Goal: Task Accomplishment & Management: Use online tool/utility

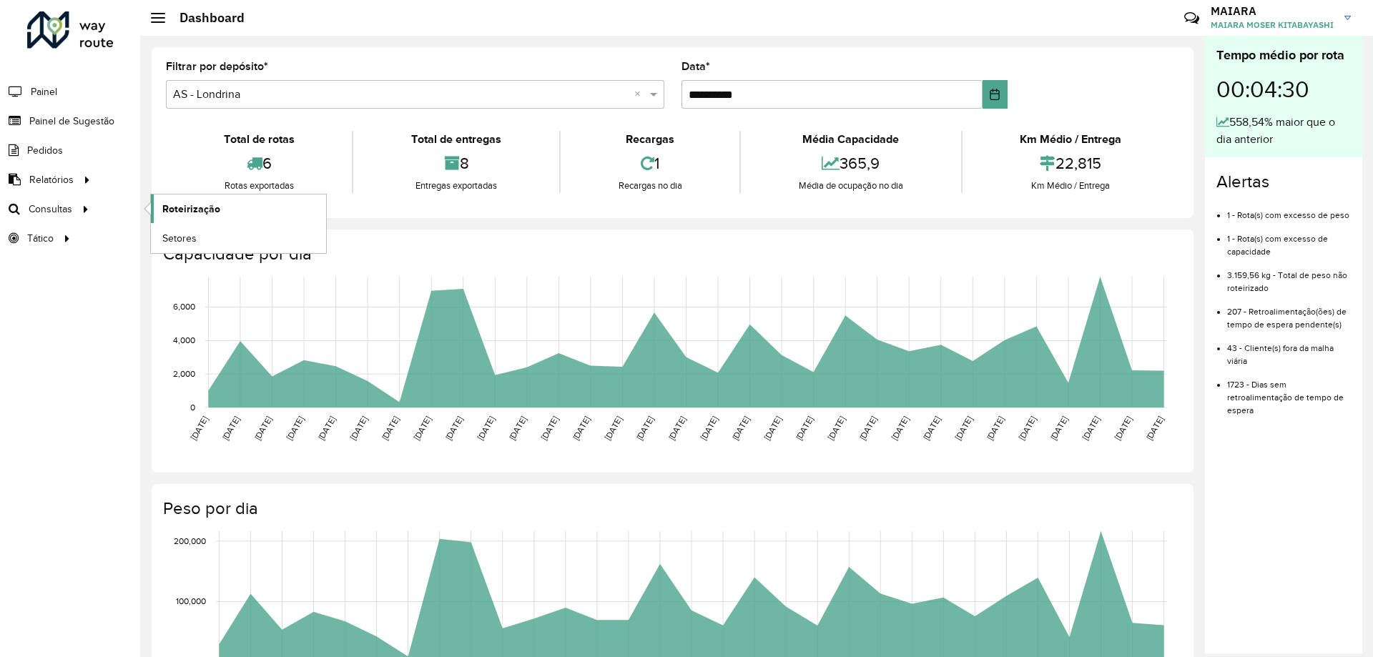
click at [250, 206] on link "Roteirização" at bounding box center [238, 209] width 175 height 29
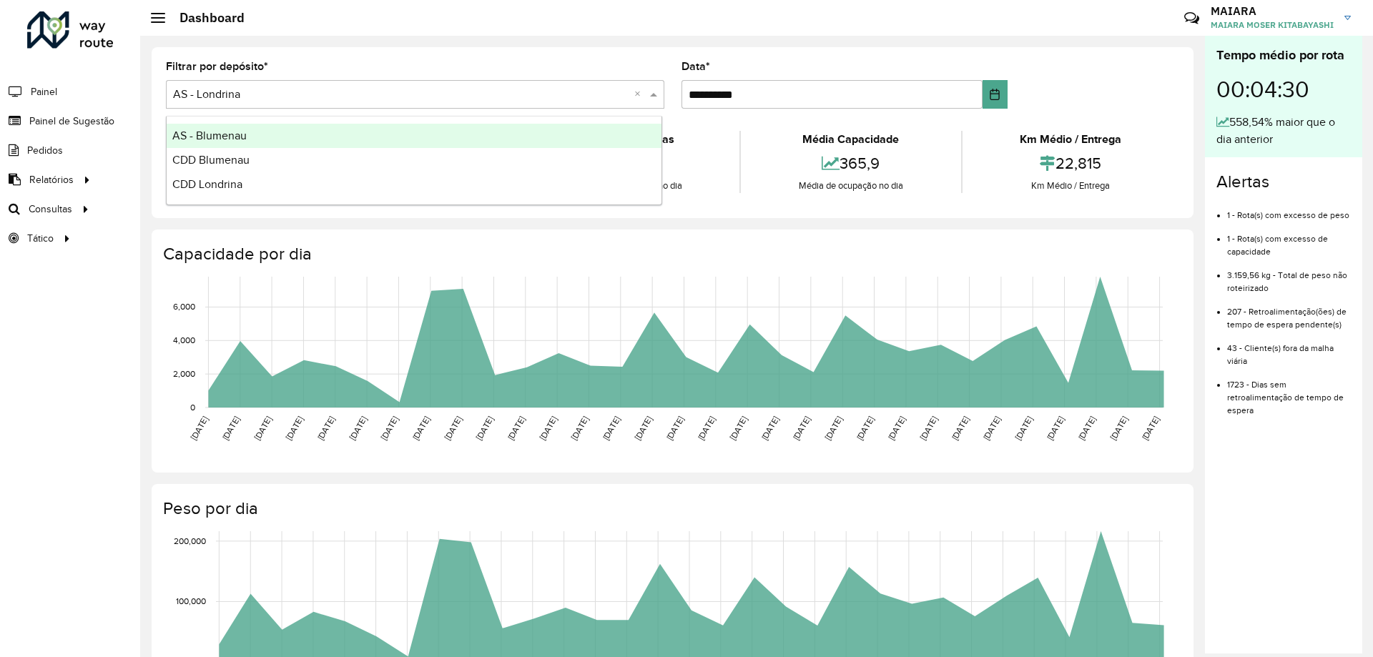
click at [369, 99] on input "text" at bounding box center [401, 95] width 456 height 17
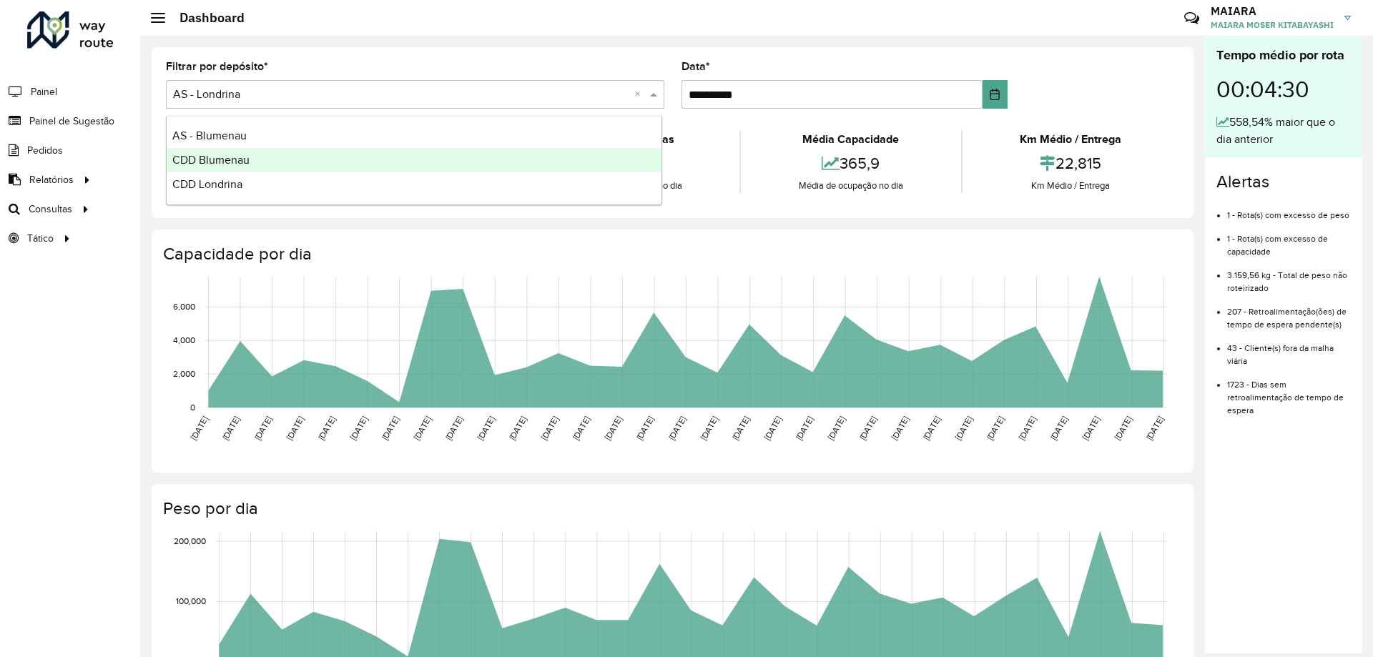
click at [240, 164] on span "CDD Blumenau" at bounding box center [210, 160] width 77 height 12
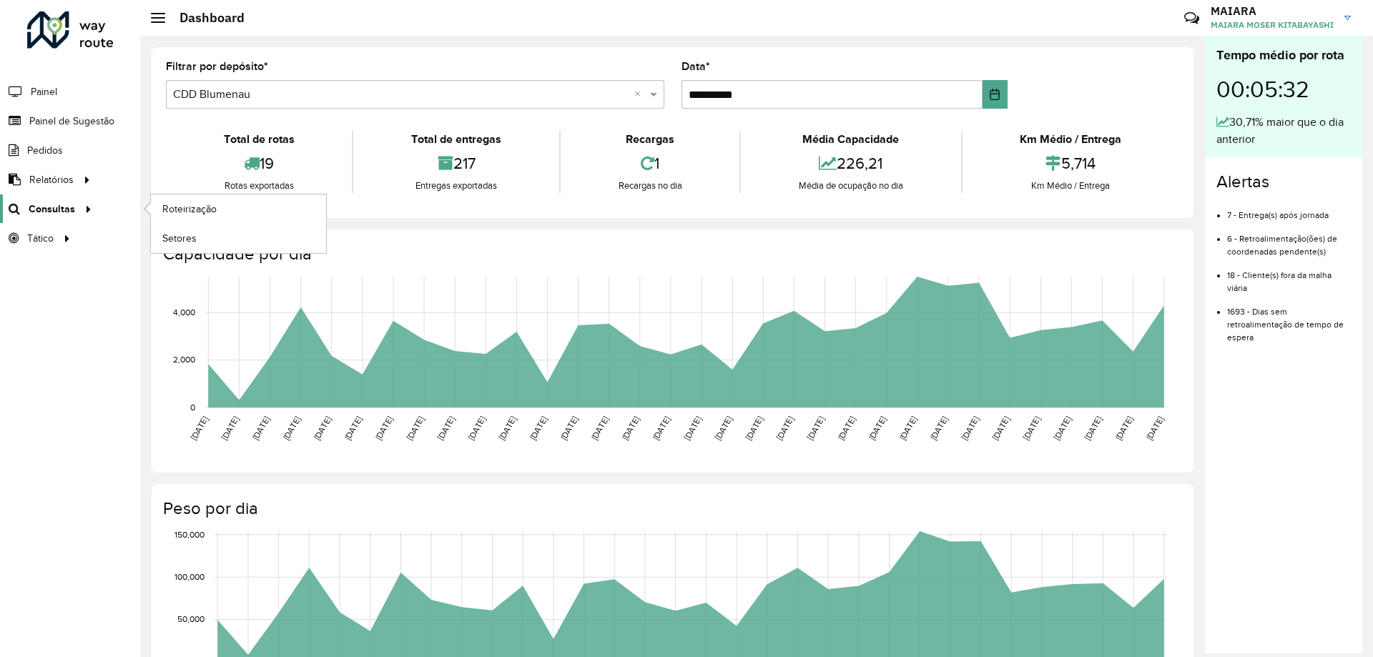
click at [65, 218] on link "Consultas" at bounding box center [48, 209] width 97 height 29
click at [188, 211] on span "Roteirização" at bounding box center [191, 209] width 58 height 15
click at [59, 125] on span "Painel de Sugestão" at bounding box center [73, 121] width 89 height 15
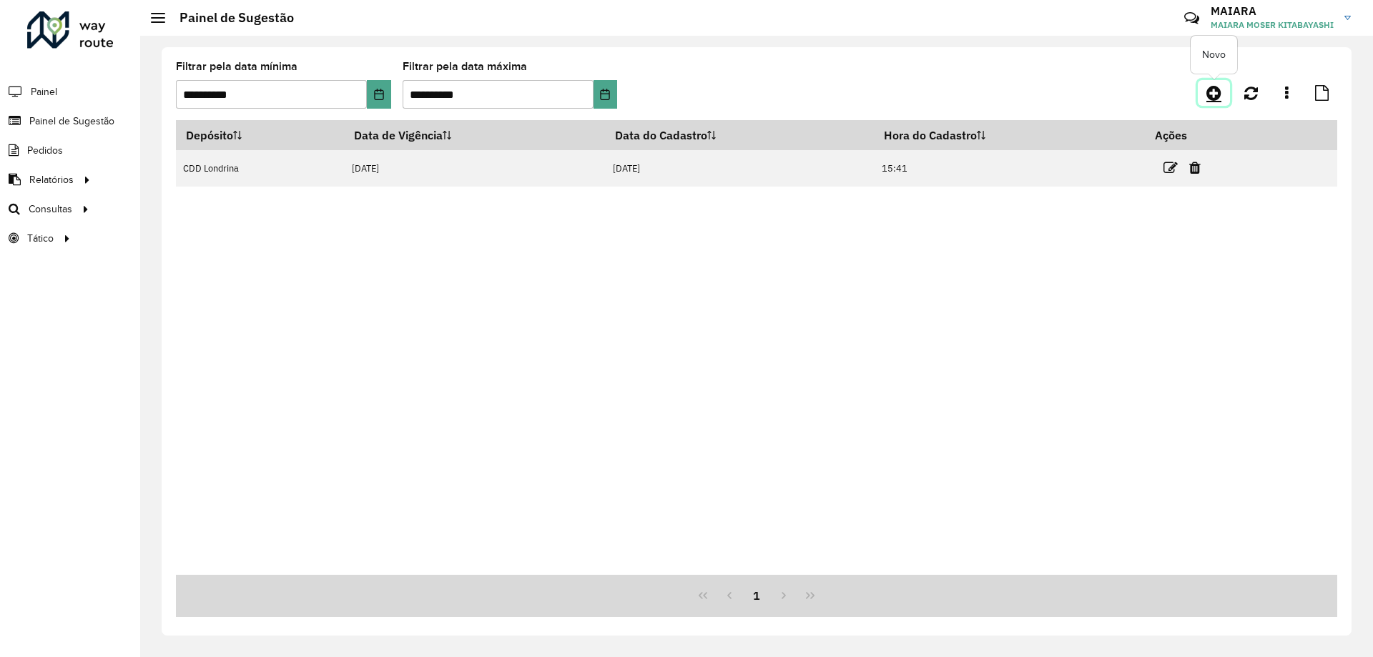
click at [1211, 89] on icon at bounding box center [1213, 92] width 15 height 17
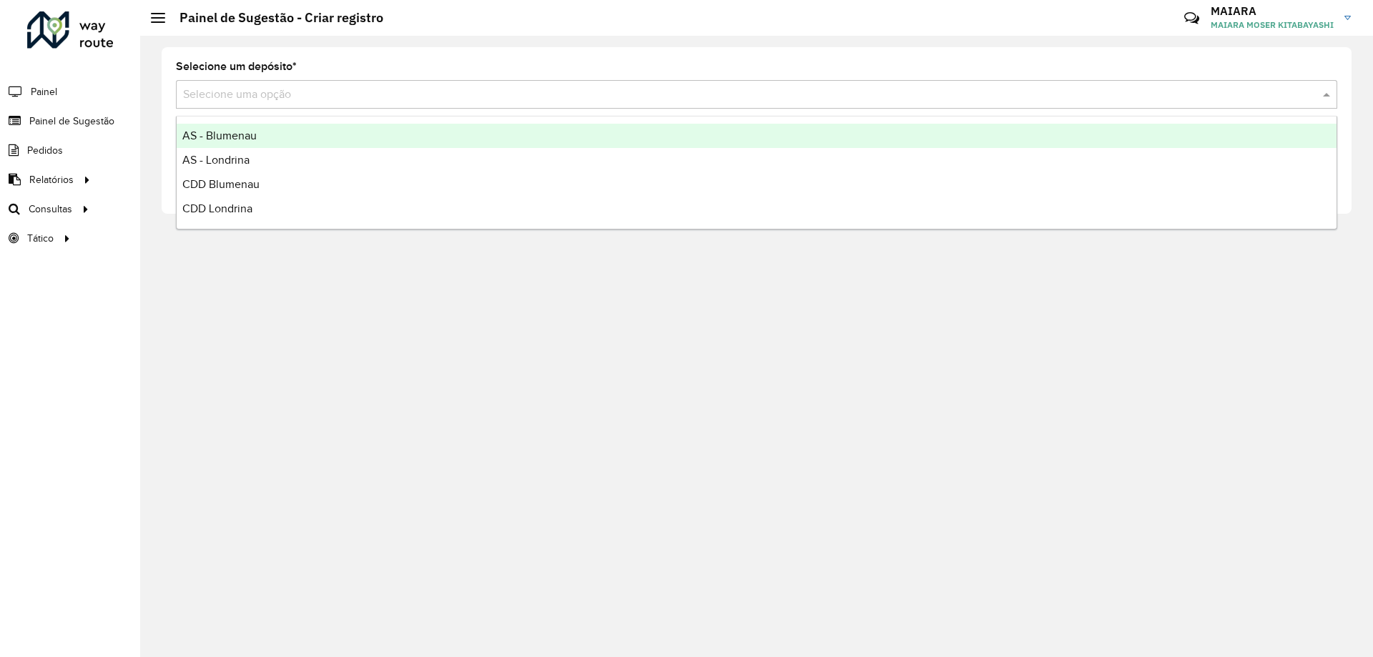
click at [383, 101] on input "text" at bounding box center [742, 95] width 1118 height 17
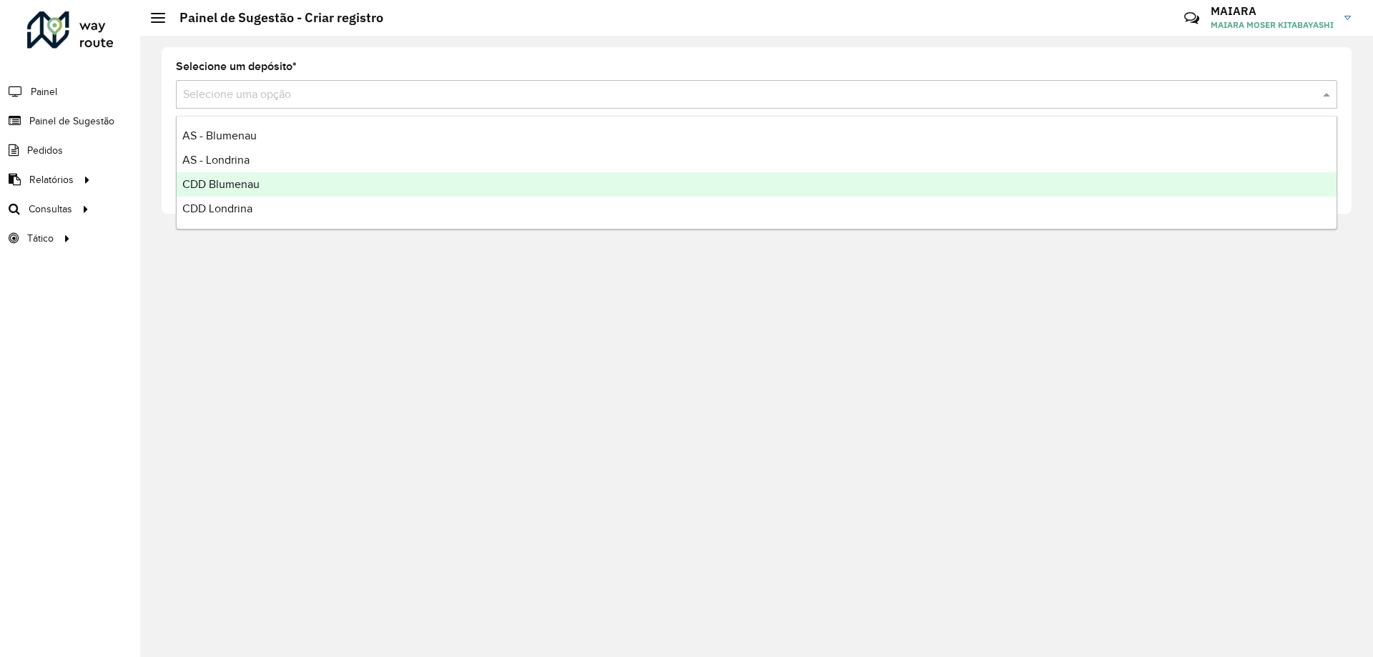
click at [270, 182] on div "CDD Blumenau" at bounding box center [757, 184] width 1160 height 24
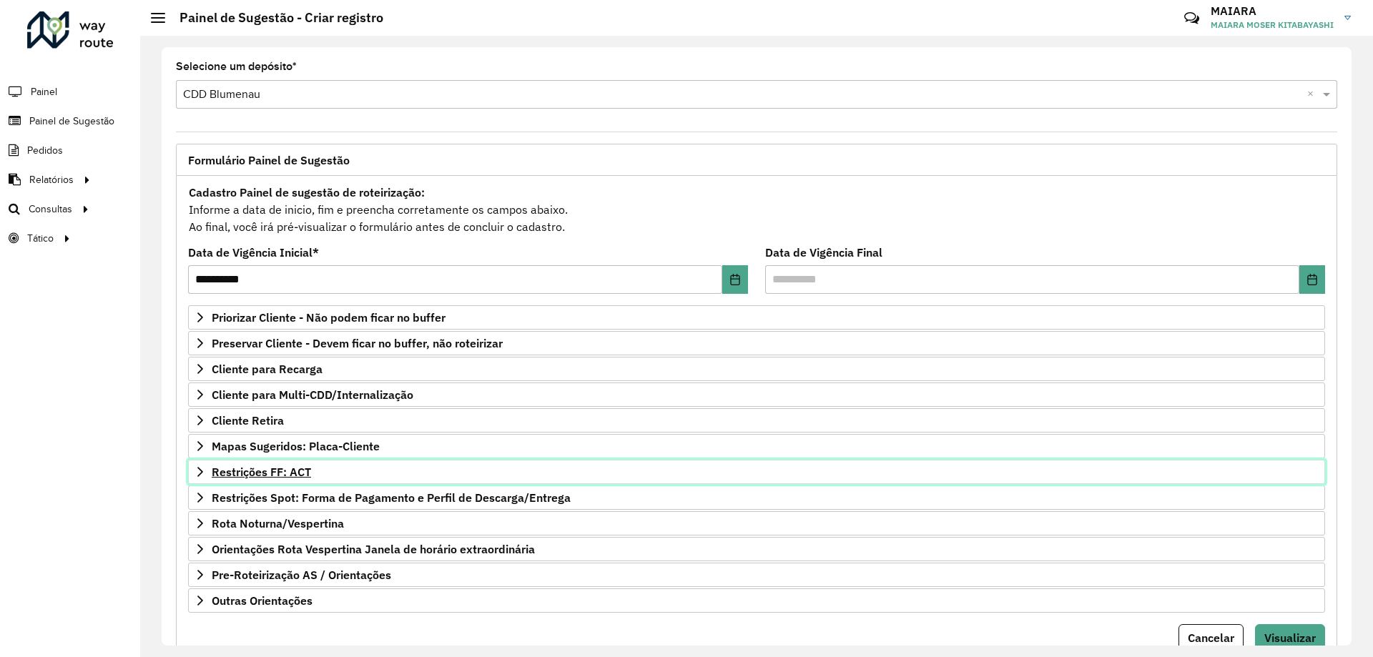
click at [305, 473] on span "Restrições FF: ACT" at bounding box center [261, 471] width 99 height 11
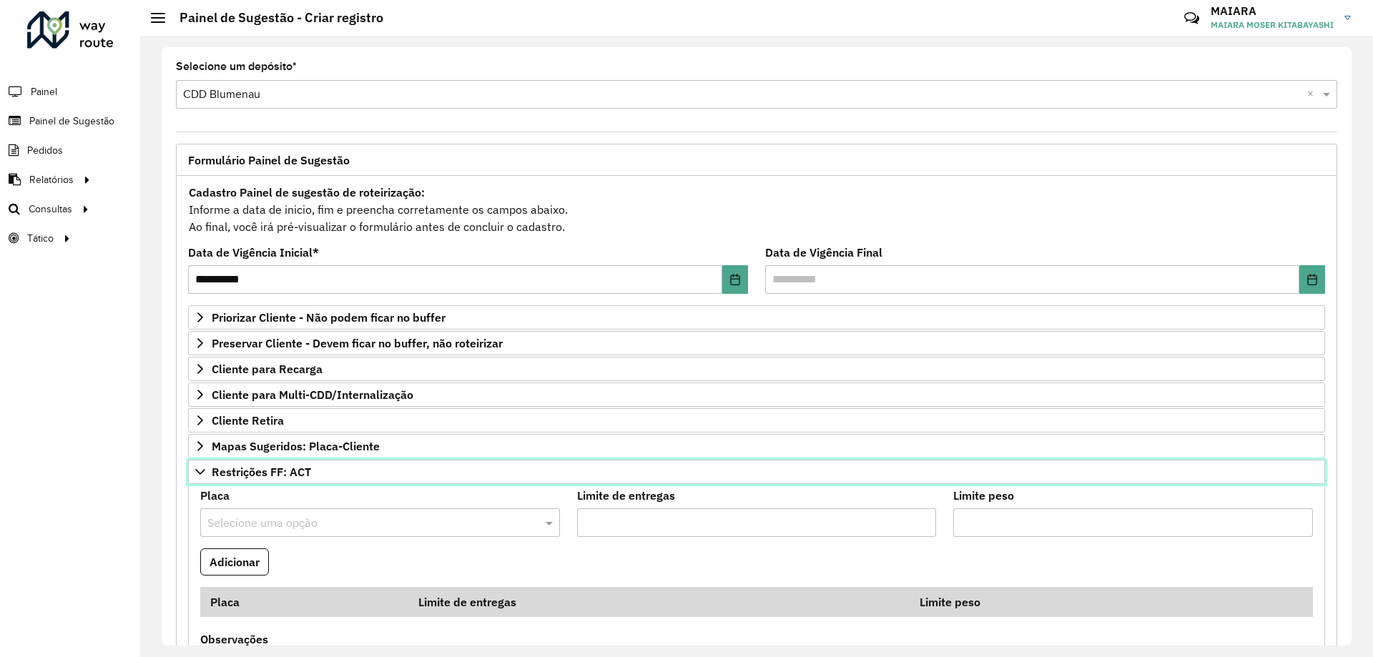
scroll to position [215, 0]
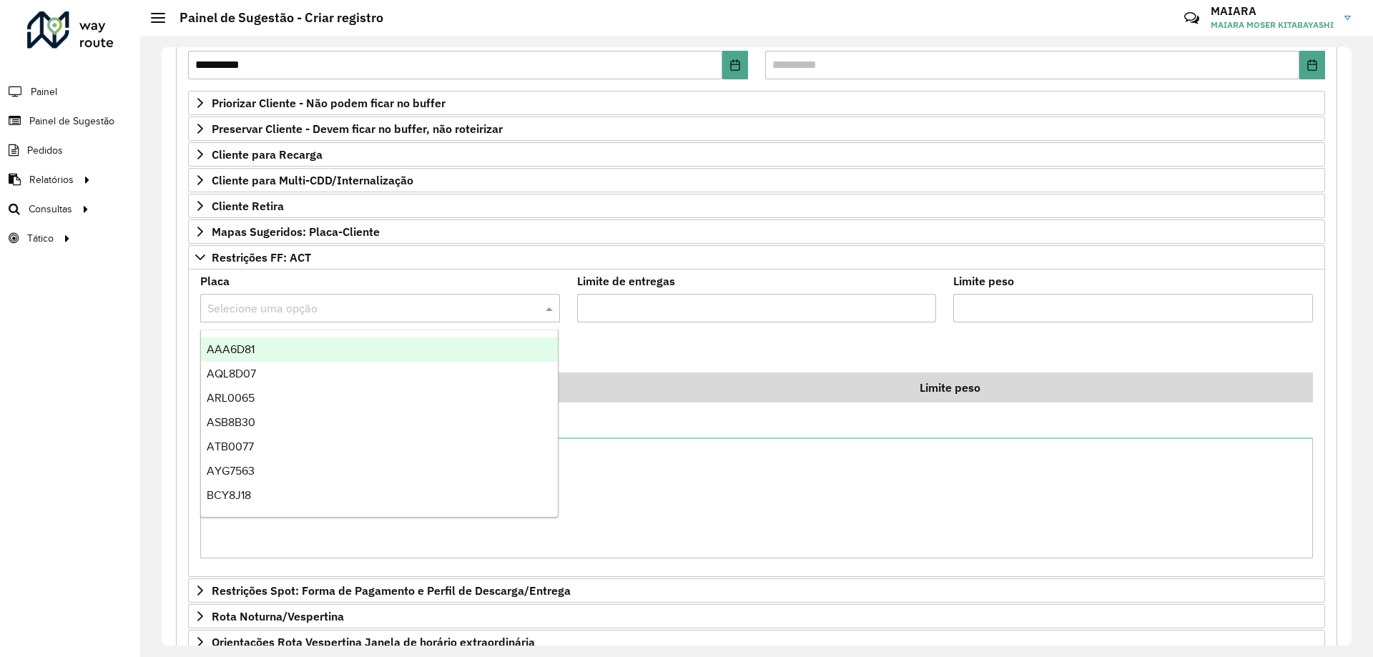
click at [252, 307] on input "text" at bounding box center [365, 308] width 317 height 17
paste input "**********"
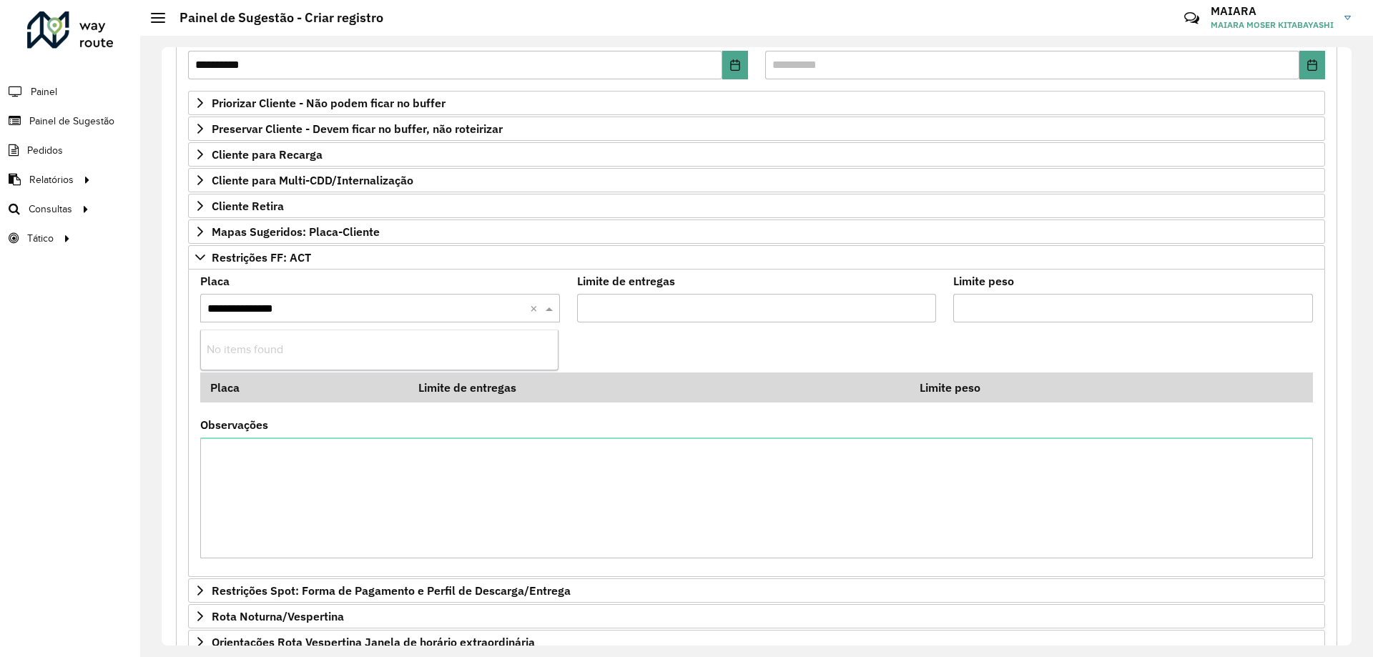
click at [267, 312] on input "**********" at bounding box center [365, 308] width 317 height 17
type input "*******"
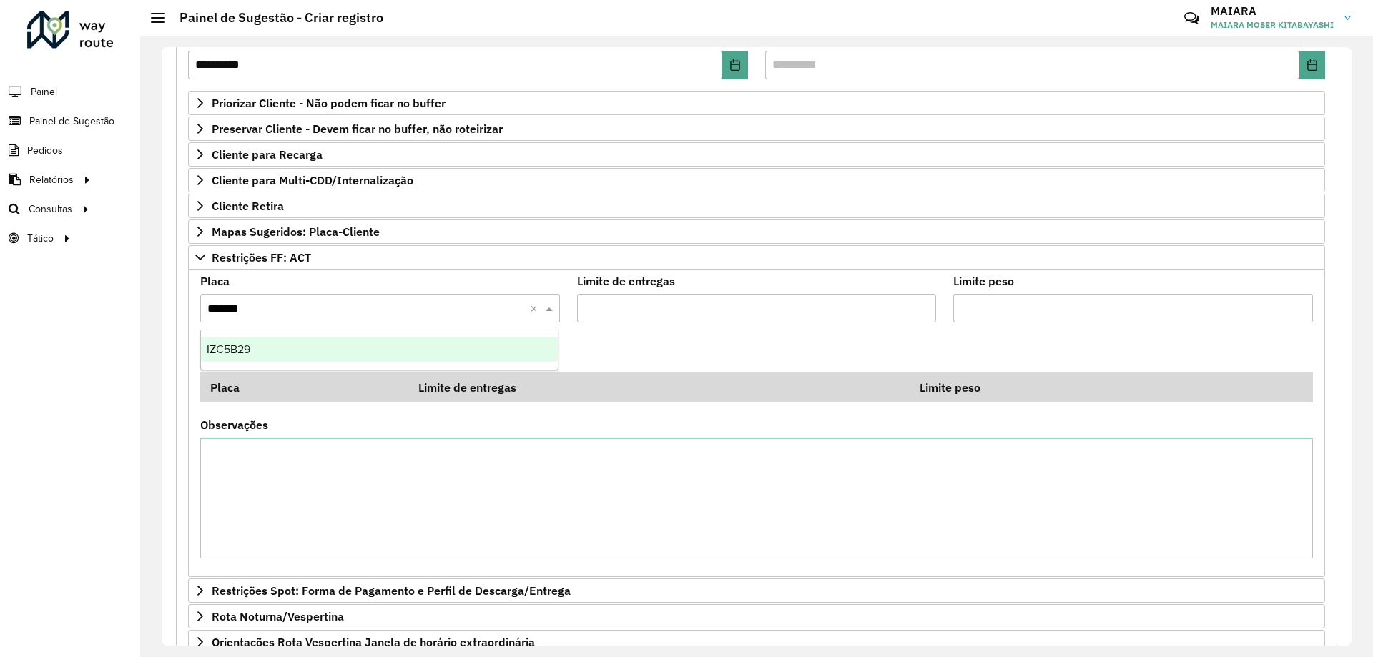
click at [254, 345] on div "IZC5B29" at bounding box center [379, 350] width 357 height 24
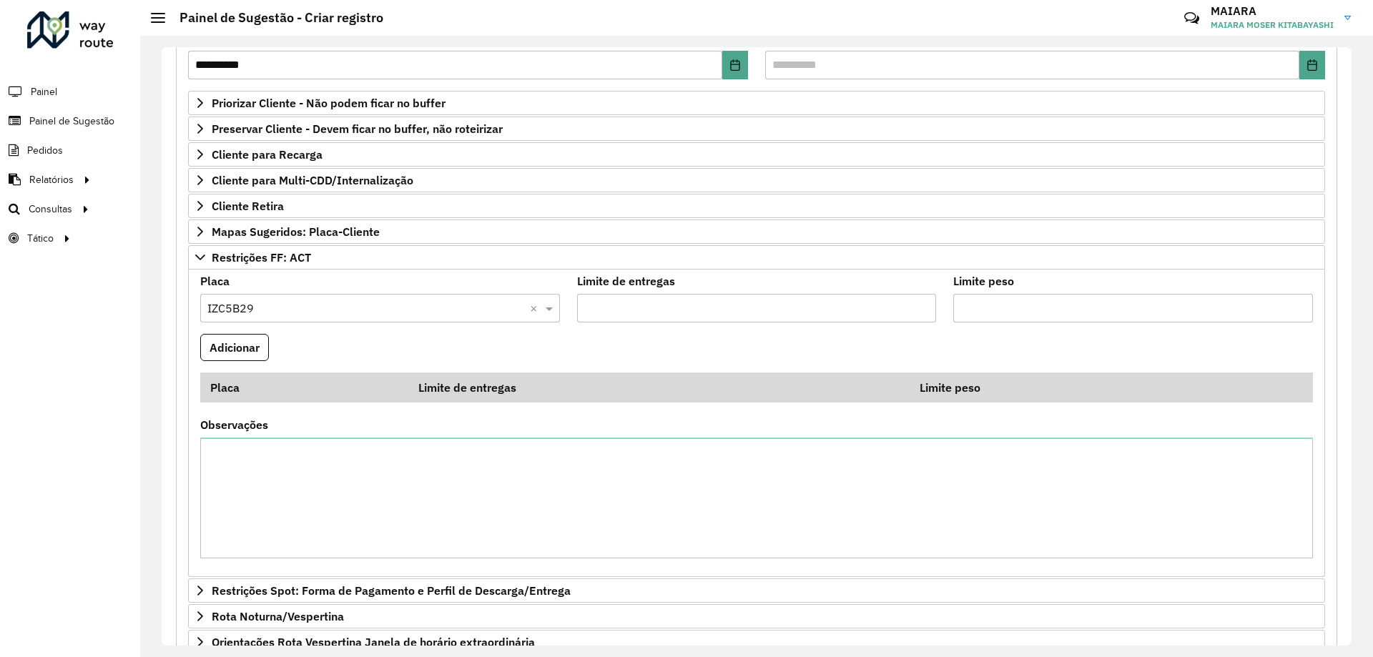
click at [673, 310] on input "Limite de entregas" at bounding box center [757, 308] width 360 height 29
click at [393, 467] on textarea "Observações" at bounding box center [756, 498] width 1113 height 121
type textarea "**********"
click at [254, 345] on button "Adicionar" at bounding box center [234, 347] width 69 height 27
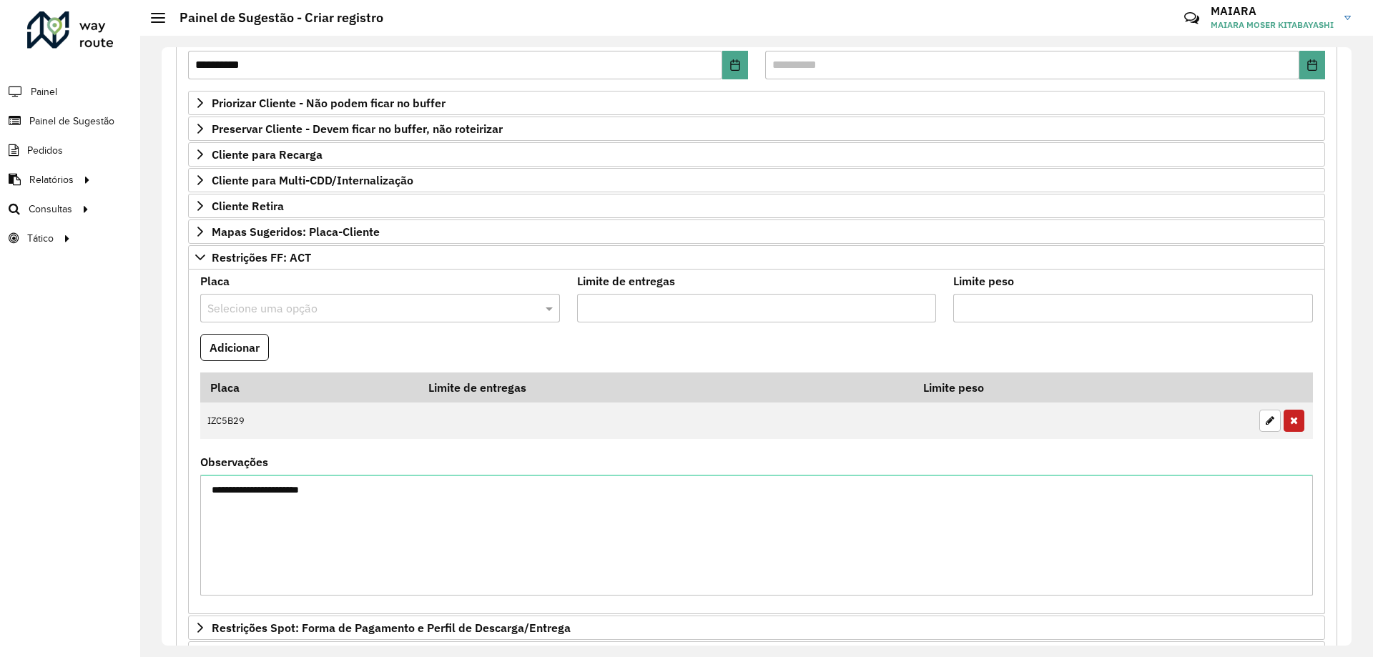
click at [247, 309] on input "text" at bounding box center [365, 308] width 317 height 17
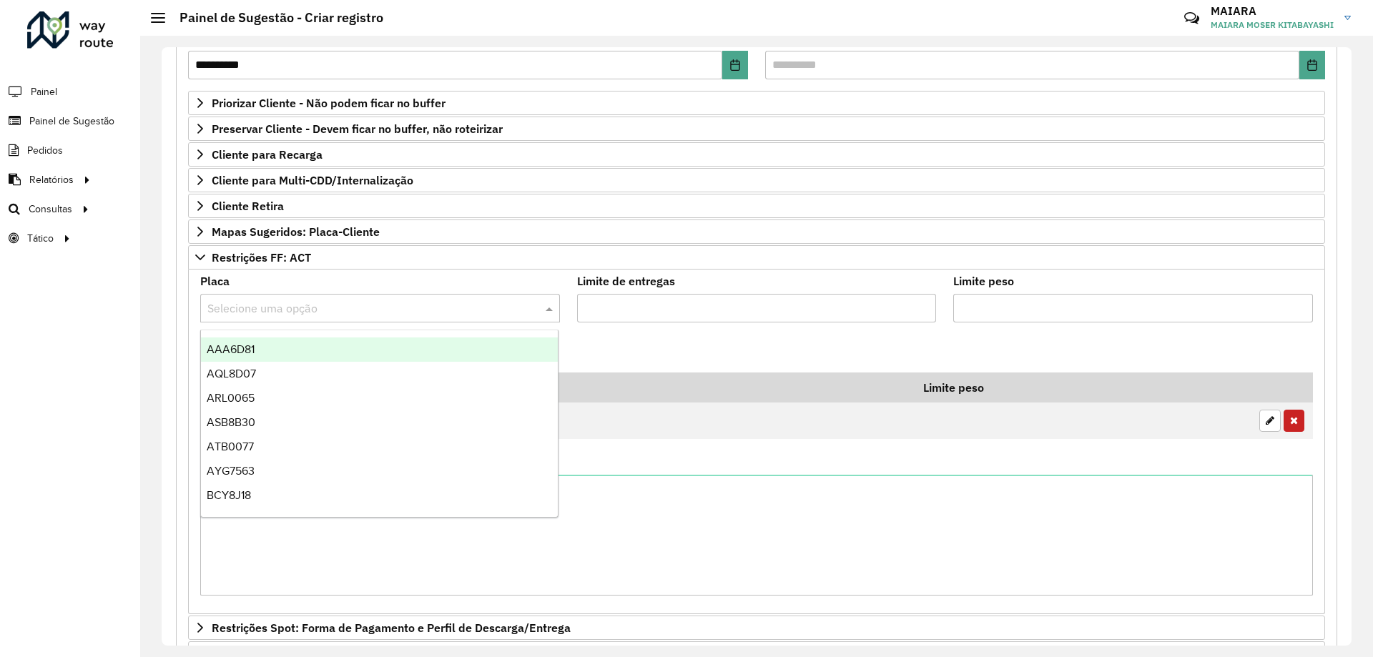
paste input "**********"
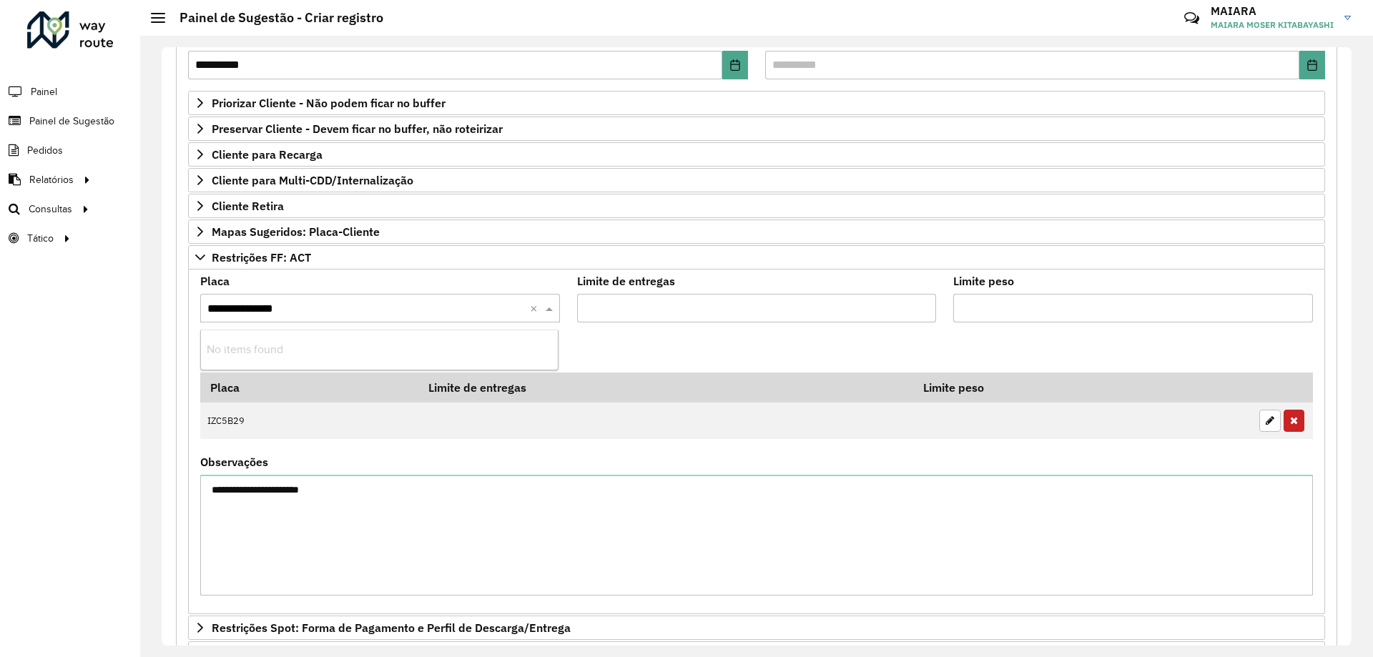
click at [256, 313] on input "**********" at bounding box center [365, 308] width 317 height 17
click at [243, 310] on input "**********" at bounding box center [365, 308] width 317 height 17
type input "*******"
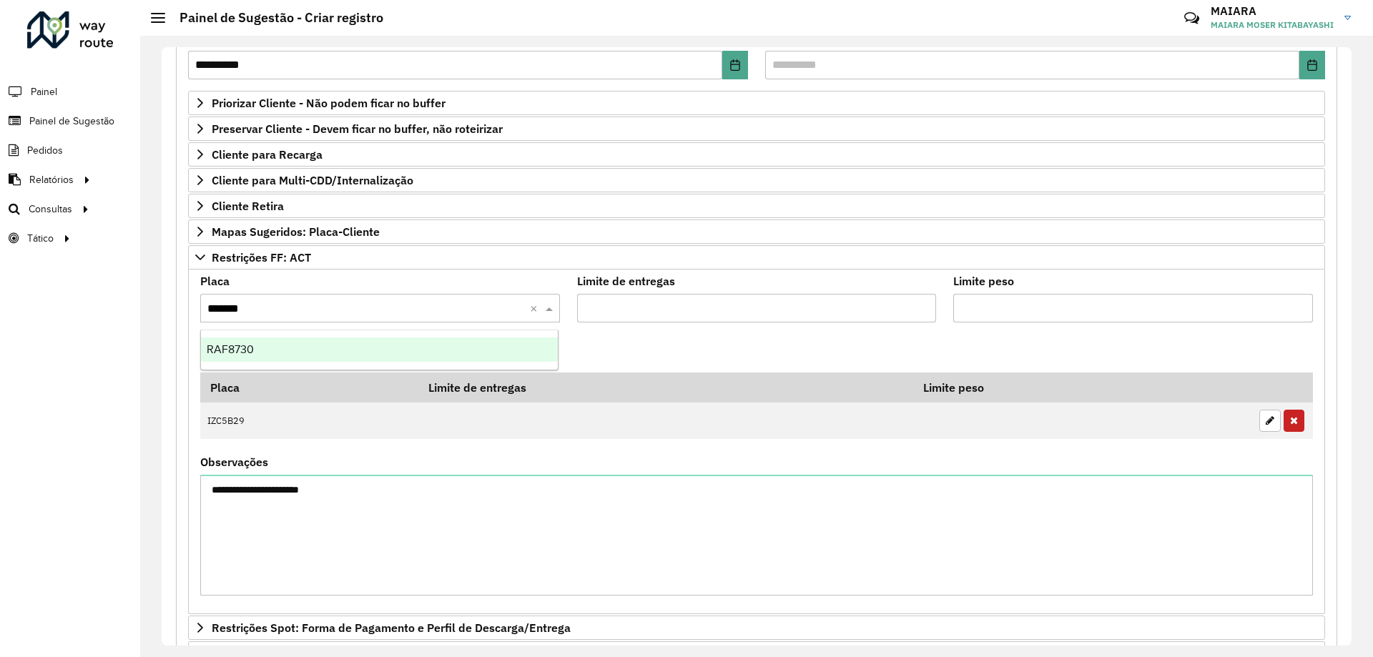
click at [251, 335] on ng-dropdown-panel "RAF8730" at bounding box center [379, 350] width 358 height 41
click at [253, 340] on div "RAF8730" at bounding box center [379, 350] width 357 height 24
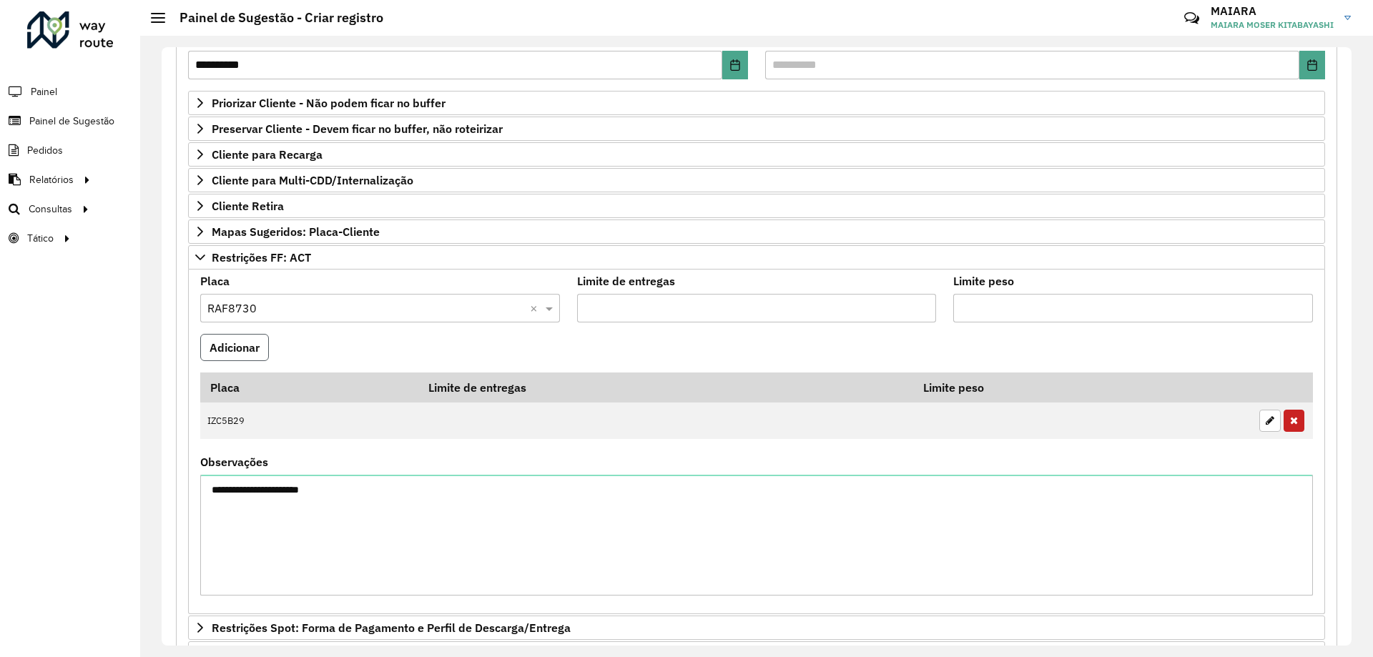
click at [241, 334] on button "Adicionar" at bounding box center [234, 347] width 69 height 27
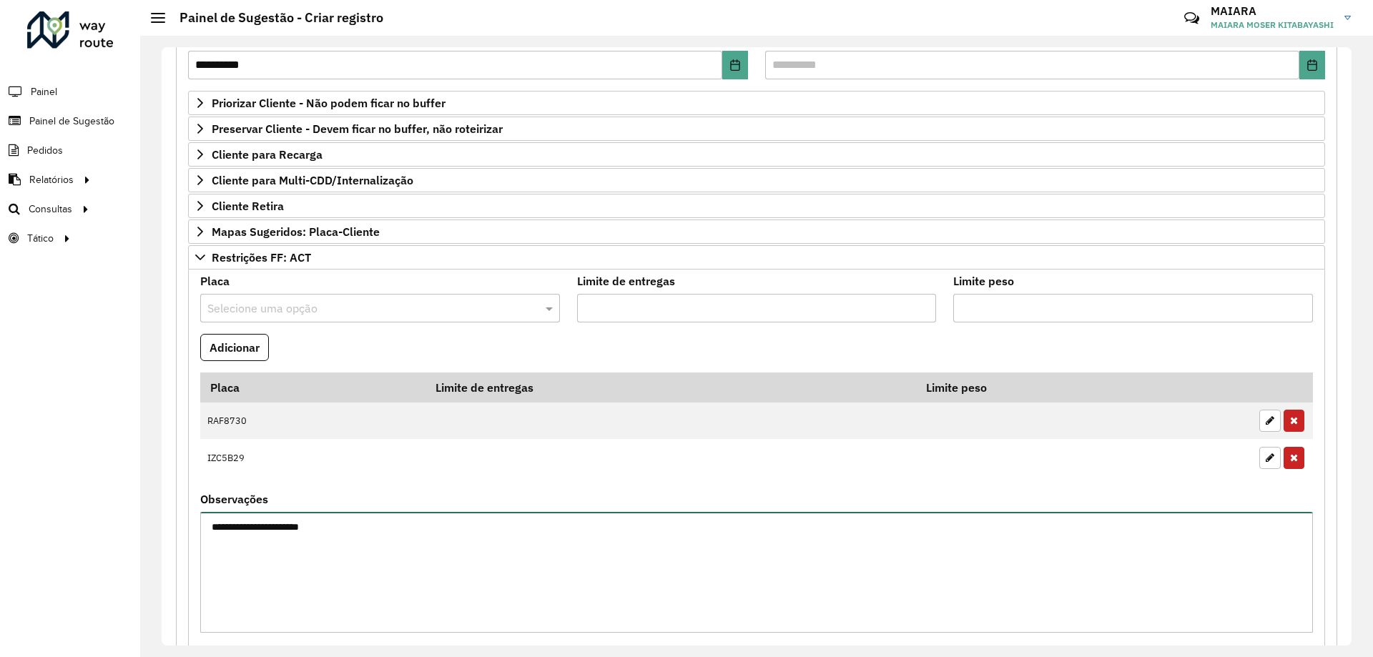
click at [237, 523] on textarea "**********" at bounding box center [756, 572] width 1113 height 121
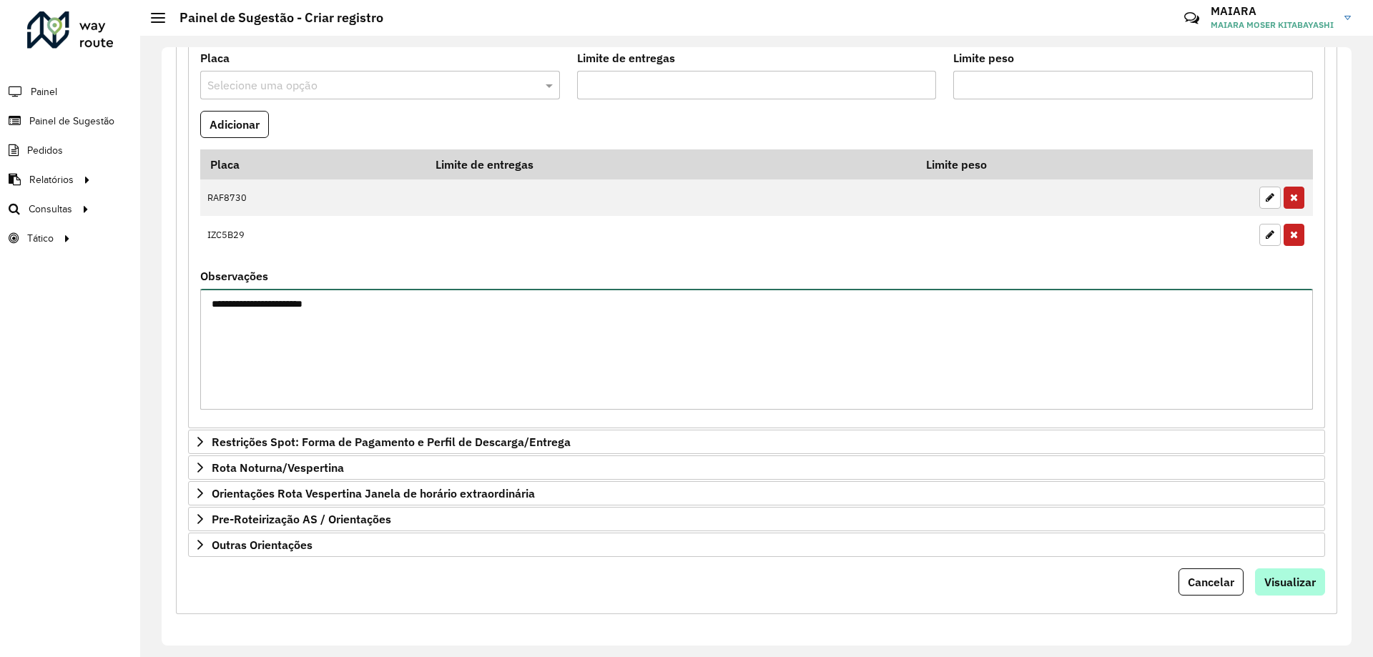
type textarea "**********"
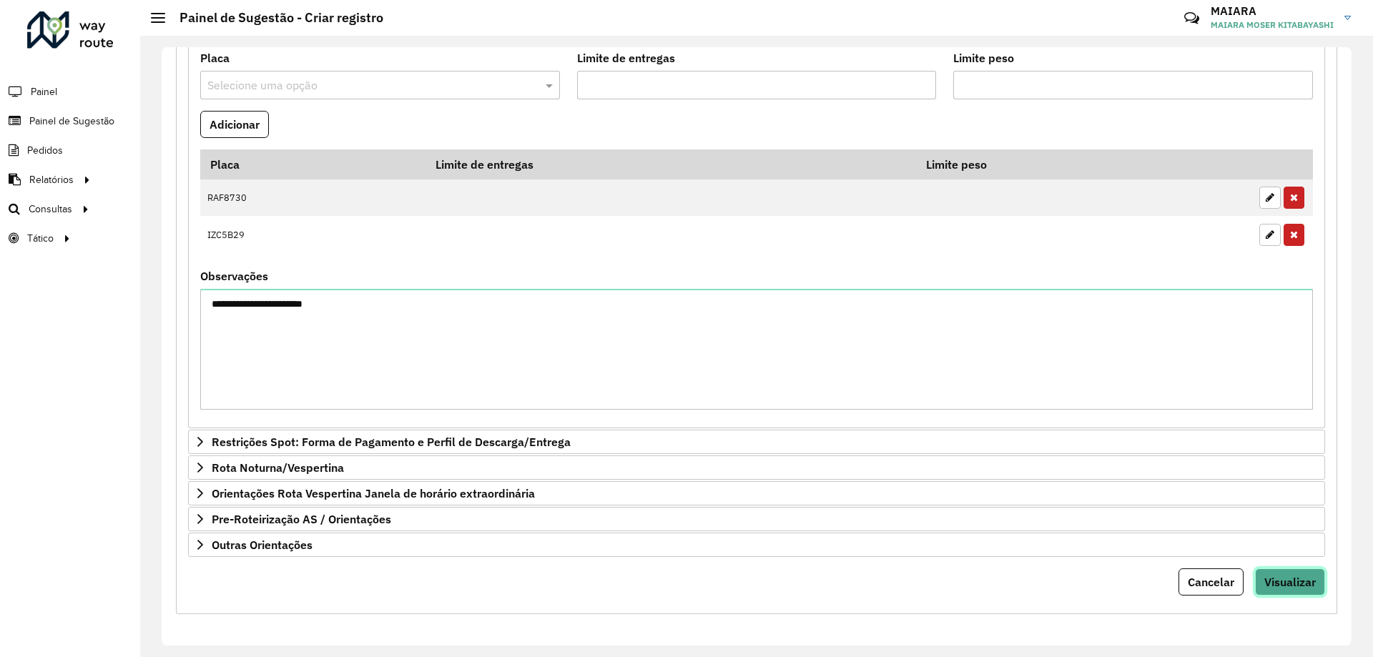
click at [1302, 579] on span "Visualizar" at bounding box center [1289, 582] width 51 height 14
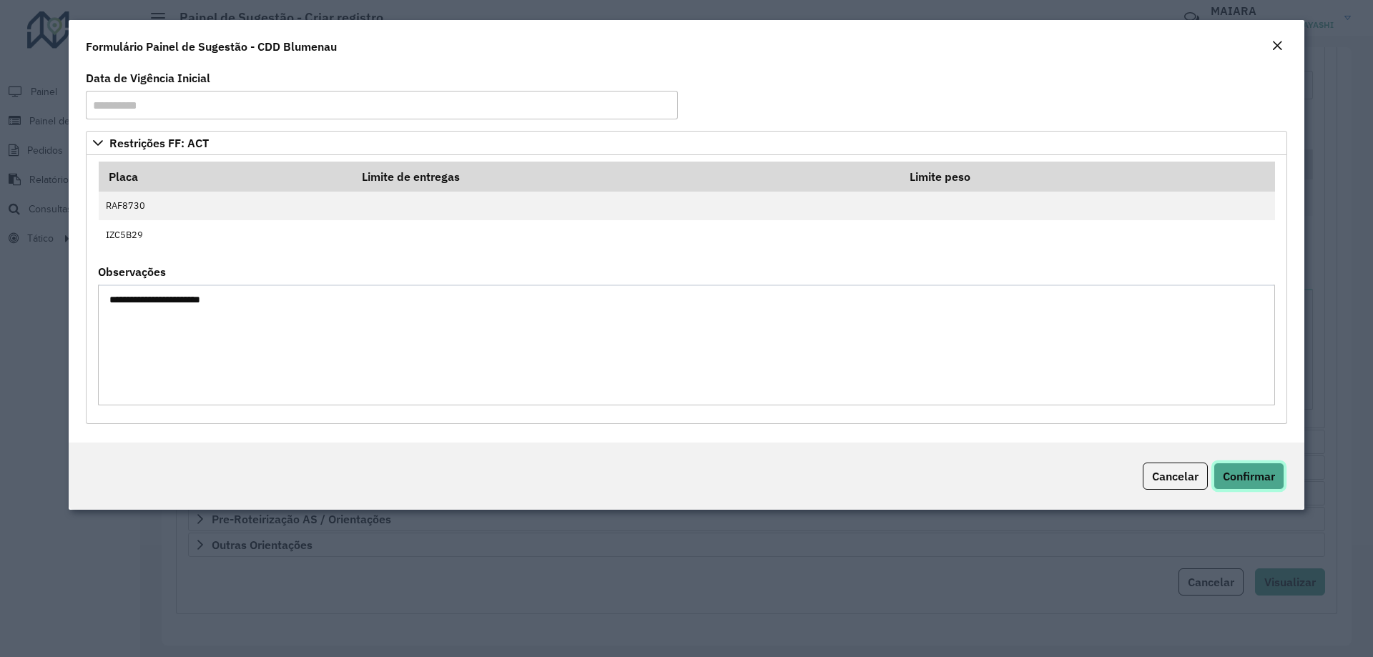
click at [1250, 472] on span "Confirmar" at bounding box center [1249, 476] width 52 height 14
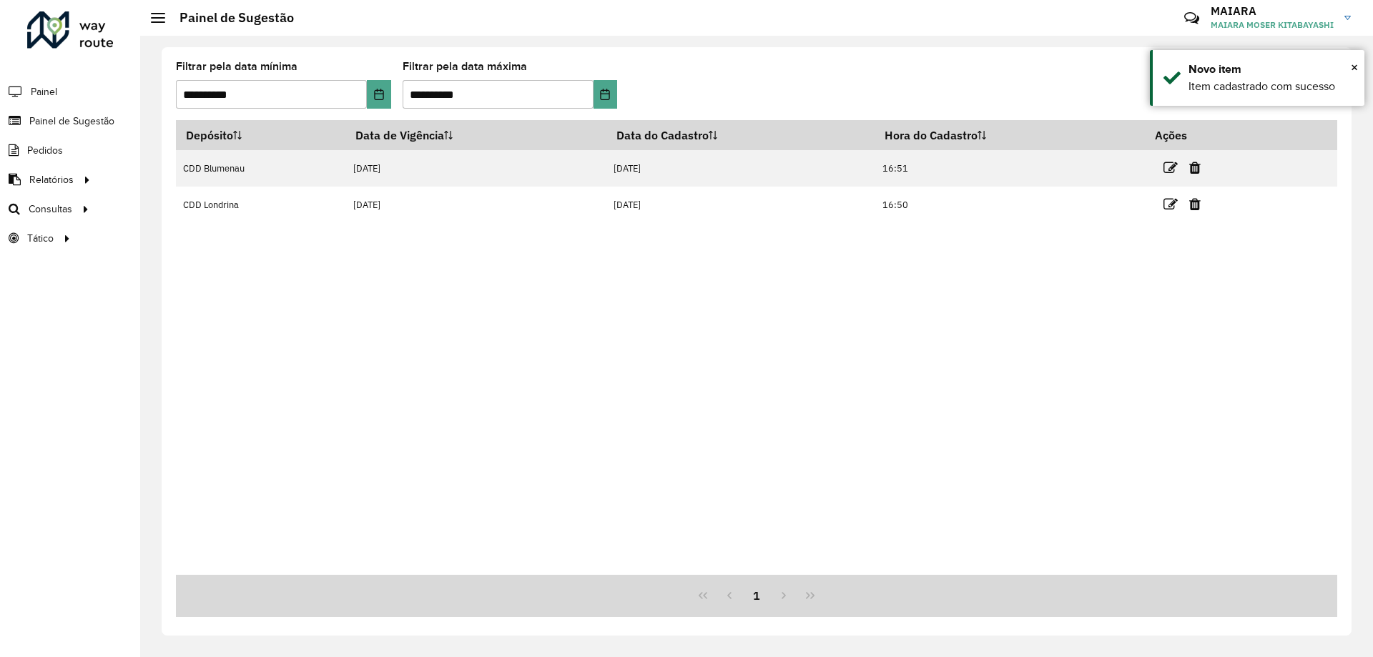
click at [438, 346] on div "Depósito Data de Vigência Data do Cadastro Hora do Cadastro Ações CDD Blumenau …" at bounding box center [756, 347] width 1161 height 455
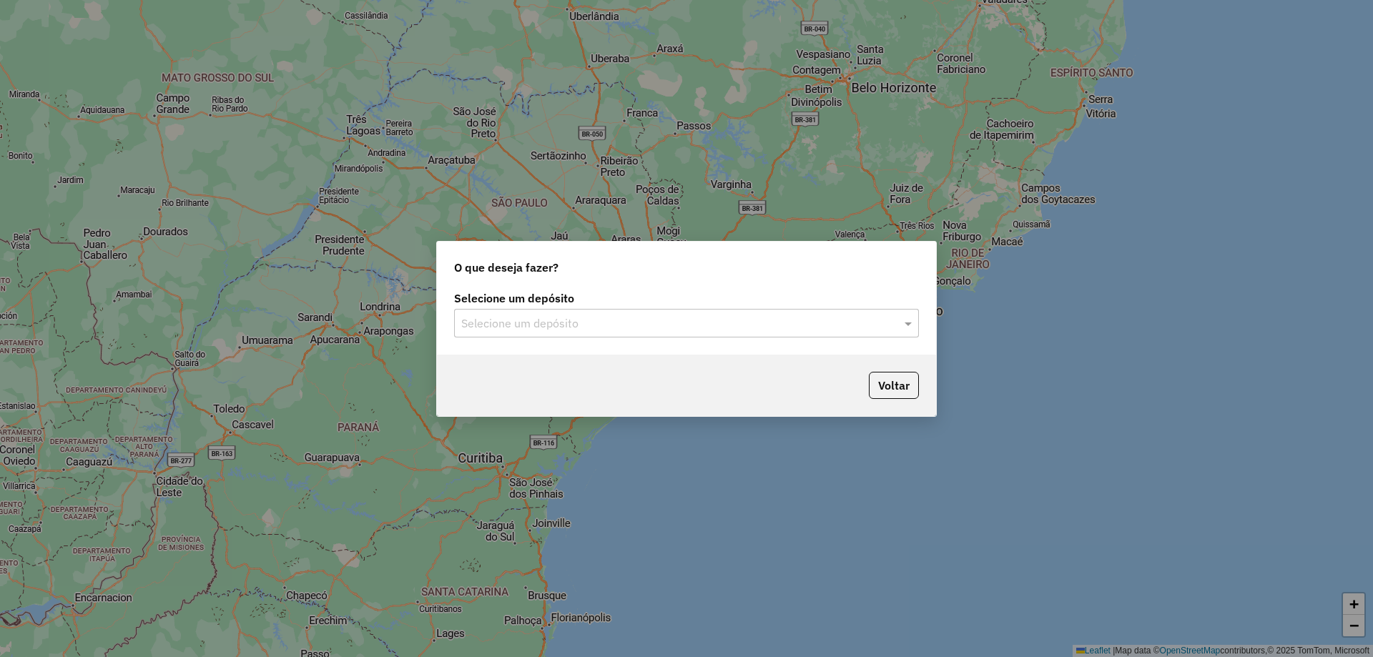
click at [526, 315] on input "text" at bounding box center [672, 323] width 422 height 17
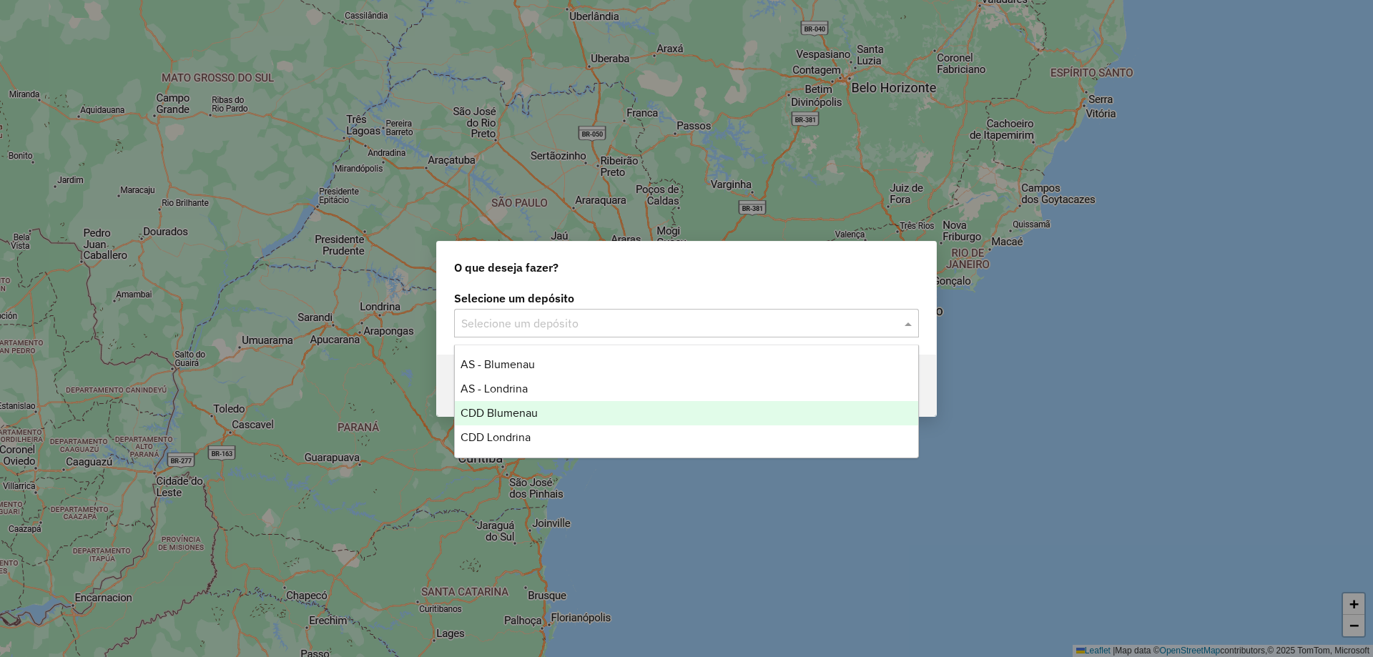
click at [544, 403] on div "CDD Blumenau" at bounding box center [686, 413] width 463 height 24
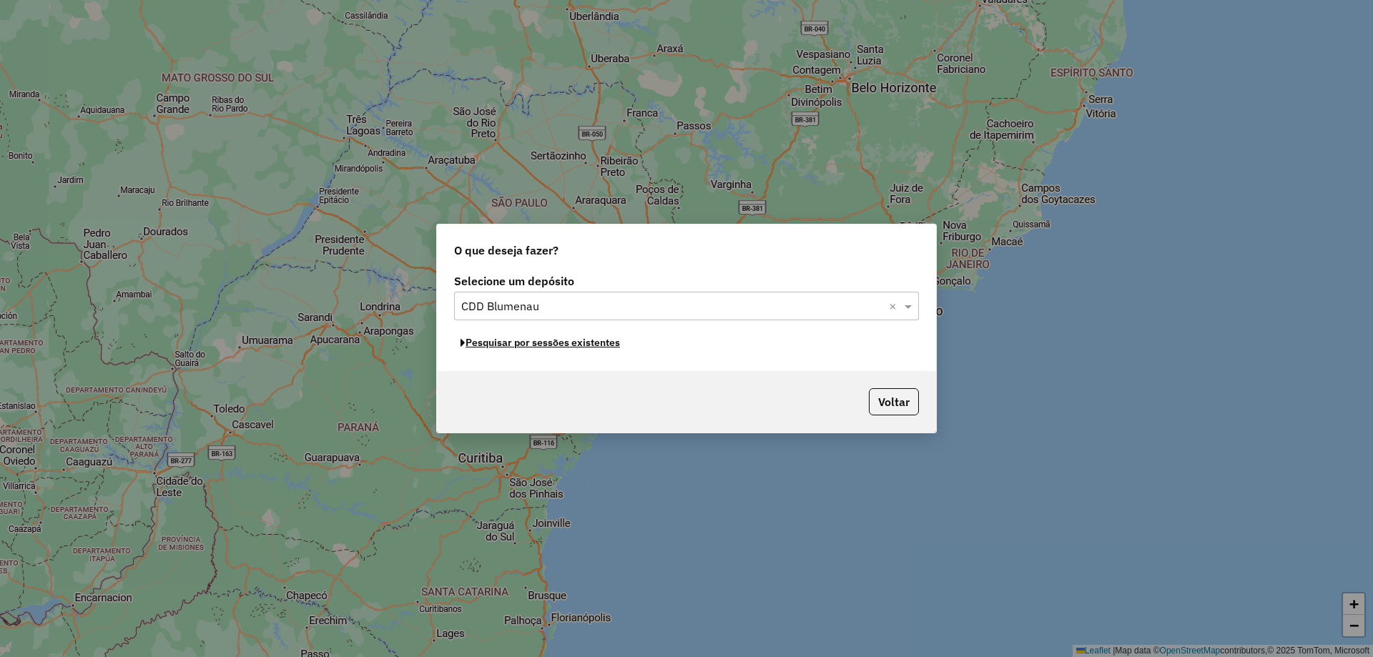
click at [483, 347] on button "Pesquisar por sessões existentes" at bounding box center [540, 343] width 172 height 22
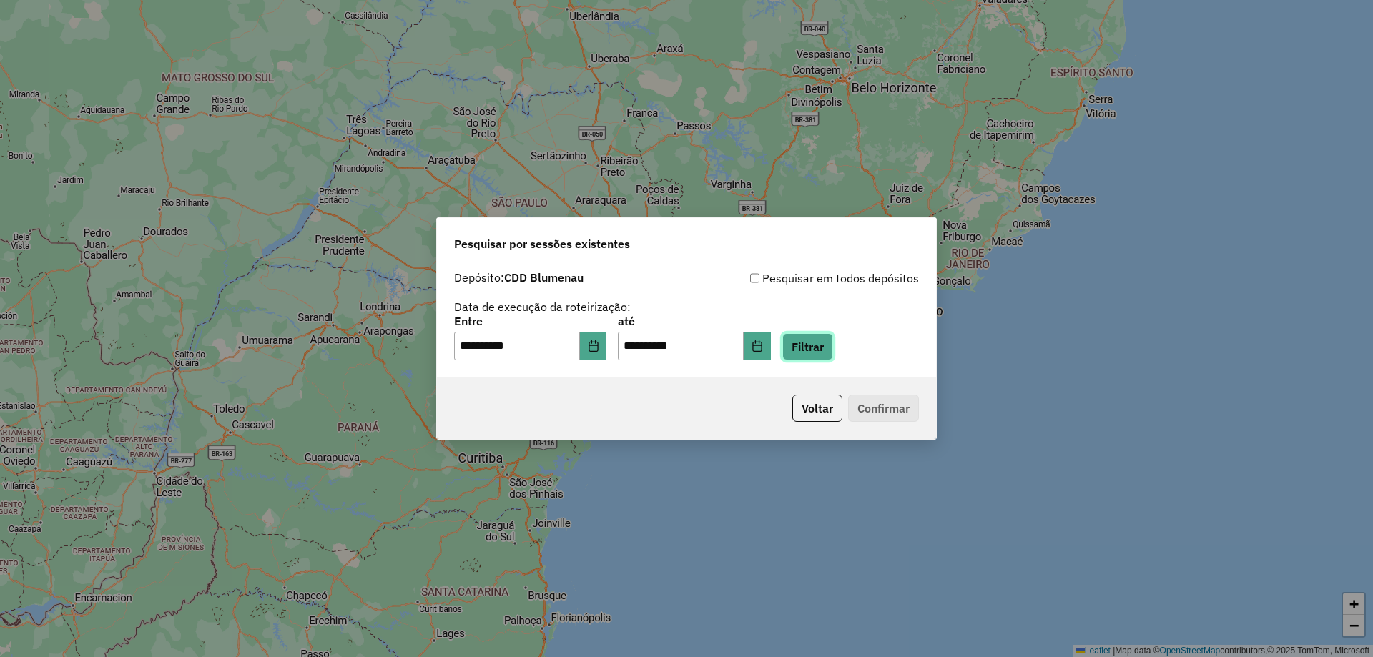
drag, startPoint x: 825, startPoint y: 348, endPoint x: 805, endPoint y: 362, distance: 24.6
click at [827, 347] on button "Filtrar" at bounding box center [807, 346] width 51 height 27
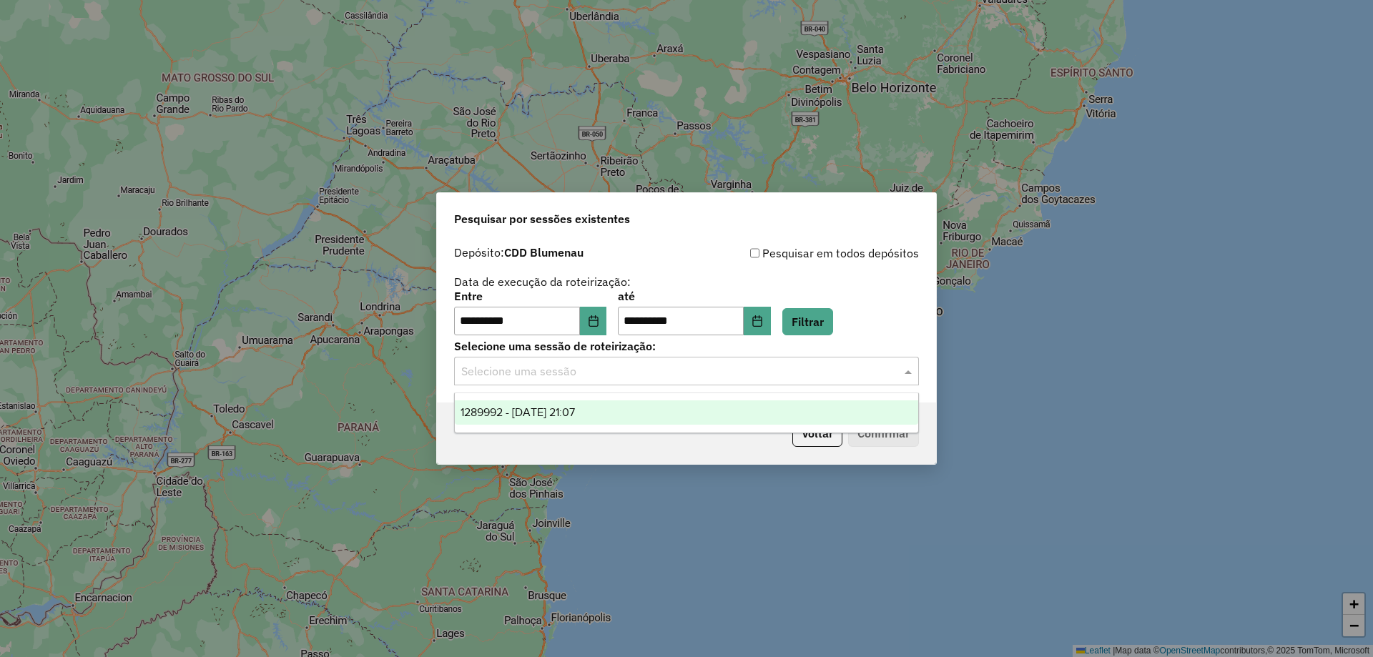
click at [672, 376] on input "text" at bounding box center [672, 371] width 422 height 17
click at [606, 418] on div "1289992 - 07/10/2025 21:07" at bounding box center [686, 412] width 463 height 24
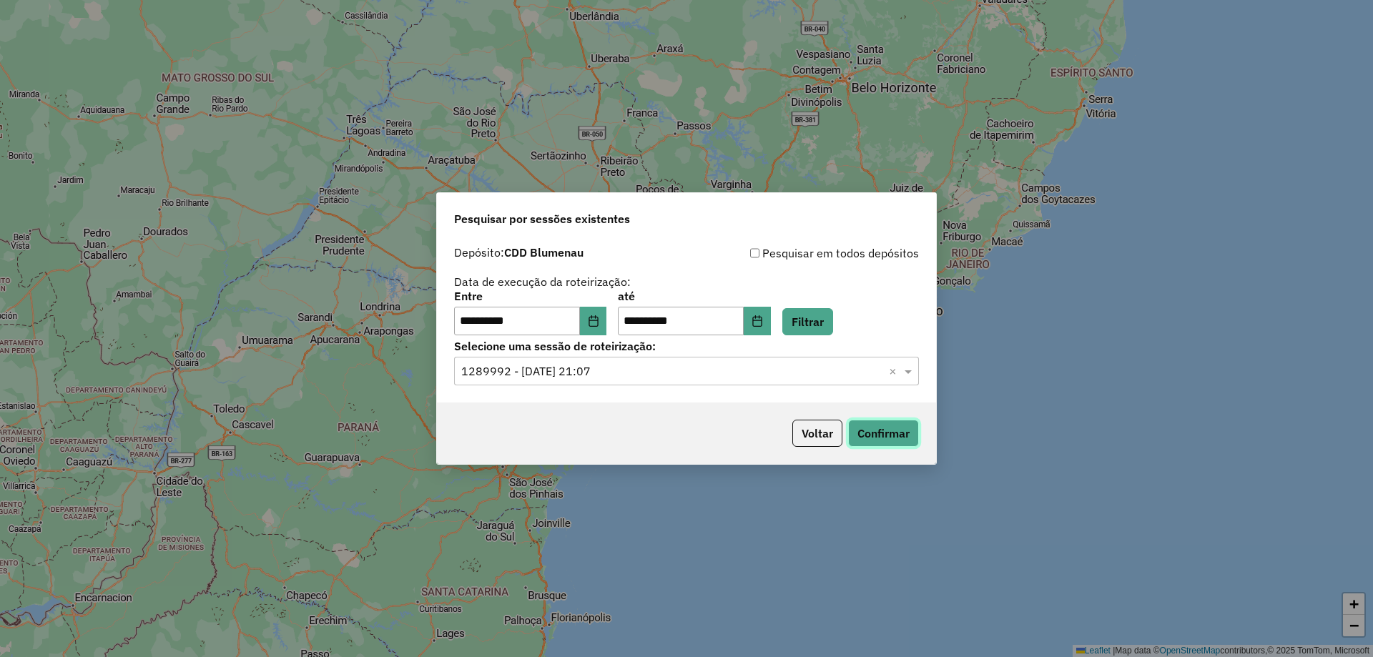
click at [877, 426] on button "Confirmar" at bounding box center [883, 433] width 71 height 27
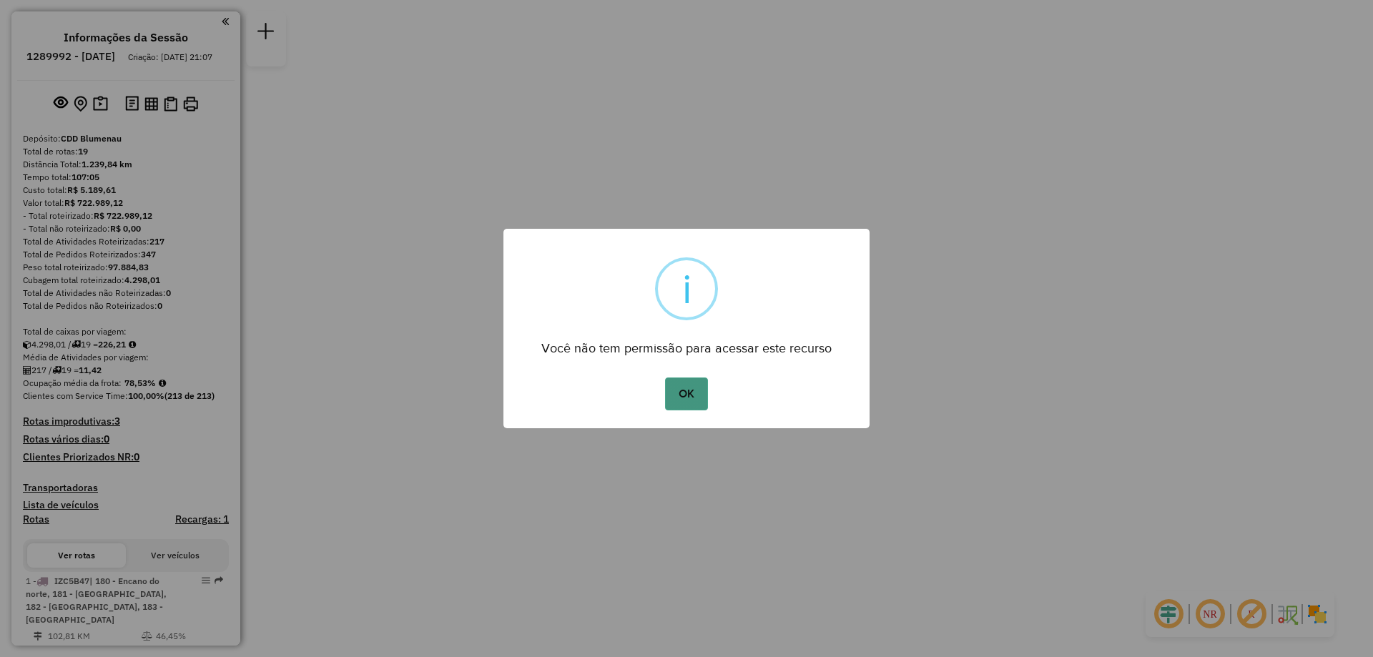
click at [697, 395] on button "OK" at bounding box center [686, 394] width 42 height 33
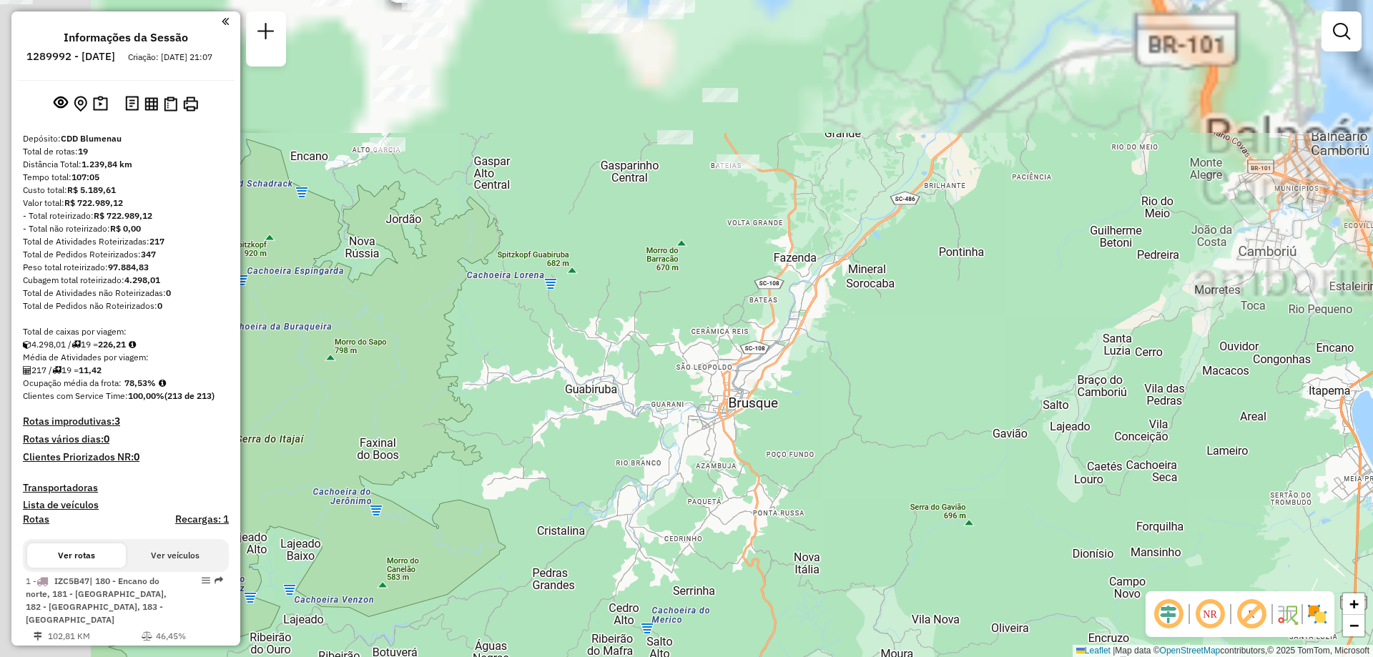
drag, startPoint x: 644, startPoint y: 360, endPoint x: 778, endPoint y: 570, distance: 249.0
click at [778, 570] on div "Janela de atendimento Grade de atendimento Capacidade Transportadoras Veículos …" at bounding box center [686, 328] width 1373 height 657
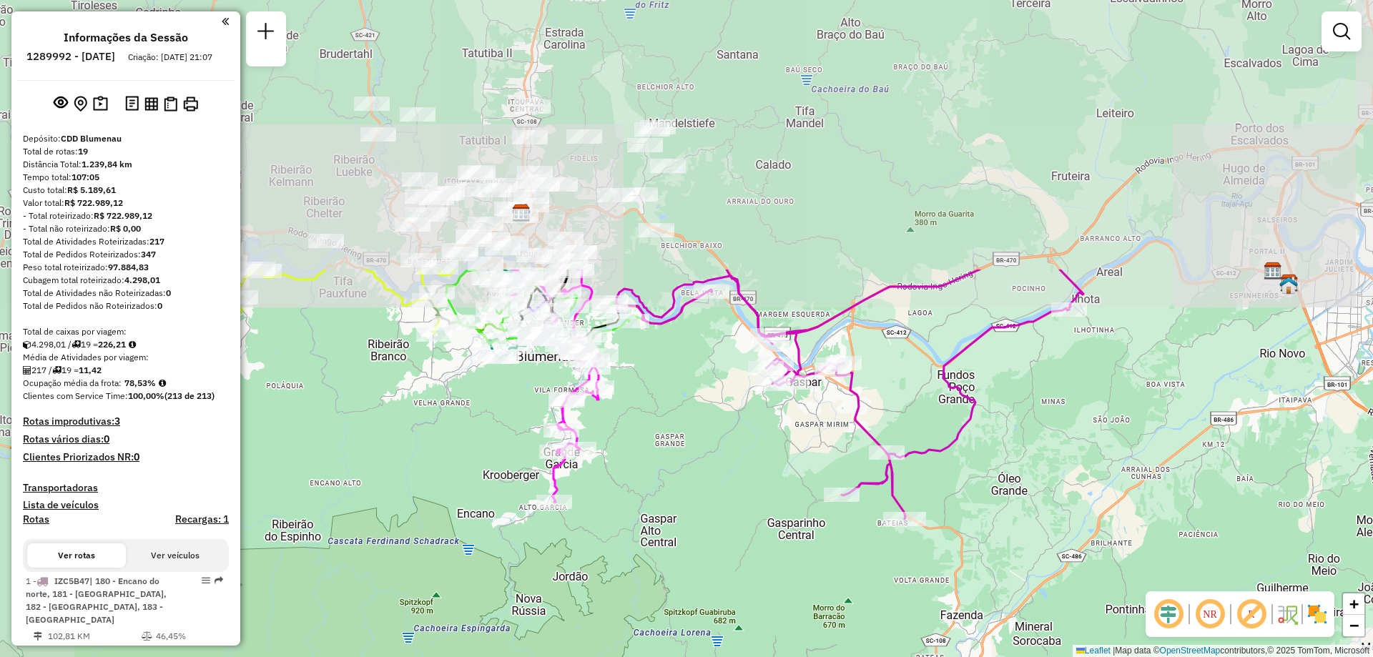
drag, startPoint x: 583, startPoint y: 98, endPoint x: 731, endPoint y: 432, distance: 365.3
click at [731, 432] on div "Janela de atendimento Grade de atendimento Capacidade Transportadoras Veículos …" at bounding box center [686, 328] width 1373 height 657
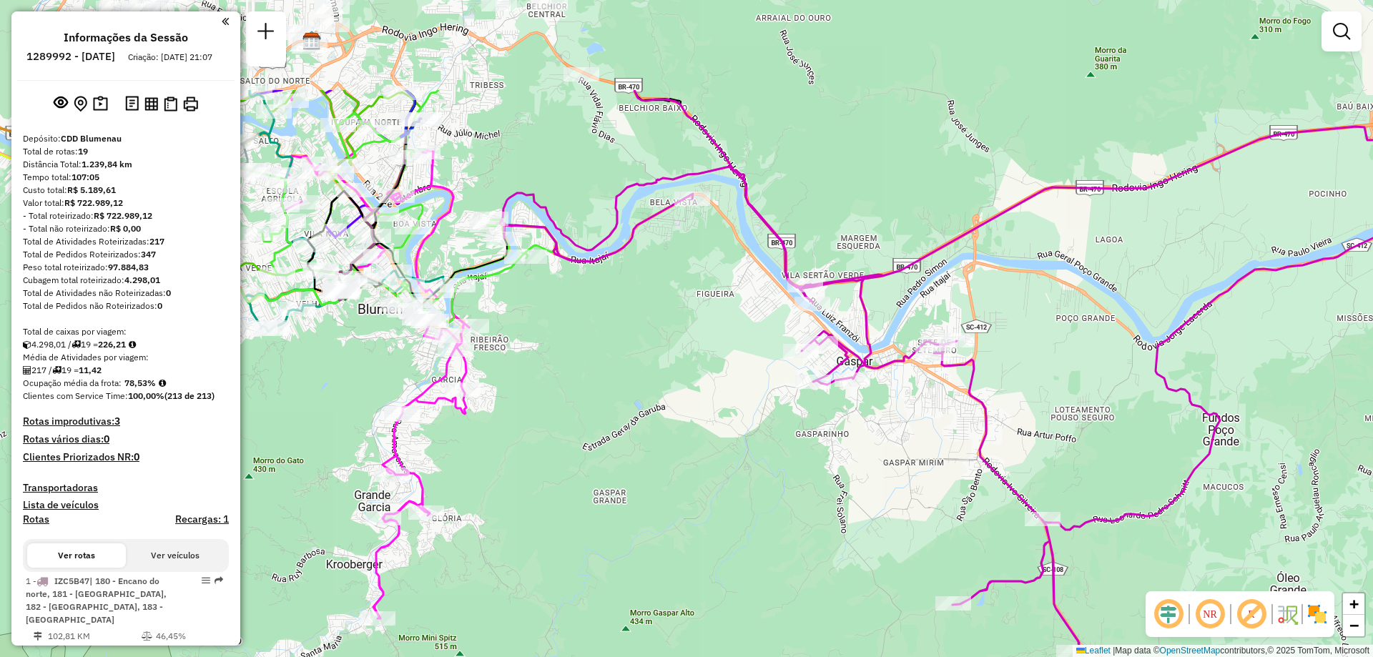
drag, startPoint x: 582, startPoint y: 225, endPoint x: 664, endPoint y: 381, distance: 175.9
click at [664, 381] on div "Janela de atendimento Grade de atendimento Capacidade Transportadoras Veículos …" at bounding box center [686, 328] width 1373 height 657
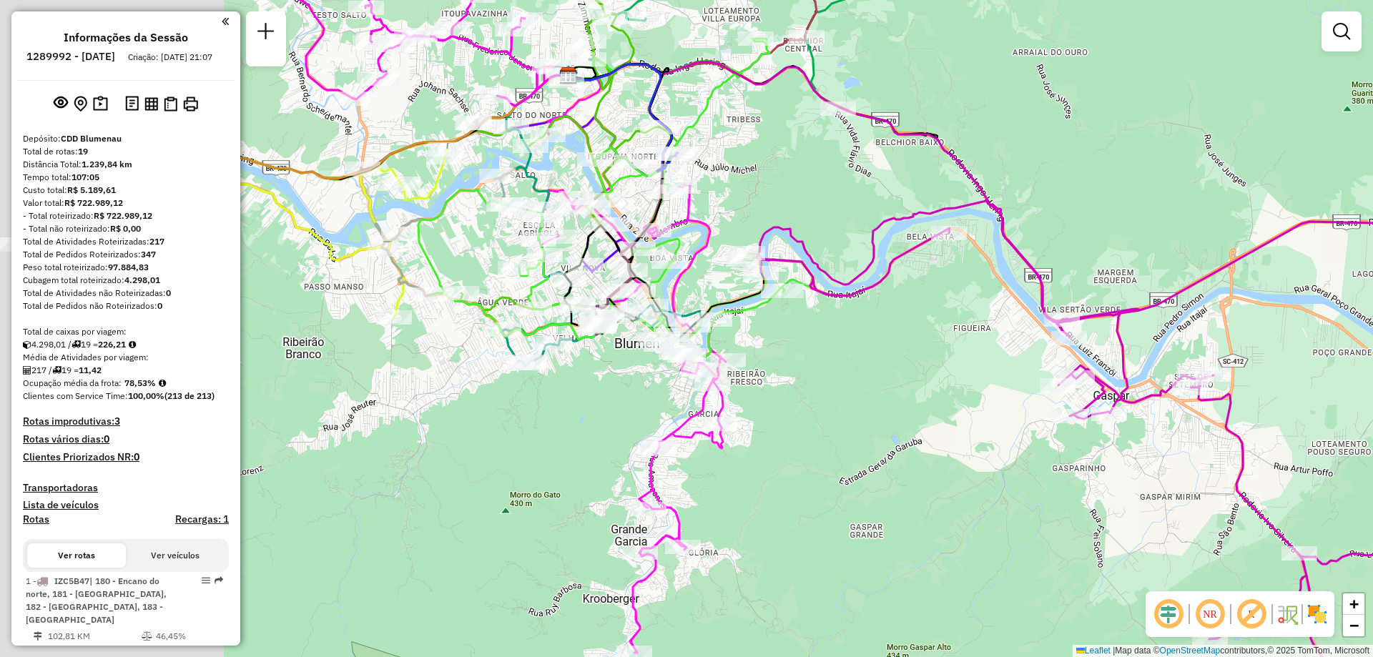
drag, startPoint x: 533, startPoint y: 345, endPoint x: 783, endPoint y: 381, distance: 252.1
click at [783, 381] on div "Janela de atendimento Grade de atendimento Capacidade Transportadoras Veículos …" at bounding box center [686, 328] width 1373 height 657
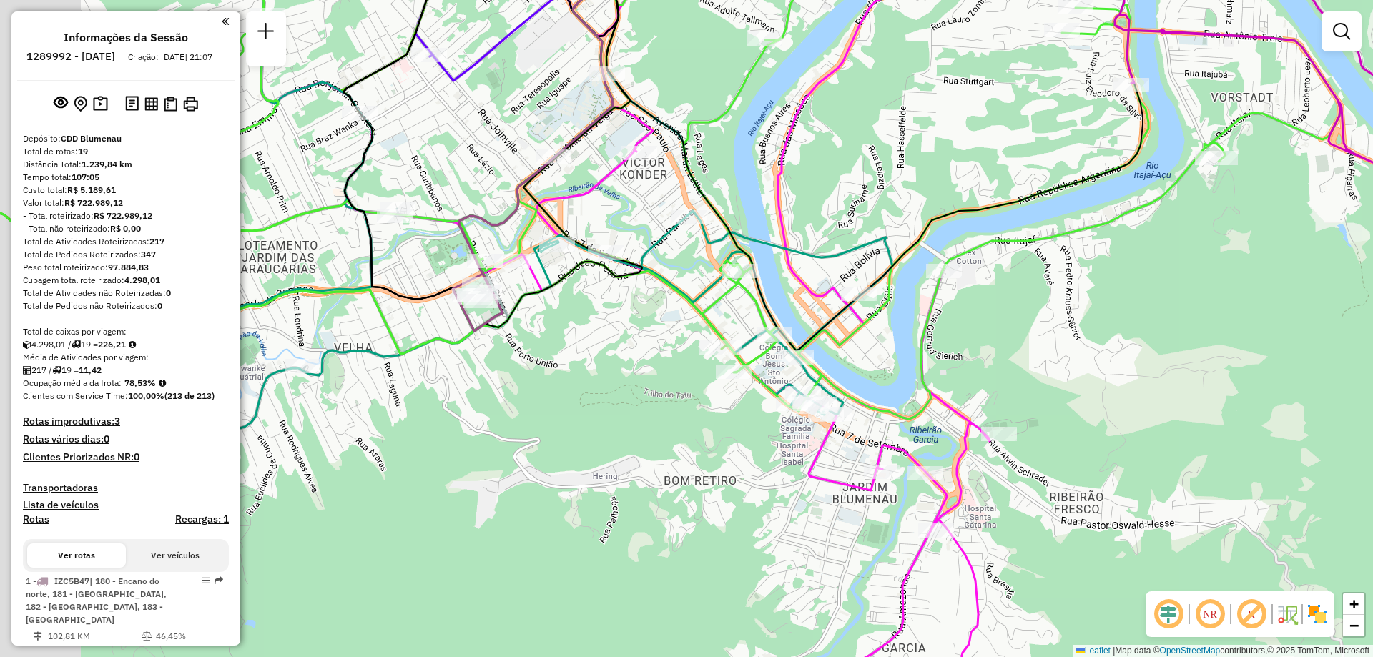
drag, startPoint x: 911, startPoint y: 346, endPoint x: 1038, endPoint y: 345, distance: 127.3
click at [1038, 345] on div "Janela de atendimento Grade de atendimento Capacidade Transportadoras Veículos …" at bounding box center [686, 328] width 1373 height 657
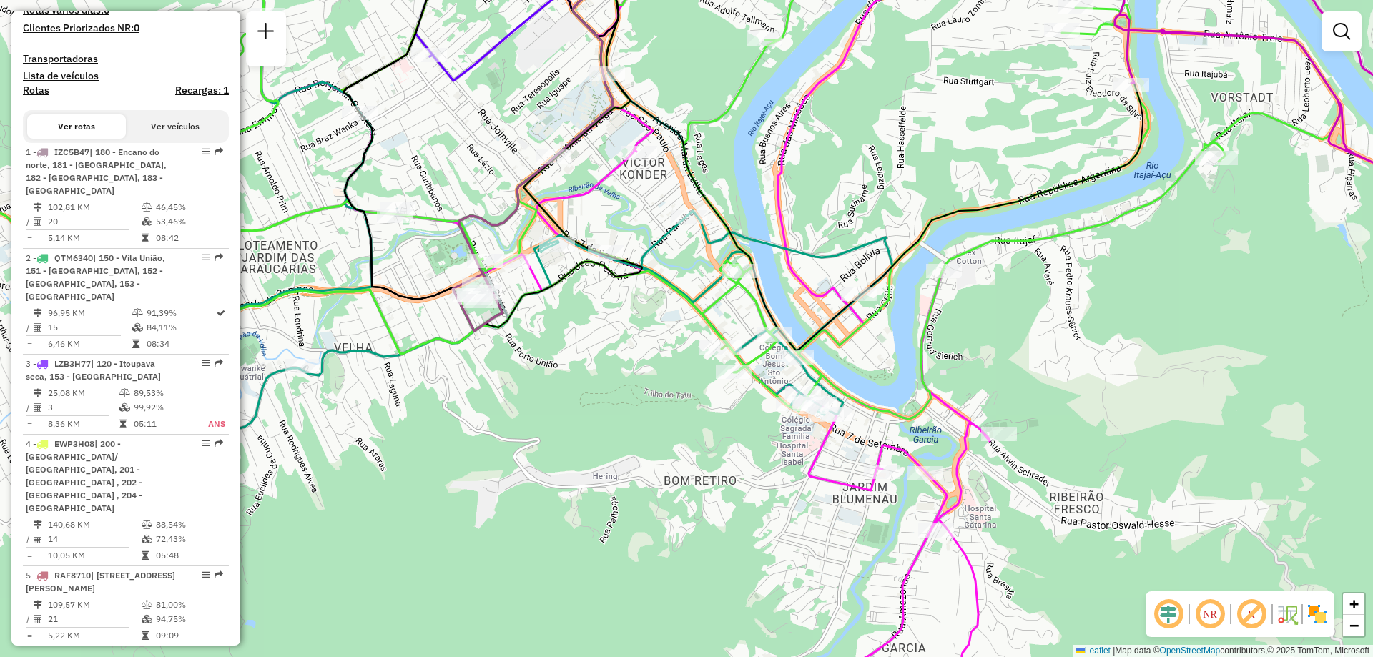
scroll to position [72, 0]
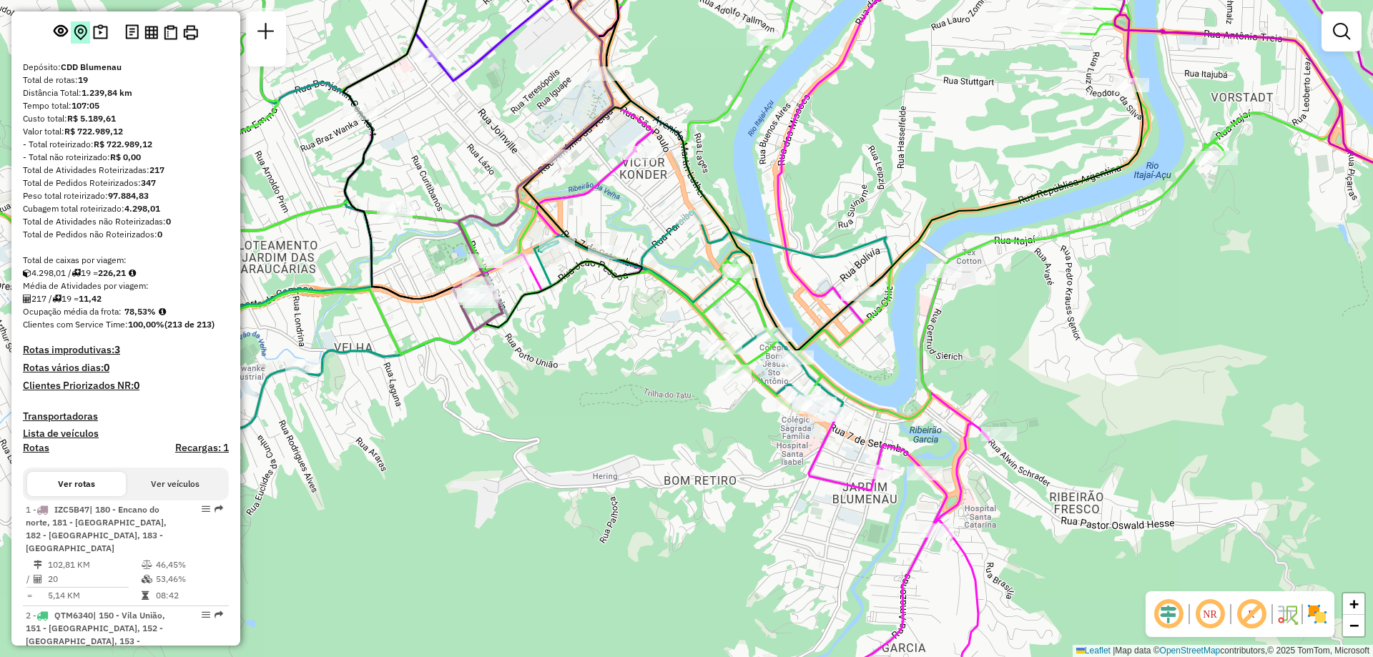
click at [83, 41] on img at bounding box center [81, 32] width 14 height 16
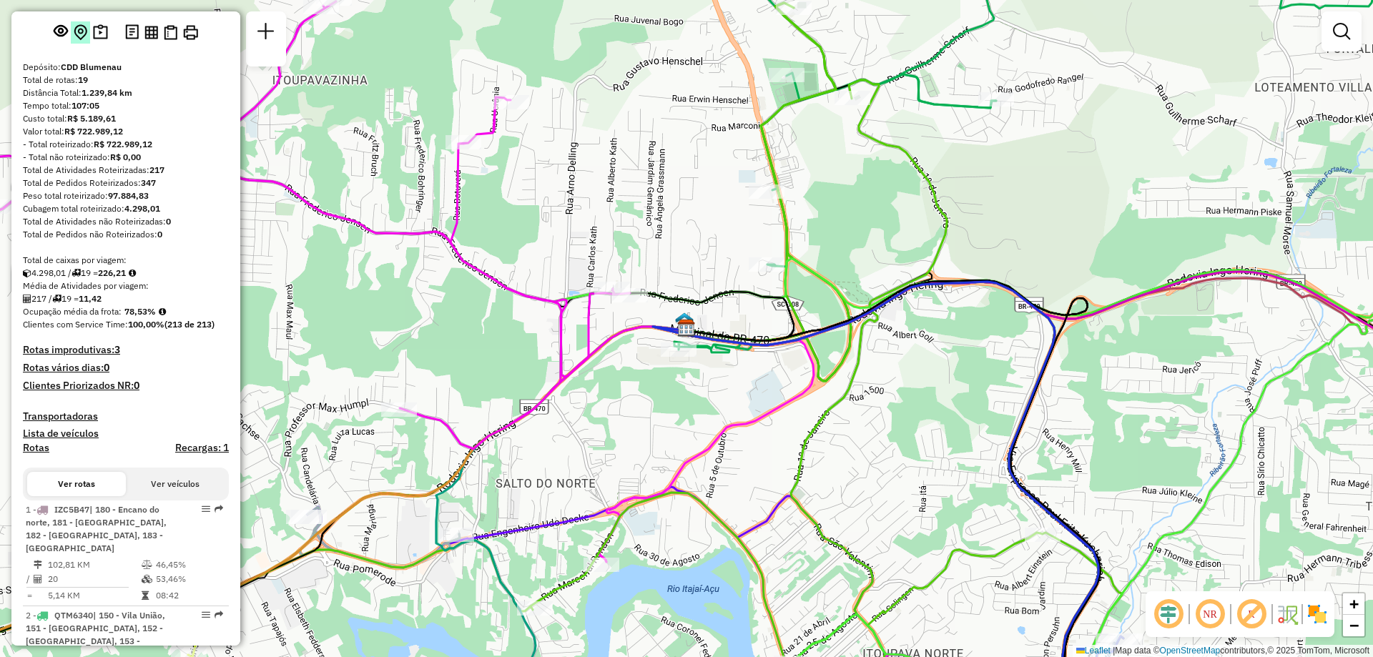
click at [83, 41] on img at bounding box center [81, 32] width 14 height 16
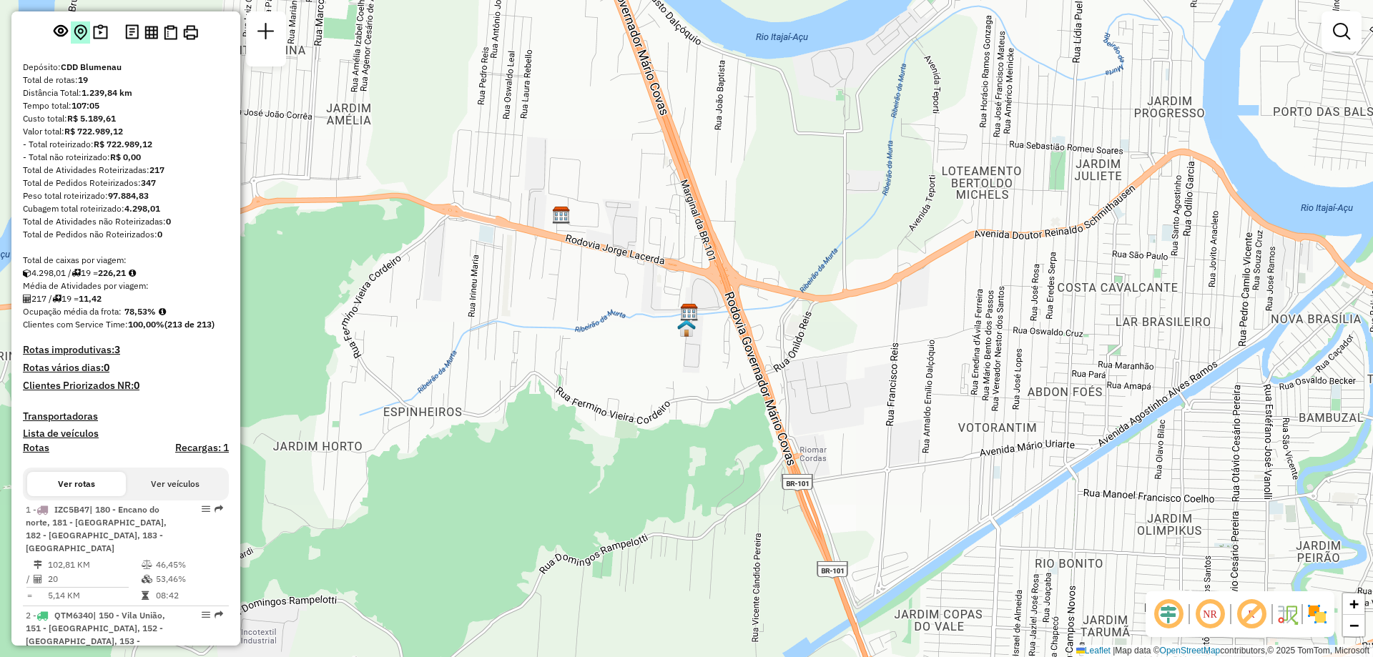
click at [84, 41] on img at bounding box center [81, 32] width 14 height 16
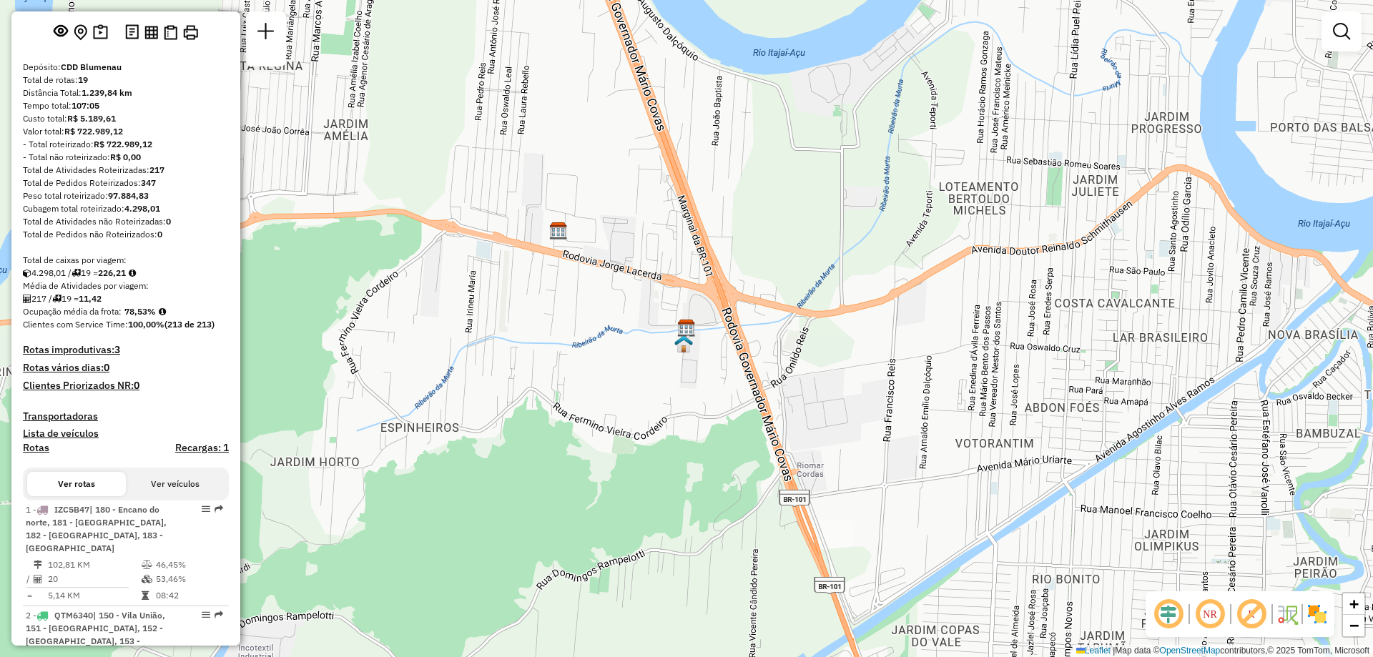
scroll to position [501, 0]
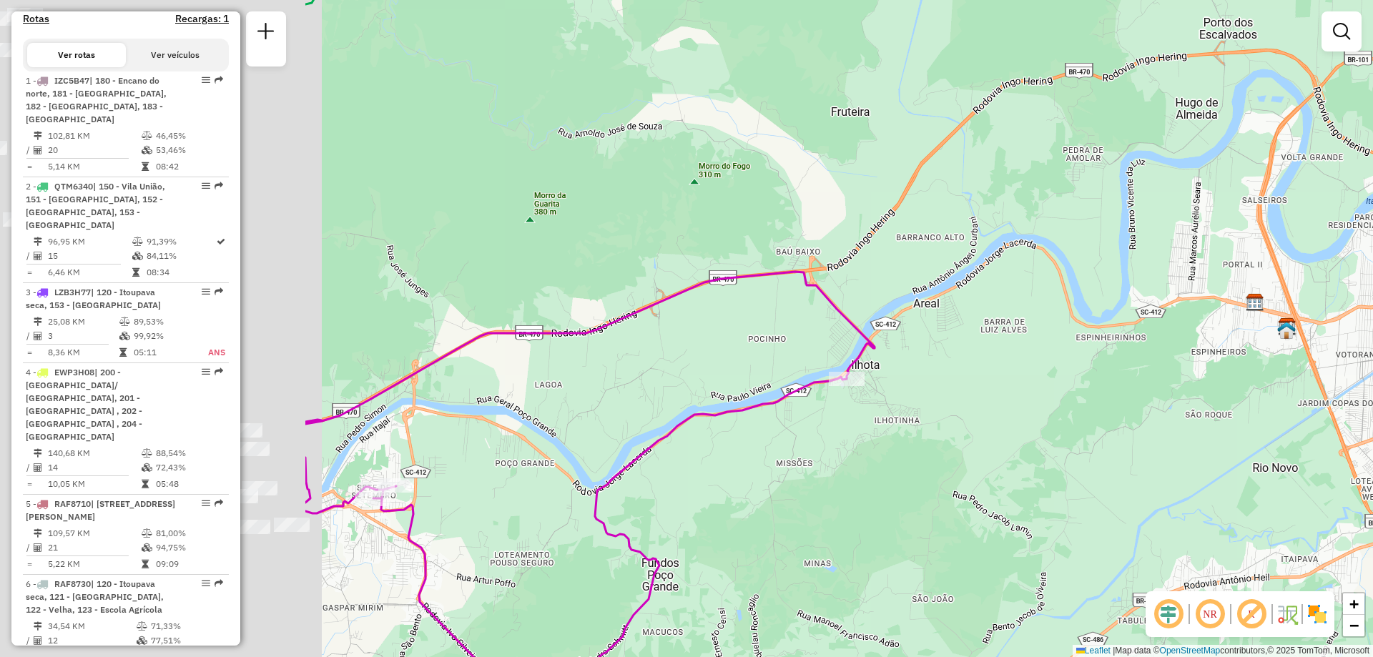
drag, startPoint x: 760, startPoint y: 348, endPoint x: 1020, endPoint y: 348, distance: 260.3
click at [1020, 348] on div "Janela de atendimento Grade de atendimento Capacidade Transportadoras Veículos …" at bounding box center [686, 328] width 1373 height 657
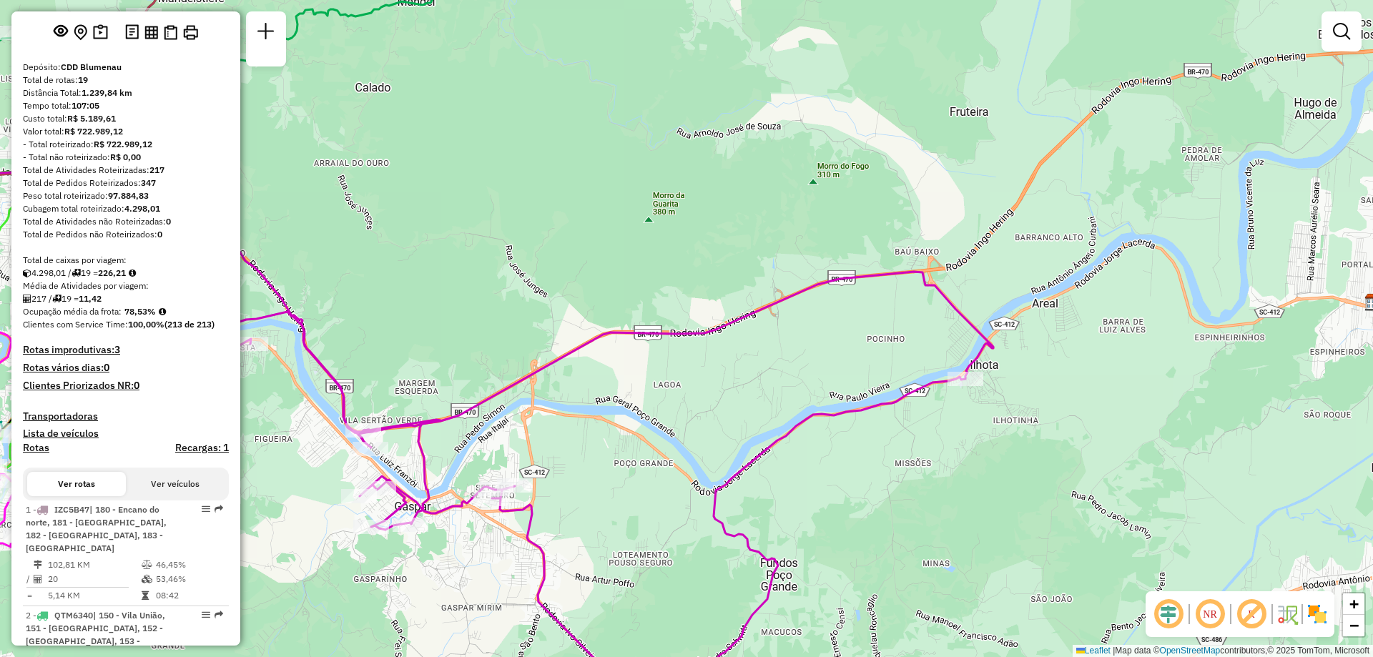
scroll to position [0, 0]
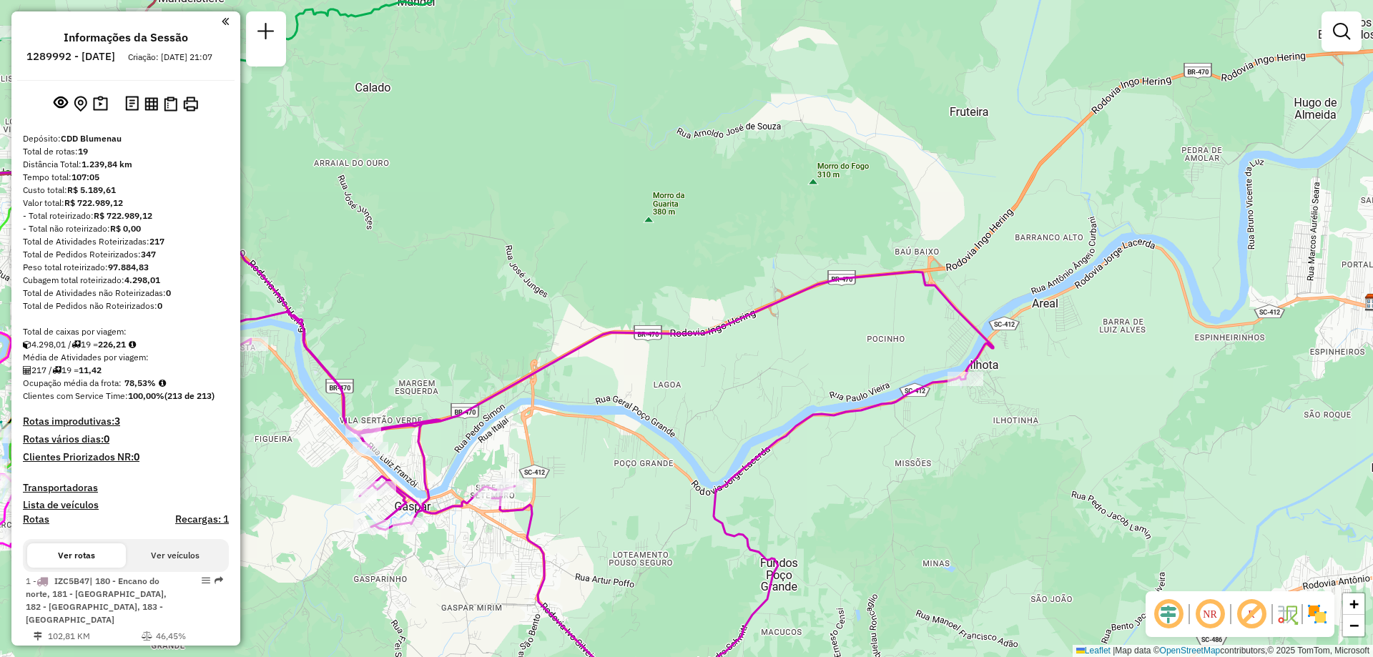
click at [86, 52] on h6 "1289992 - 07/10/2025" at bounding box center [70, 56] width 89 height 13
copy h6 "1289992"
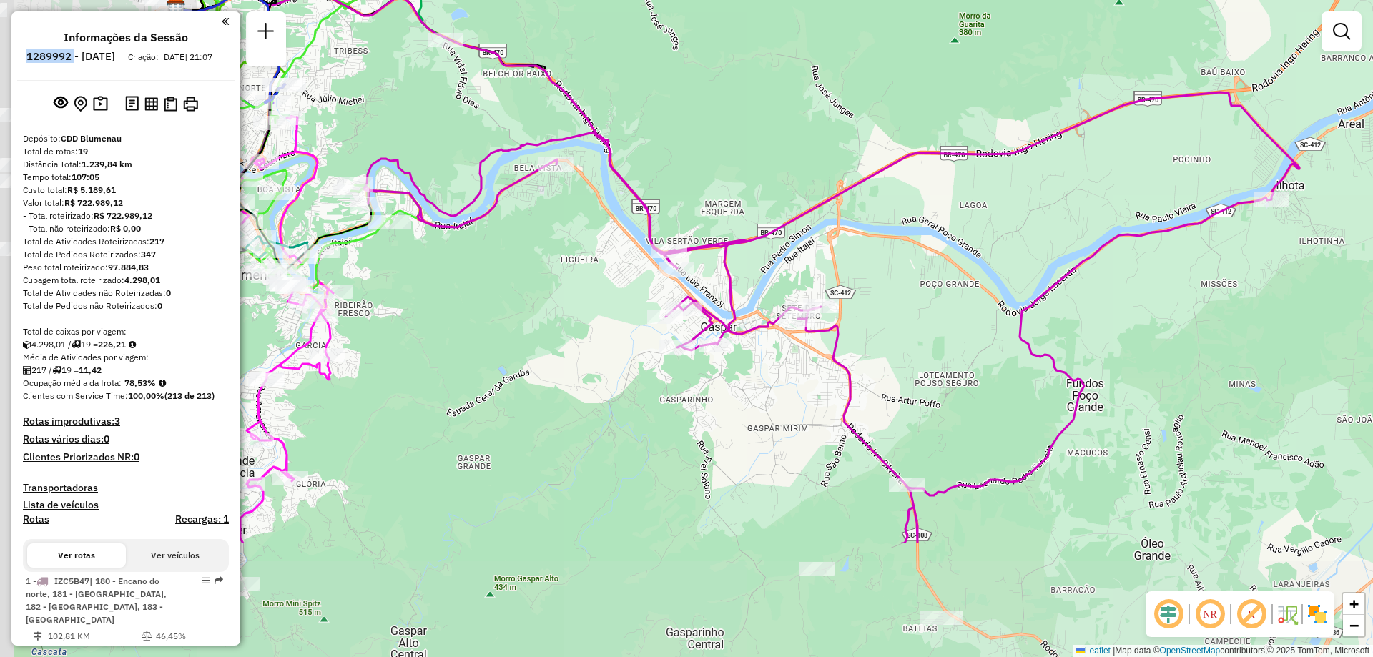
drag, startPoint x: 414, startPoint y: 358, endPoint x: 716, endPoint y: 183, distance: 349.0
click at [716, 183] on div "Janela de atendimento Grade de atendimento Capacidade Transportadoras Veículos …" at bounding box center [686, 328] width 1373 height 657
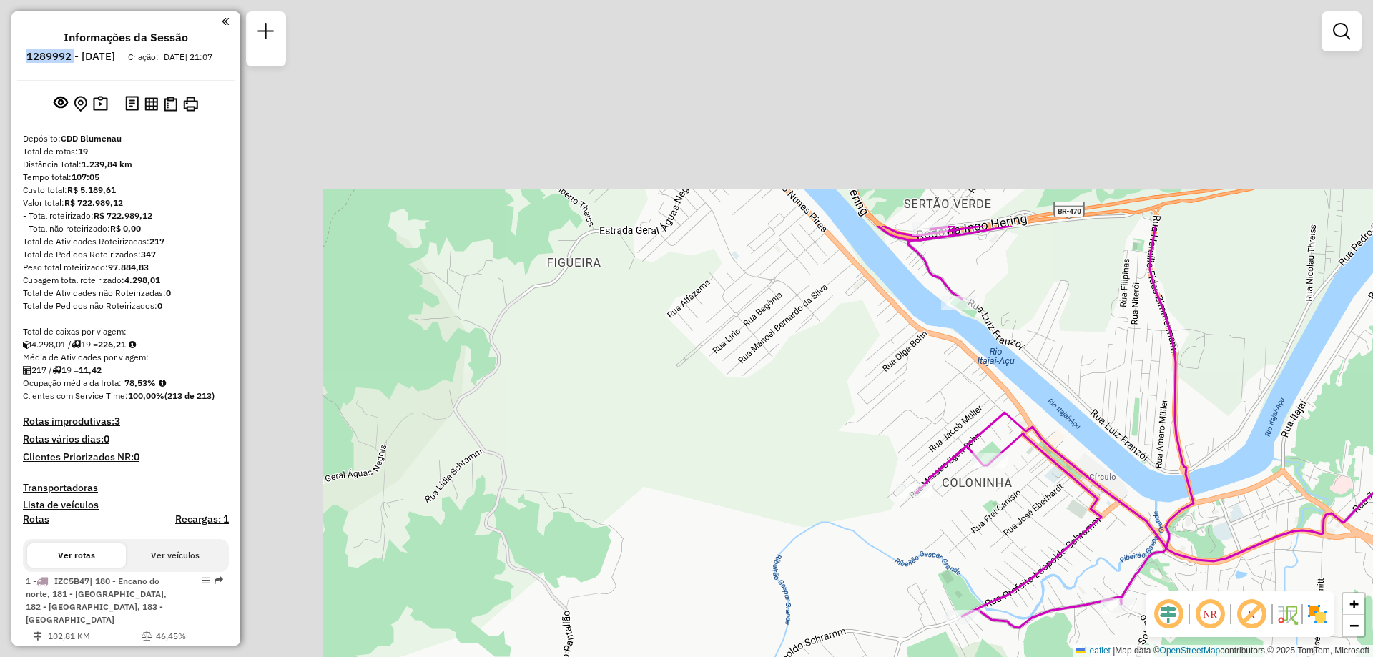
drag, startPoint x: 582, startPoint y: 313, endPoint x: 1136, endPoint y: 584, distance: 617.0
click at [1136, 584] on div "Janela de atendimento Grade de atendimento Capacidade Transportadoras Veículos …" at bounding box center [686, 328] width 1373 height 657
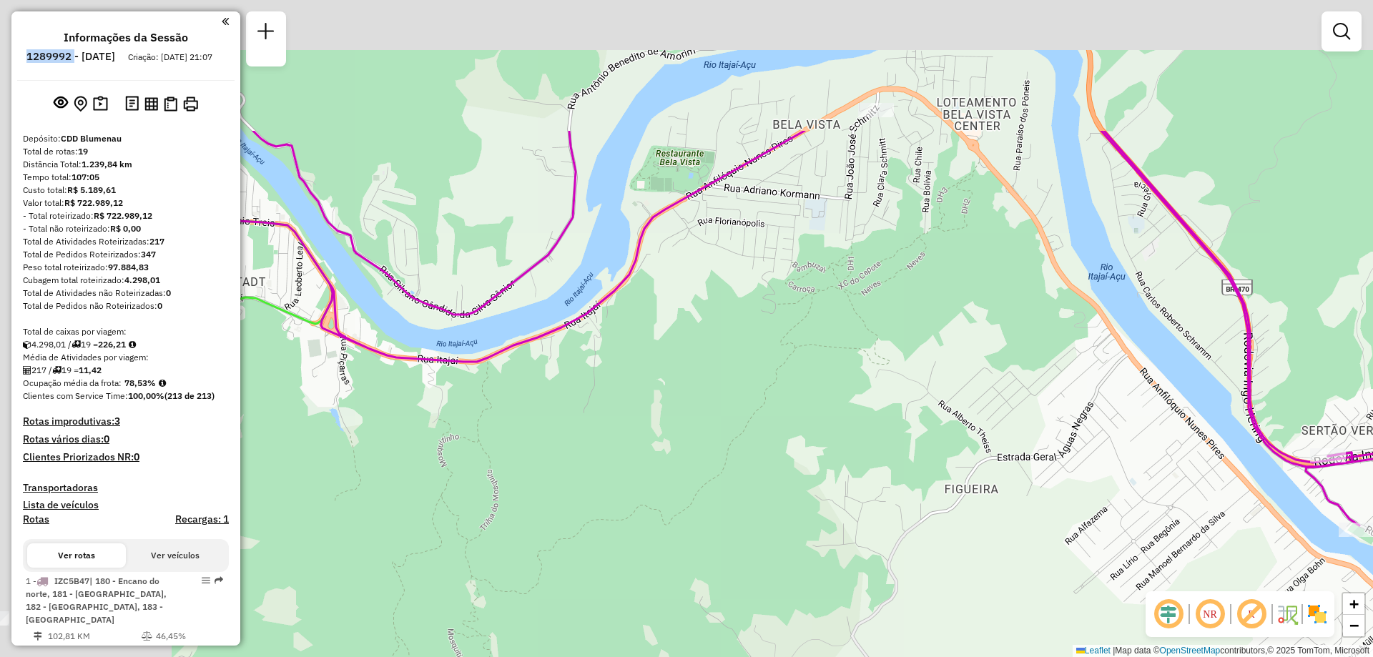
drag, startPoint x: 576, startPoint y: 359, endPoint x: 850, endPoint y: 546, distance: 331.3
click at [850, 546] on div "Janela de atendimento Grade de atendimento Capacidade Transportadoras Veículos …" at bounding box center [686, 328] width 1373 height 657
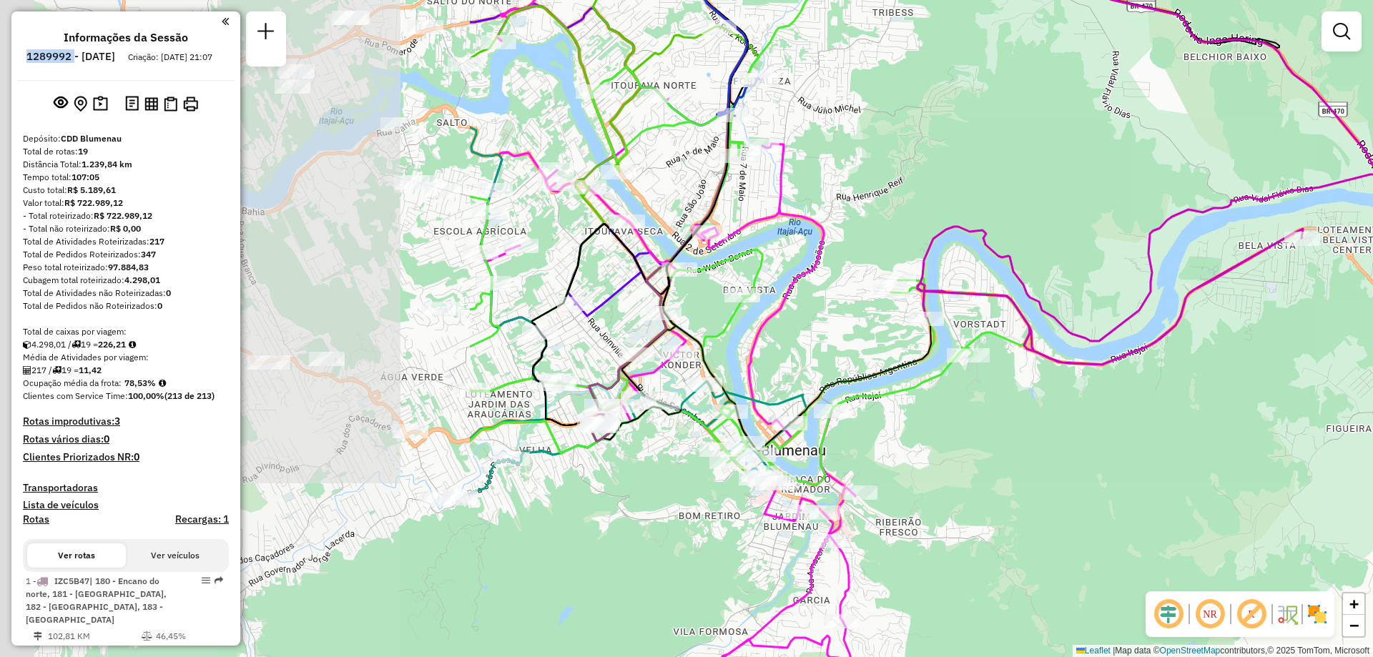
drag, startPoint x: 600, startPoint y: 431, endPoint x: 1077, endPoint y: 370, distance: 480.9
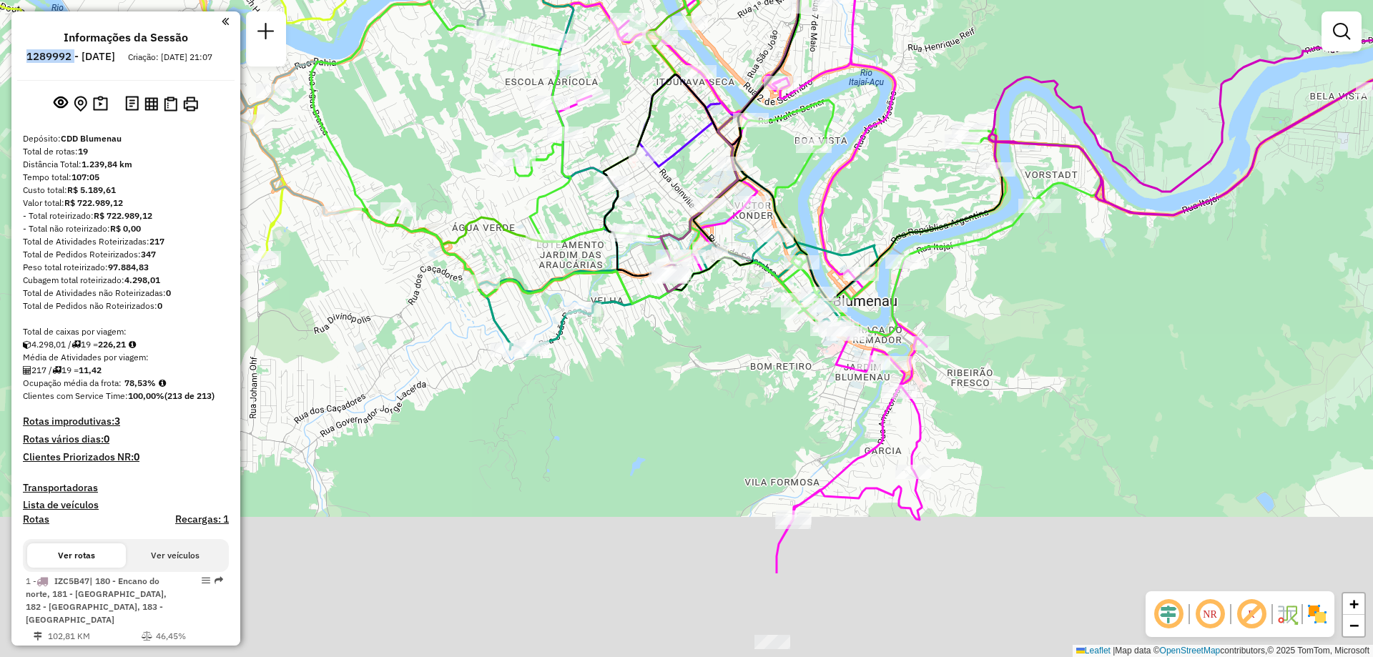
drag, startPoint x: 837, startPoint y: 466, endPoint x: 899, endPoint y: 305, distance: 171.6
click at [899, 305] on icon at bounding box center [706, 60] width 790 height 551
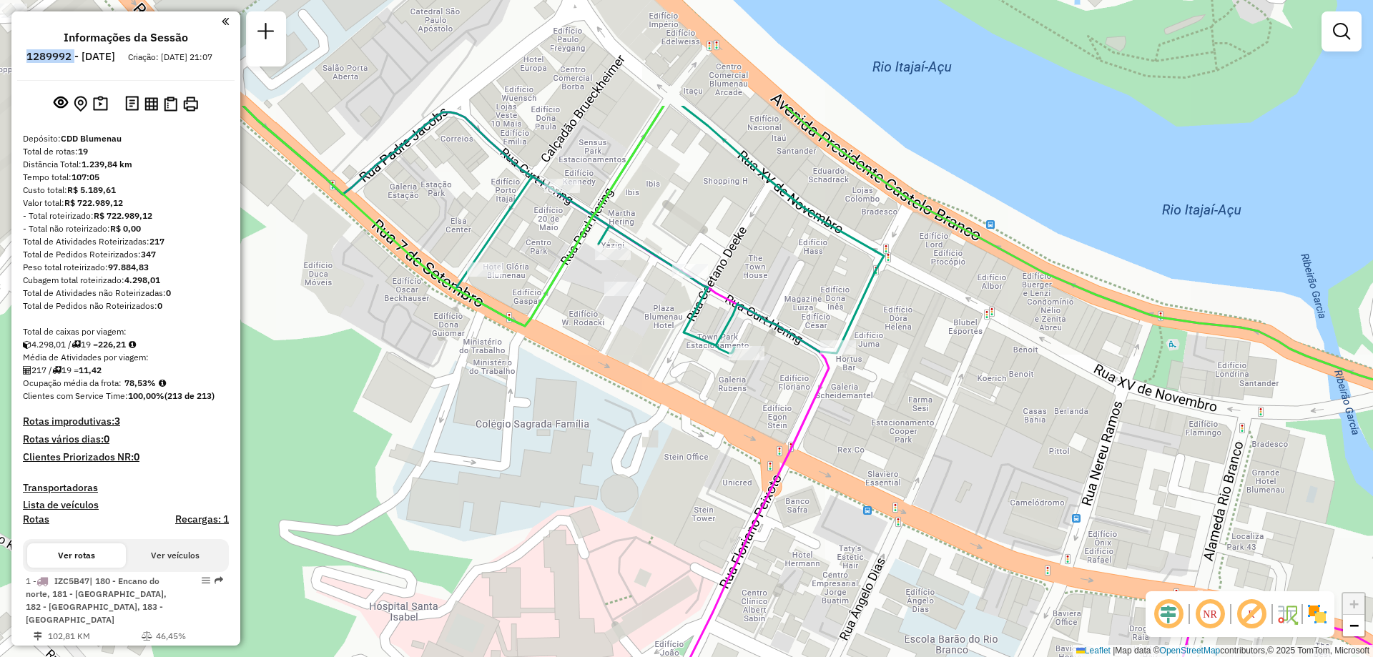
drag, startPoint x: 585, startPoint y: 214, endPoint x: 599, endPoint y: 378, distance: 165.0
click at [599, 378] on div "Janela de atendimento Grade de atendimento Capacidade Transportadoras Veículos …" at bounding box center [686, 328] width 1373 height 657
select select "**********"
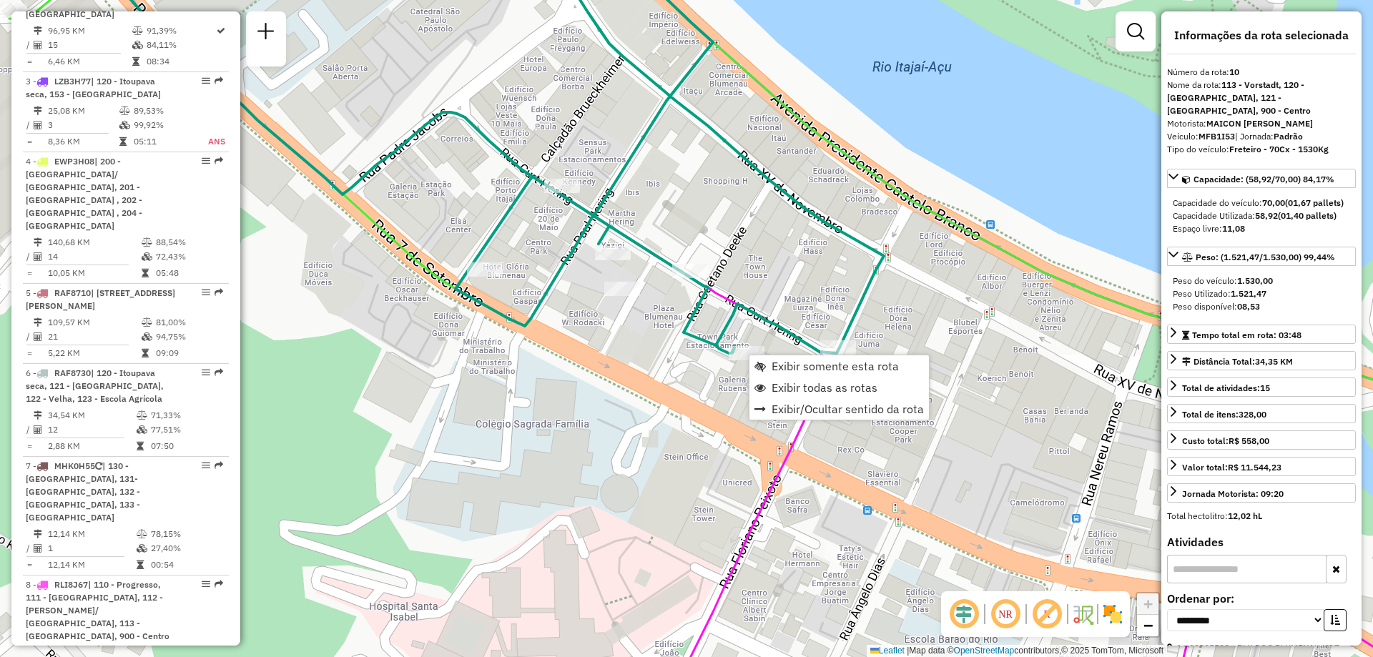
scroll to position [1423, 0]
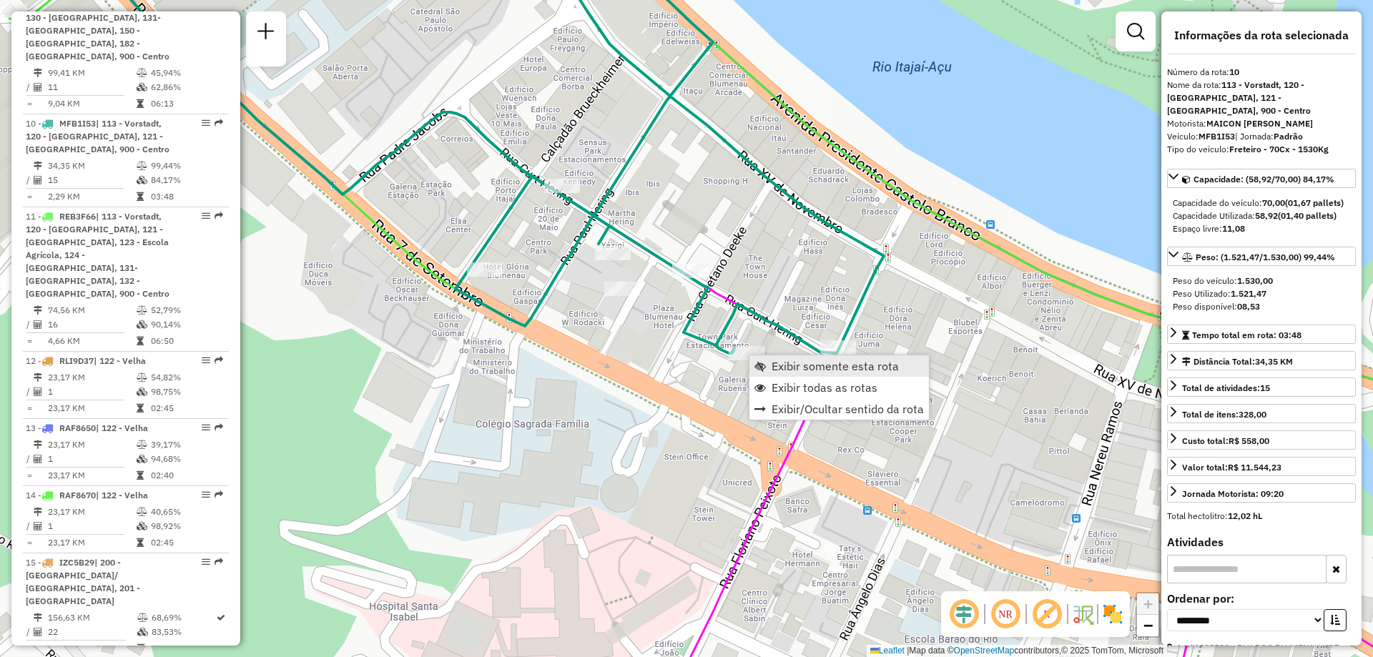
click at [825, 370] on span "Exibir somente esta rota" at bounding box center [835, 365] width 127 height 11
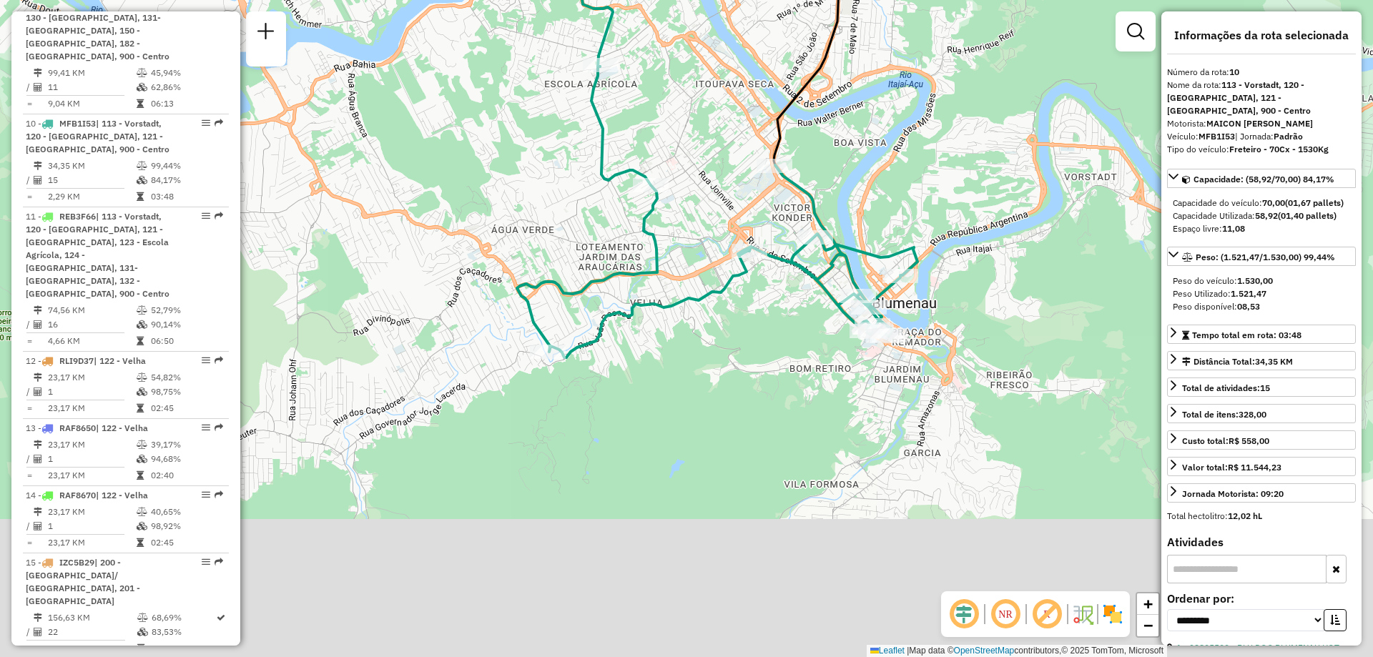
drag, startPoint x: 682, startPoint y: 201, endPoint x: 690, endPoint y: 123, distance: 78.4
click at [690, 123] on div "Janela de atendimento Grade de atendimento Capacidade Transportadoras Veículos …" at bounding box center [686, 328] width 1373 height 657
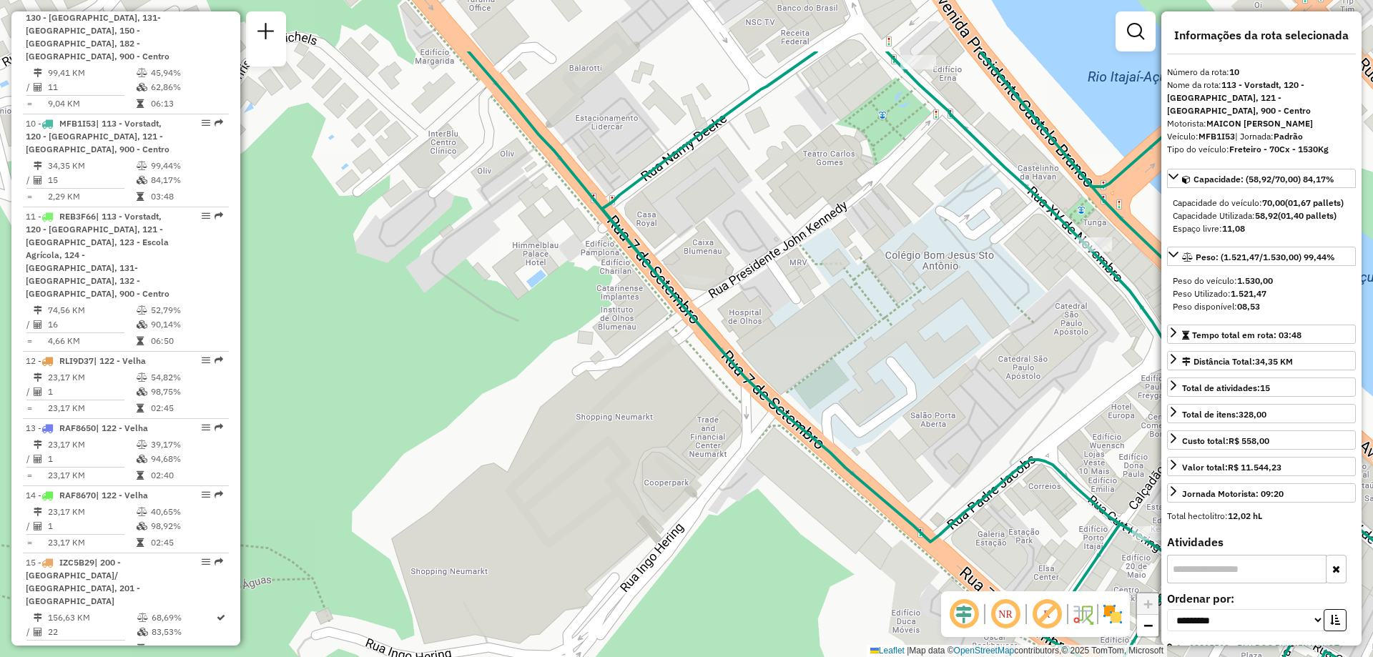
drag, startPoint x: 603, startPoint y: 286, endPoint x: 557, endPoint y: 406, distance: 128.6
click at [557, 406] on div "Janela de atendimento Grade de atendimento Capacidade Transportadoras Veículos …" at bounding box center [686, 328] width 1373 height 657
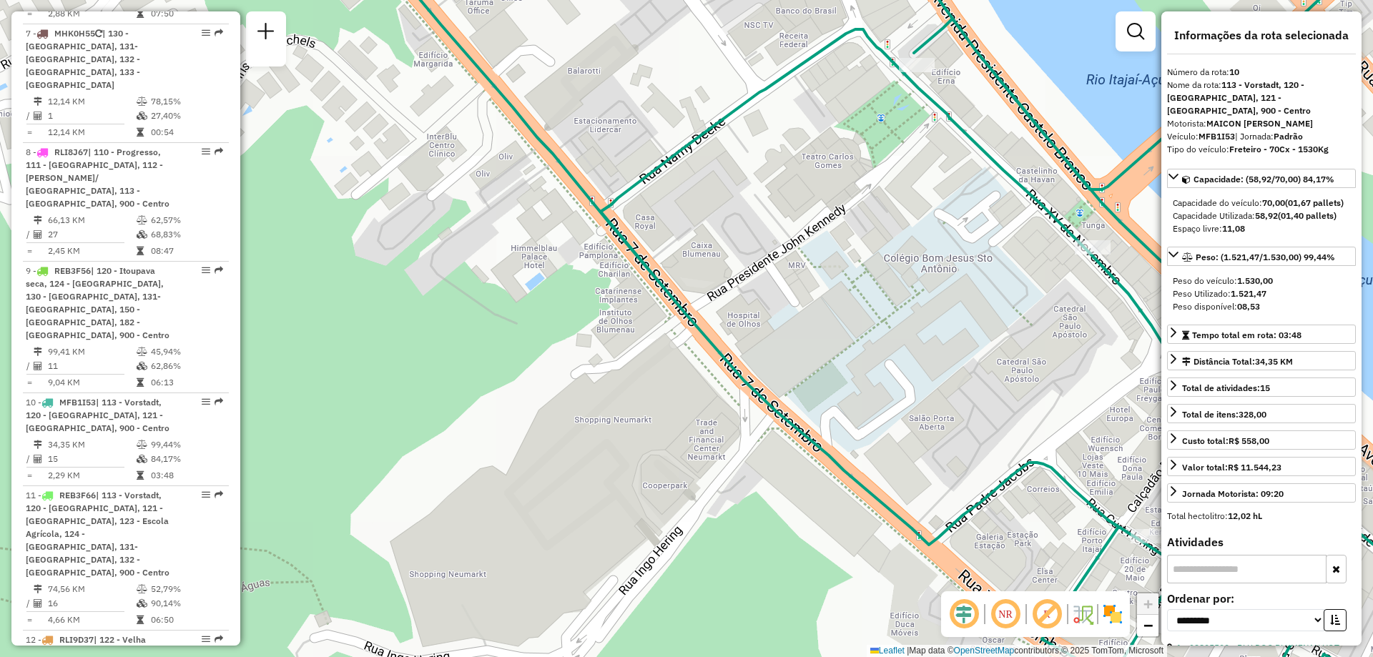
scroll to position [1666, 0]
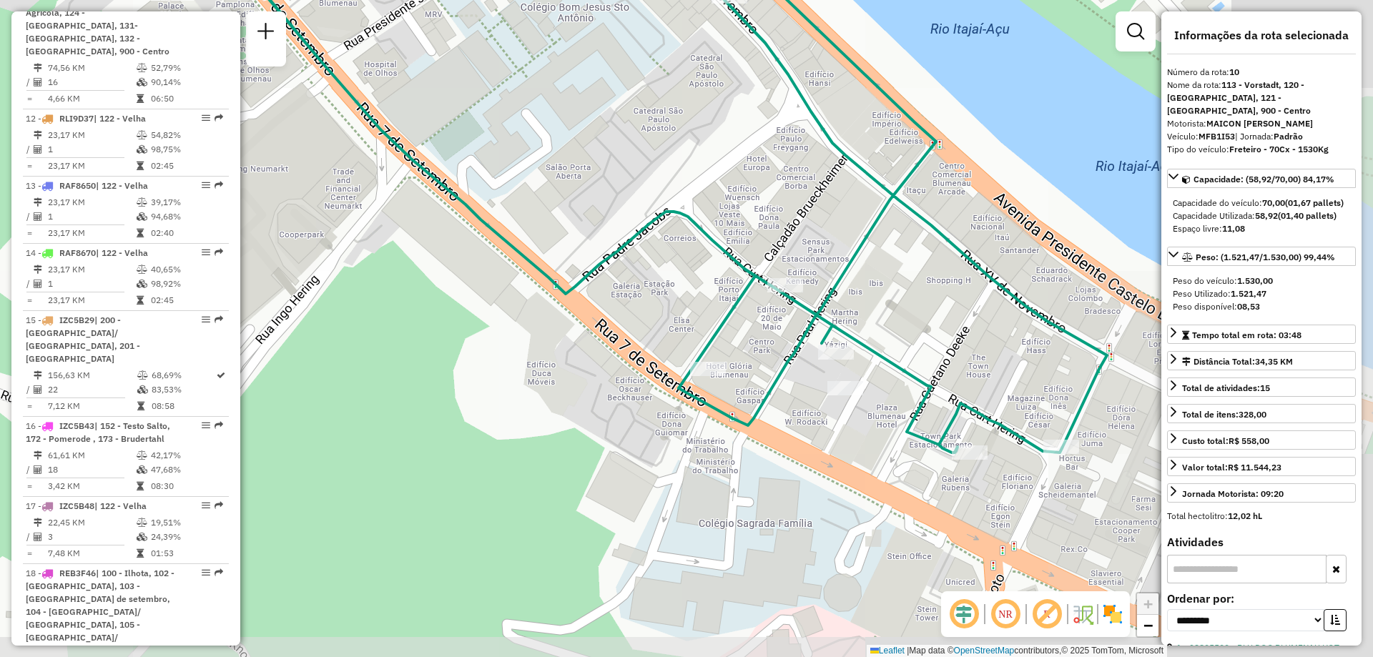
drag, startPoint x: 998, startPoint y: 384, endPoint x: 634, endPoint y: 133, distance: 441.6
click at [634, 133] on div "Janela de atendimento Grade de atendimento Capacidade Transportadoras Veículos …" at bounding box center [686, 328] width 1373 height 657
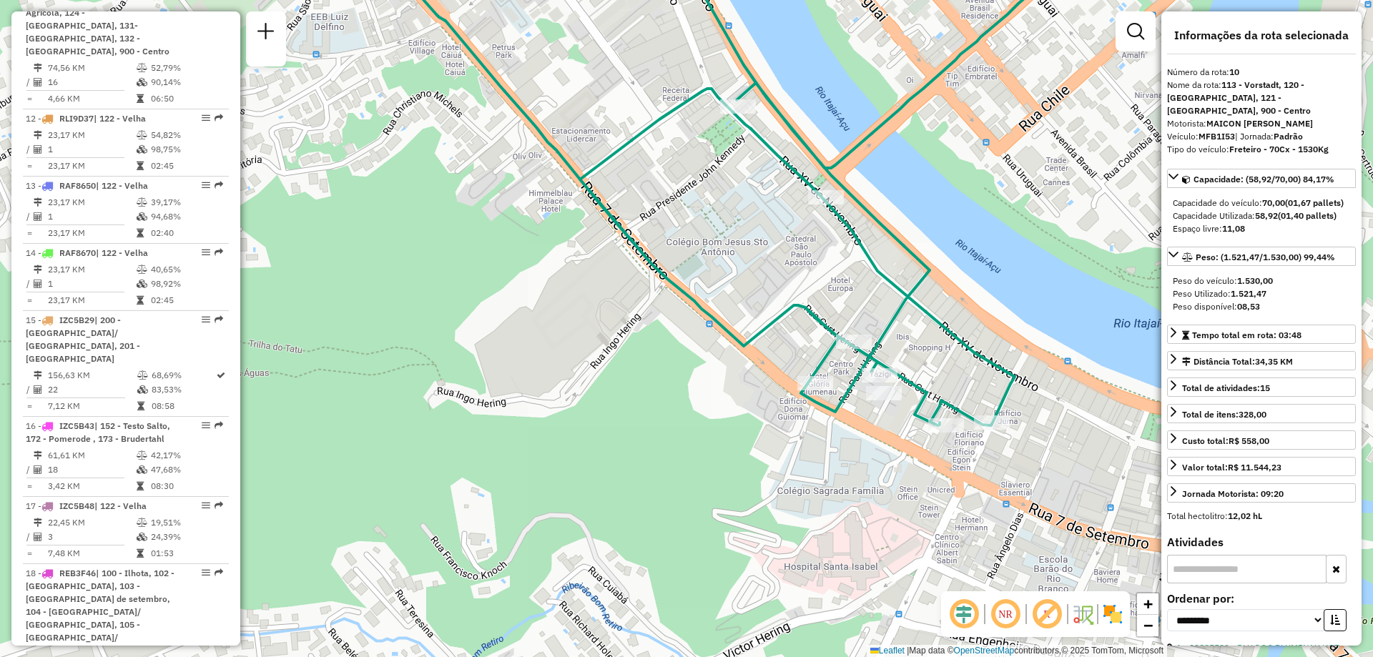
drag, startPoint x: 1006, startPoint y: 463, endPoint x: 971, endPoint y: 449, distance: 37.6
click at [971, 449] on div "Janela de atendimento Grade de atendimento Capacidade Transportadoras Veículos …" at bounding box center [686, 328] width 1373 height 657
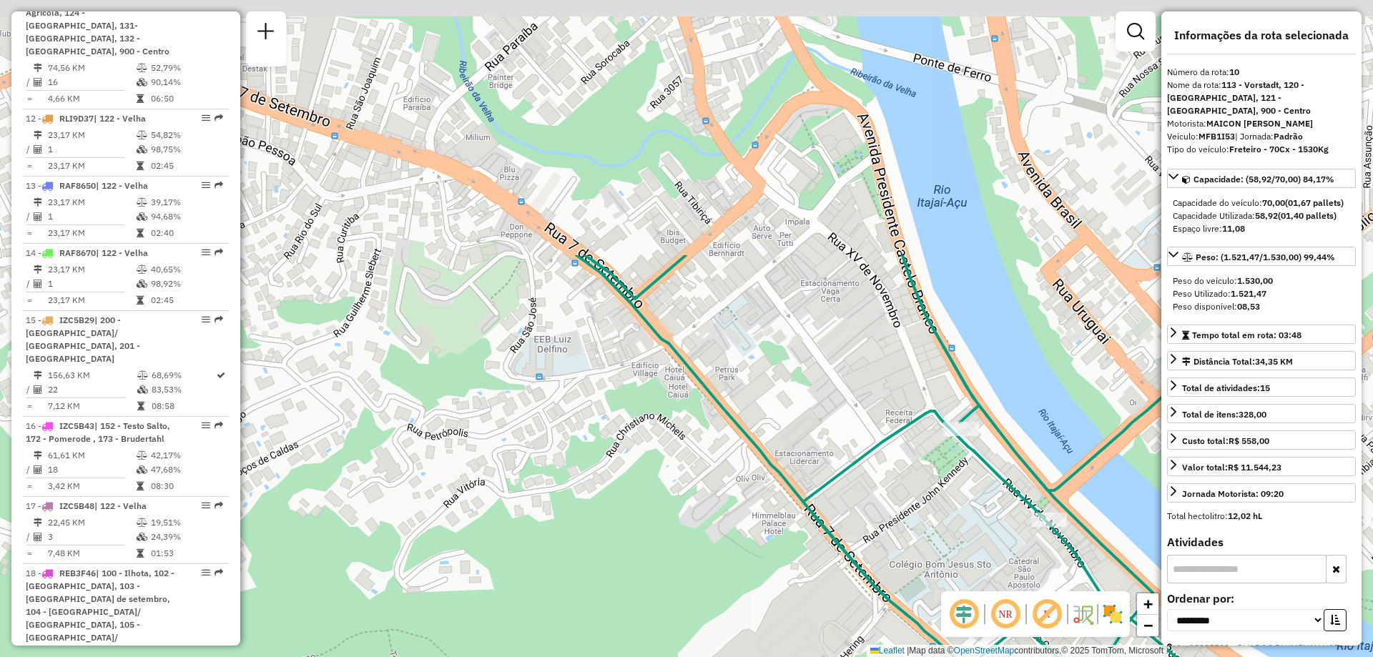
drag, startPoint x: 792, startPoint y: 258, endPoint x: 1010, endPoint y: 579, distance: 388.2
click at [1010, 579] on div "Janela de atendimento Grade de atendimento Capacidade Transportadoras Veículos …" at bounding box center [686, 328] width 1373 height 657
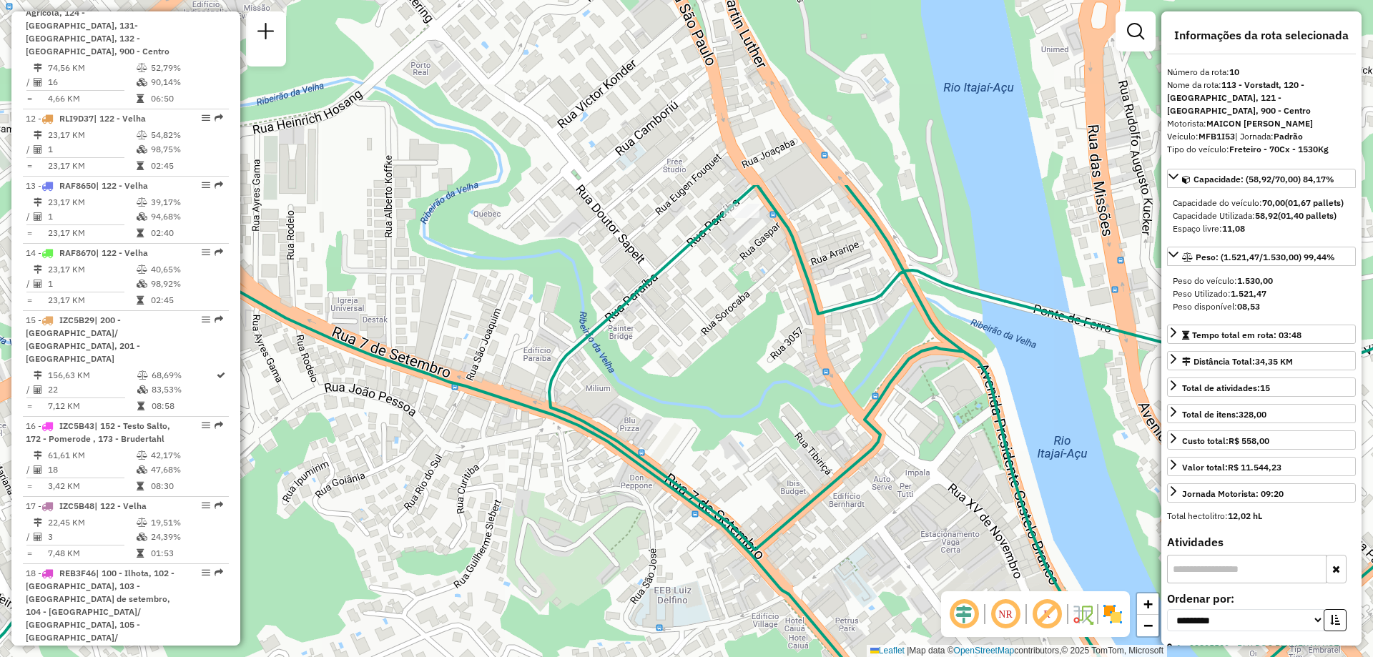
drag, startPoint x: 732, startPoint y: 360, endPoint x: 836, endPoint y: 562, distance: 227.1
click at [836, 562] on div "Rota 10 - Placa MFB1I53 92800417 - BAR E REST.ADRIANA L Janela de atendimento G…" at bounding box center [686, 328] width 1373 height 657
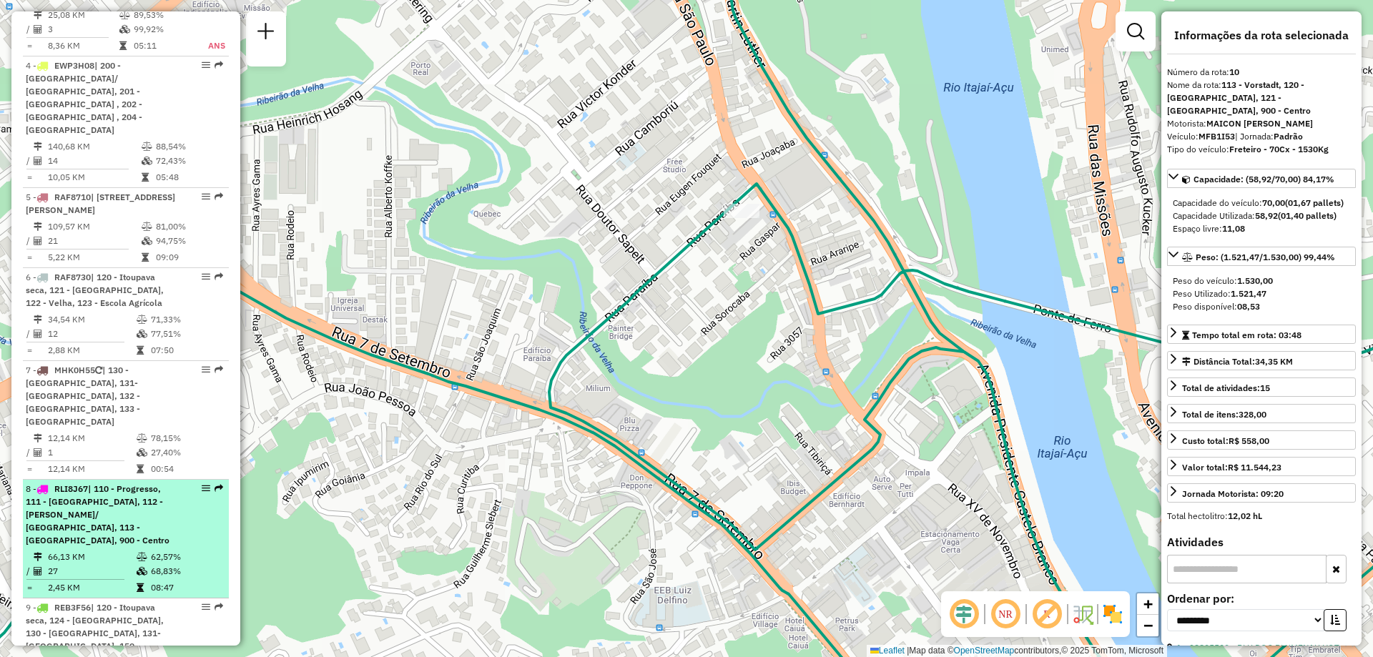
scroll to position [378, 0]
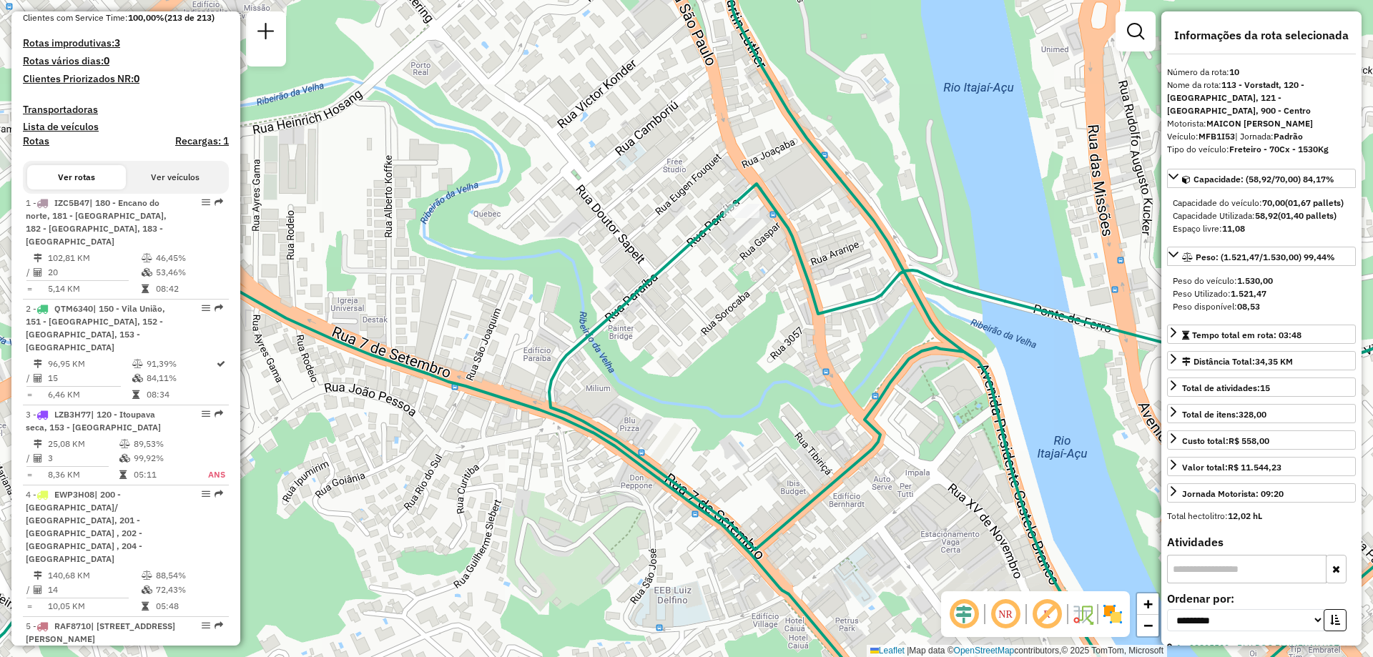
click at [177, 185] on button "Ver veículos" at bounding box center [175, 177] width 99 height 24
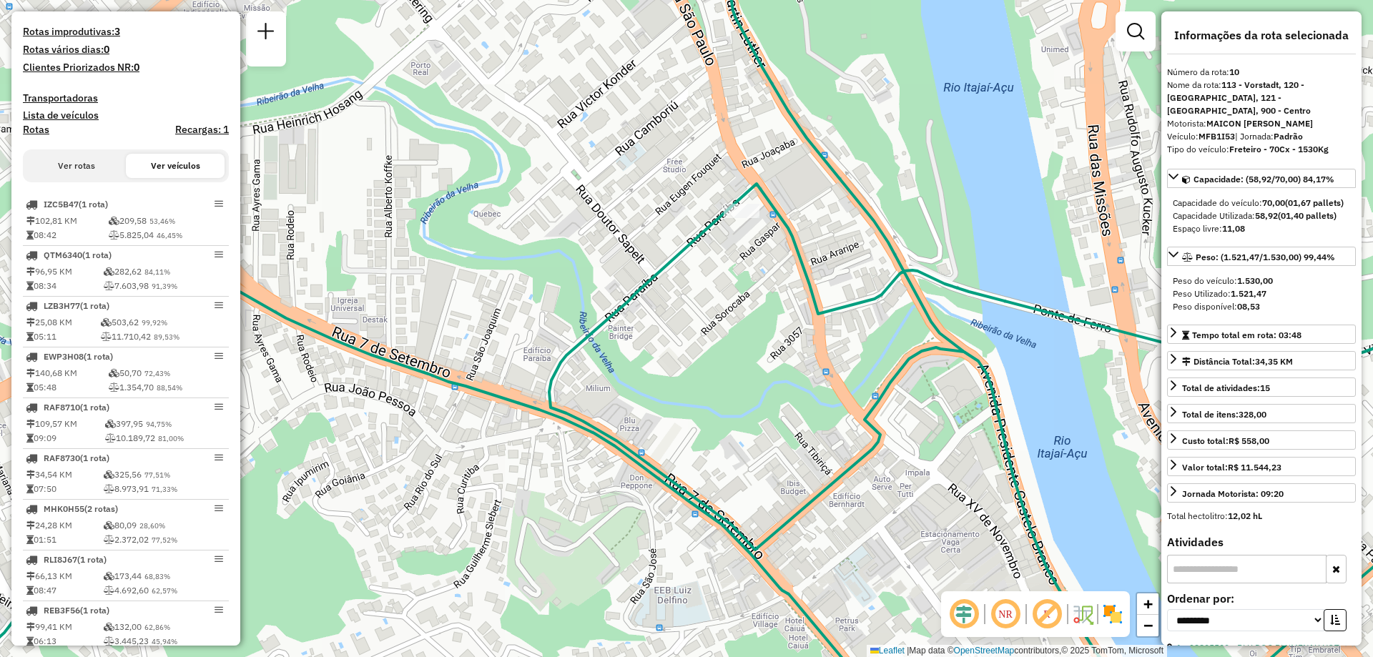
scroll to position [0, 0]
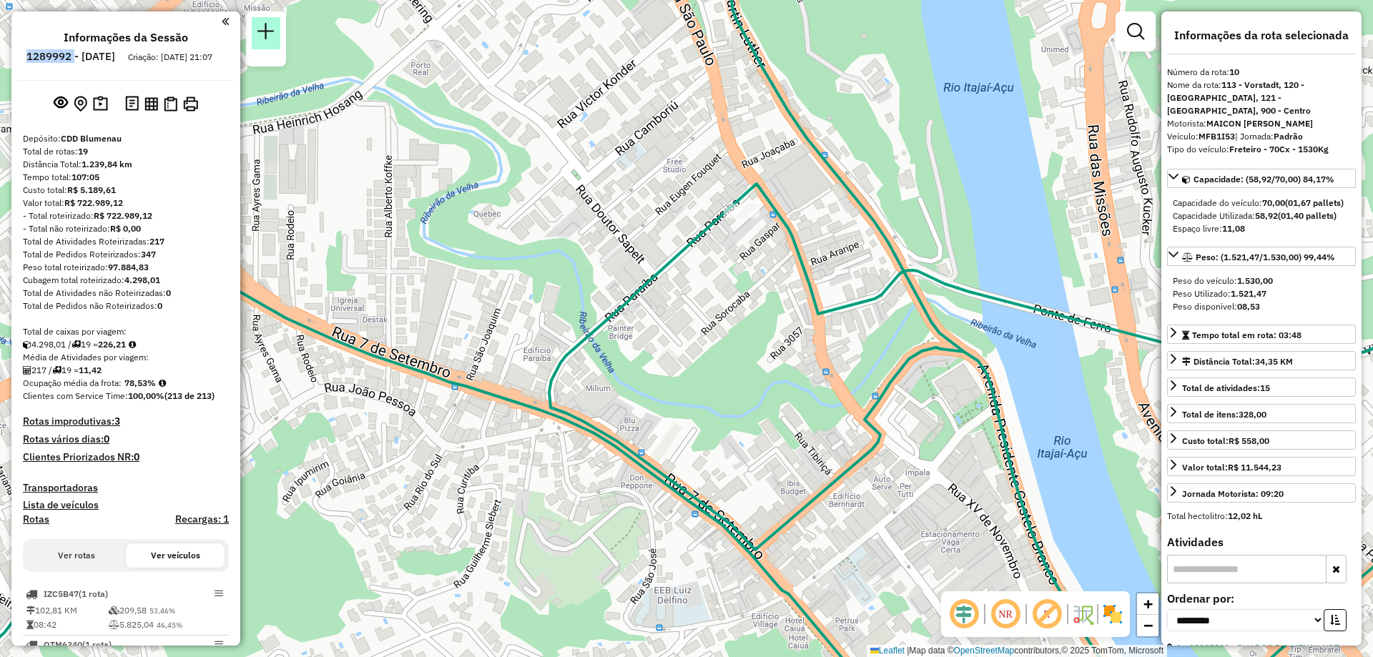
click at [268, 29] on em at bounding box center [265, 31] width 17 height 17
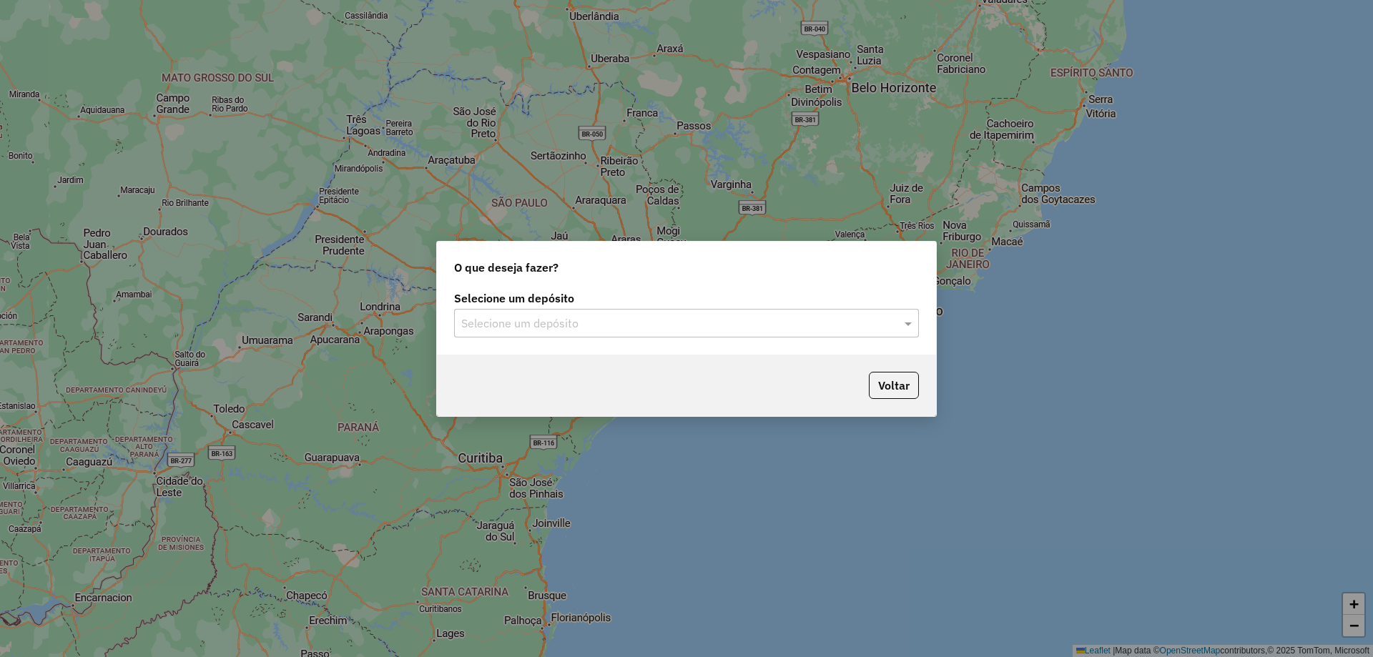
click at [518, 318] on input "text" at bounding box center [672, 323] width 422 height 17
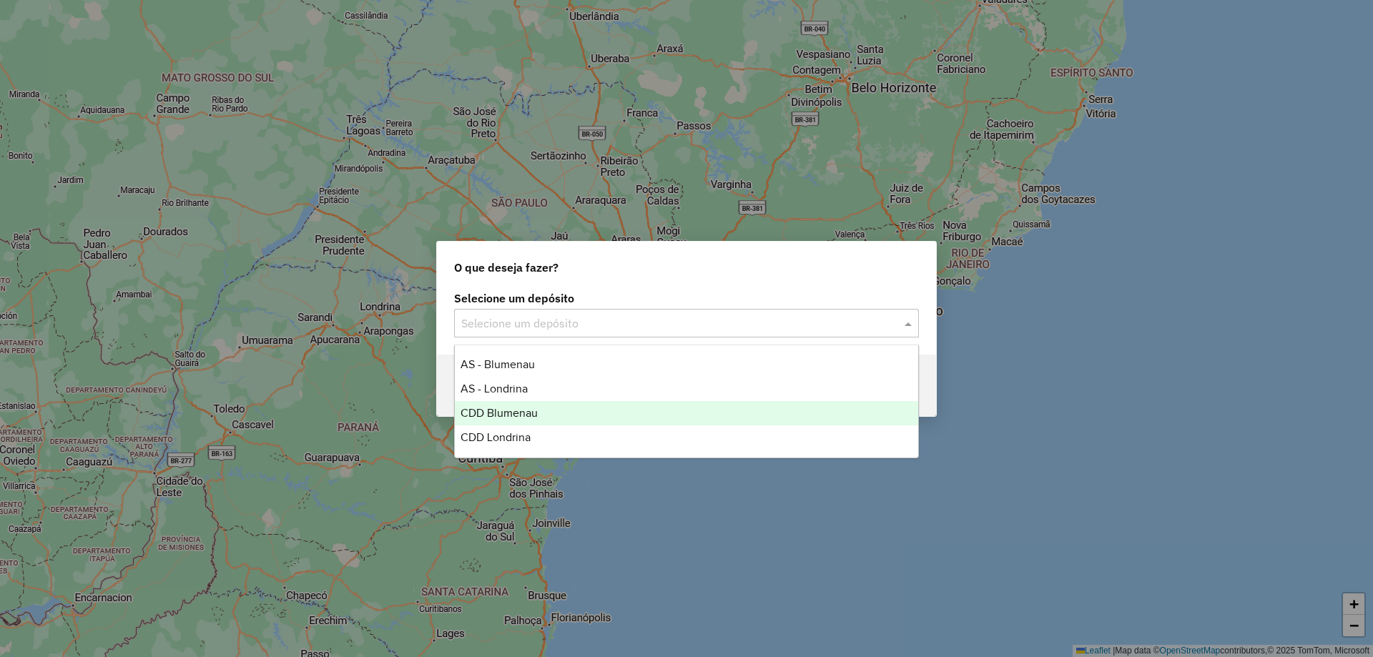
click at [531, 411] on span "CDD Blumenau" at bounding box center [499, 413] width 77 height 12
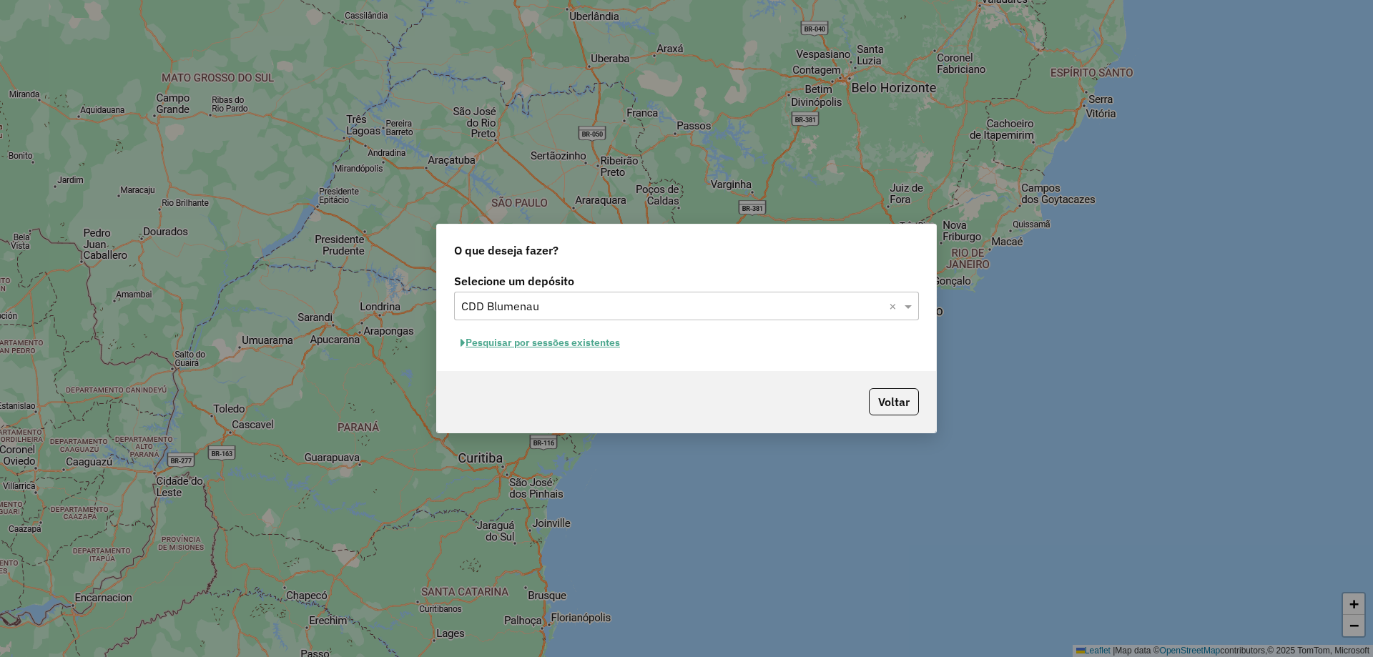
click at [557, 337] on button "Pesquisar por sessões existentes" at bounding box center [540, 343] width 172 height 22
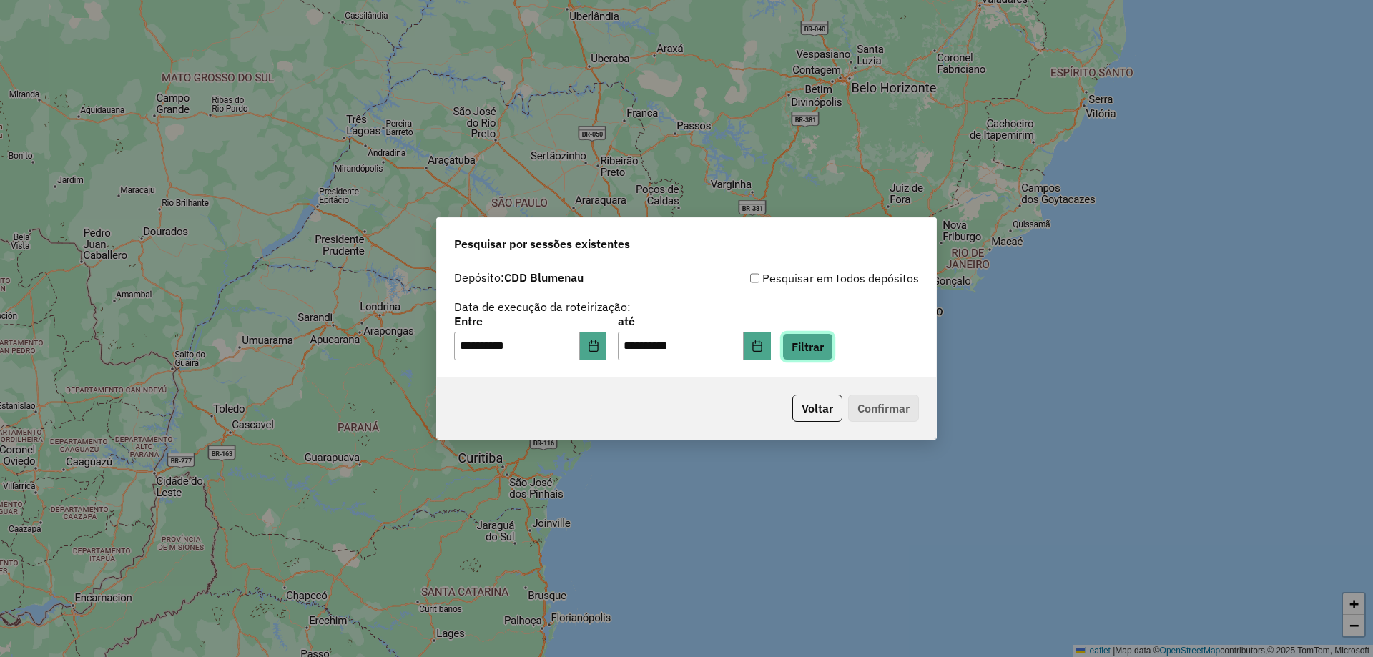
click at [827, 341] on button "Filtrar" at bounding box center [807, 346] width 51 height 27
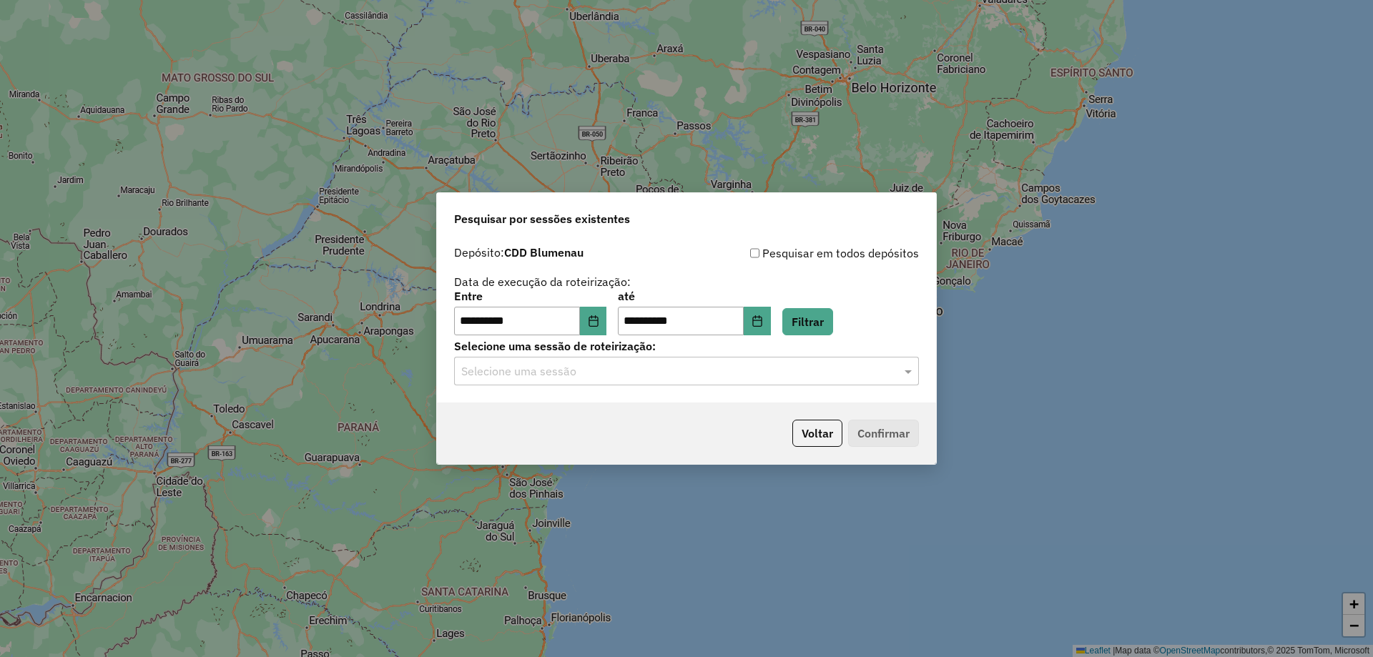
click at [576, 373] on input "text" at bounding box center [672, 371] width 422 height 17
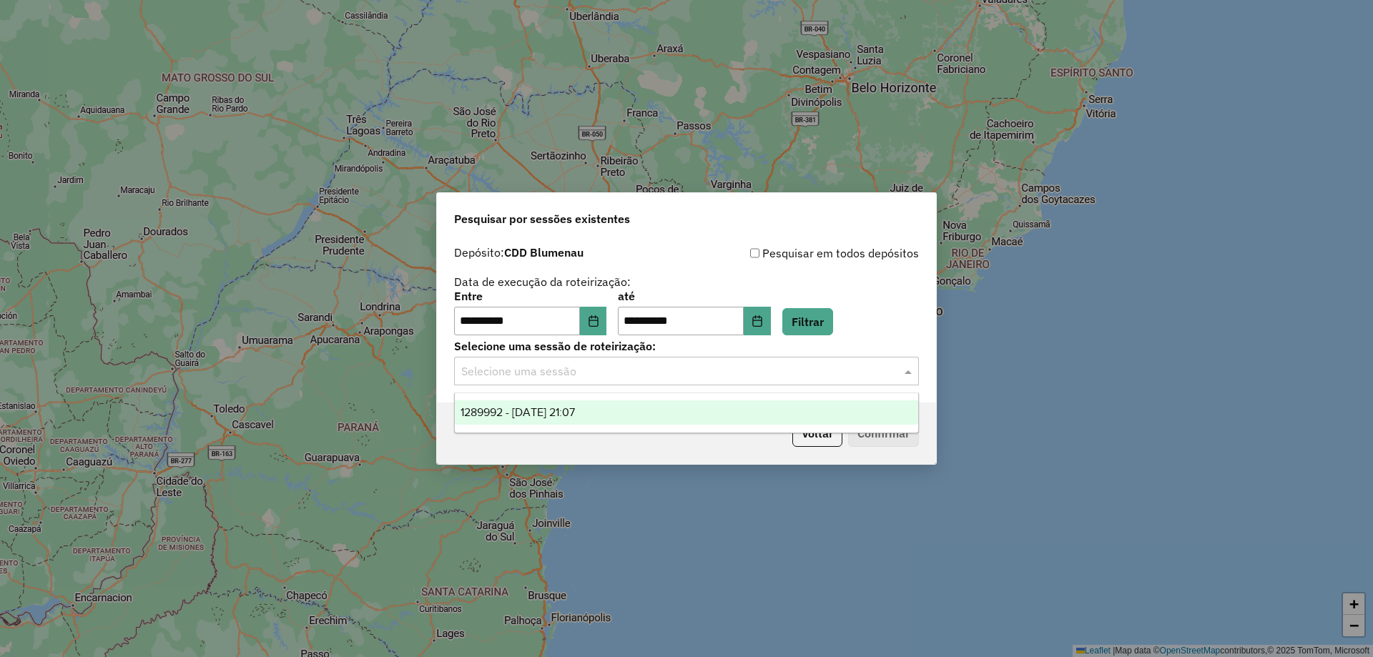
click at [568, 413] on span "1289992 - [DATE] 21:07" at bounding box center [518, 412] width 114 height 12
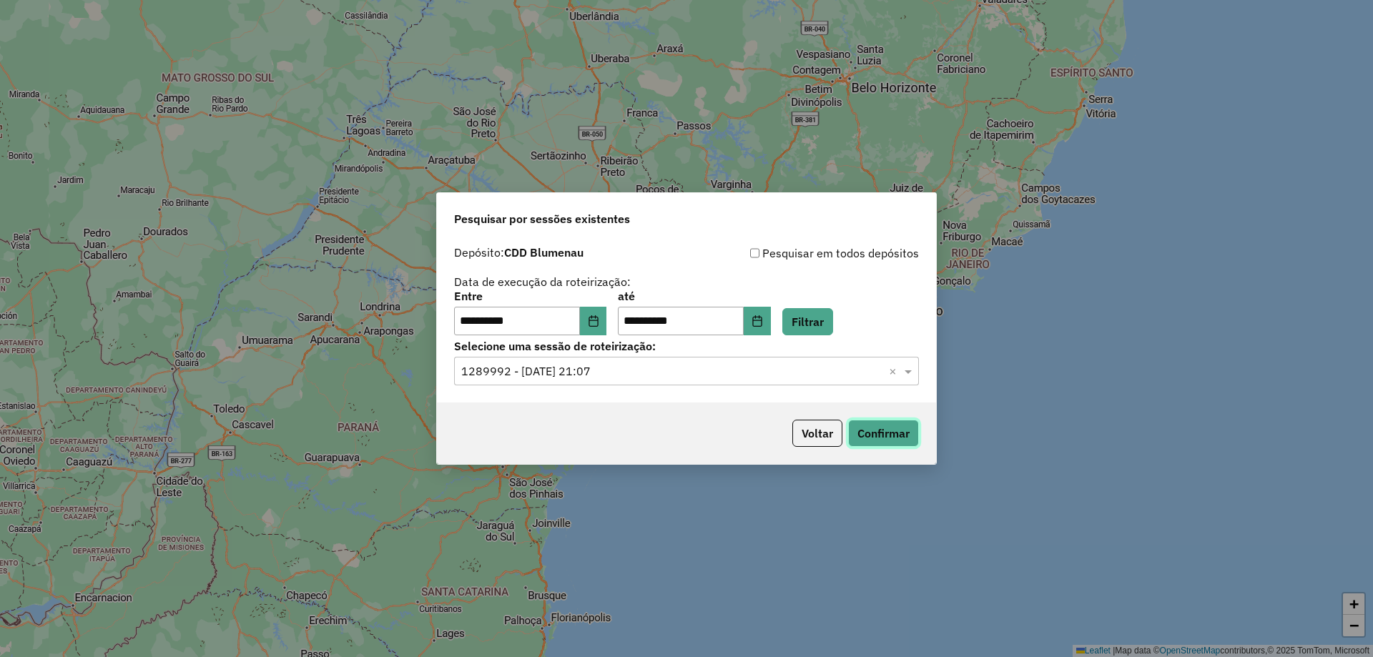
click at [867, 445] on button "Confirmar" at bounding box center [883, 433] width 71 height 27
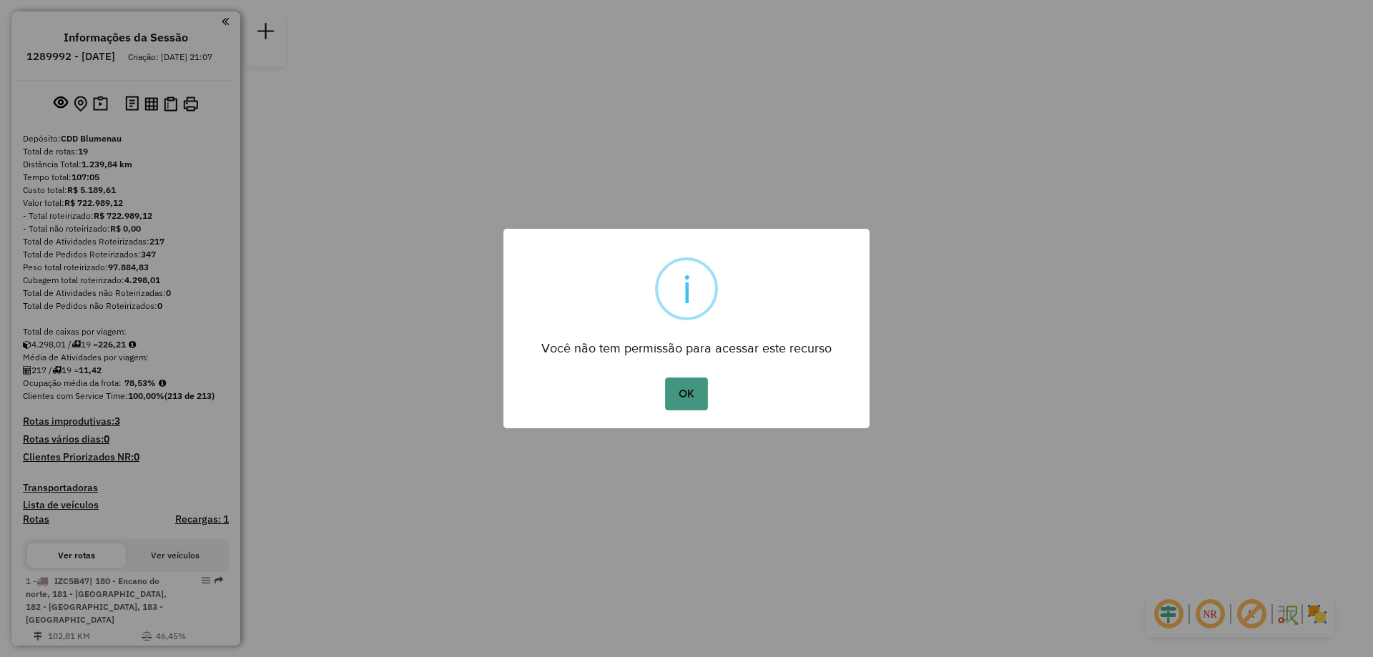
click at [697, 398] on button "OK" at bounding box center [686, 394] width 42 height 33
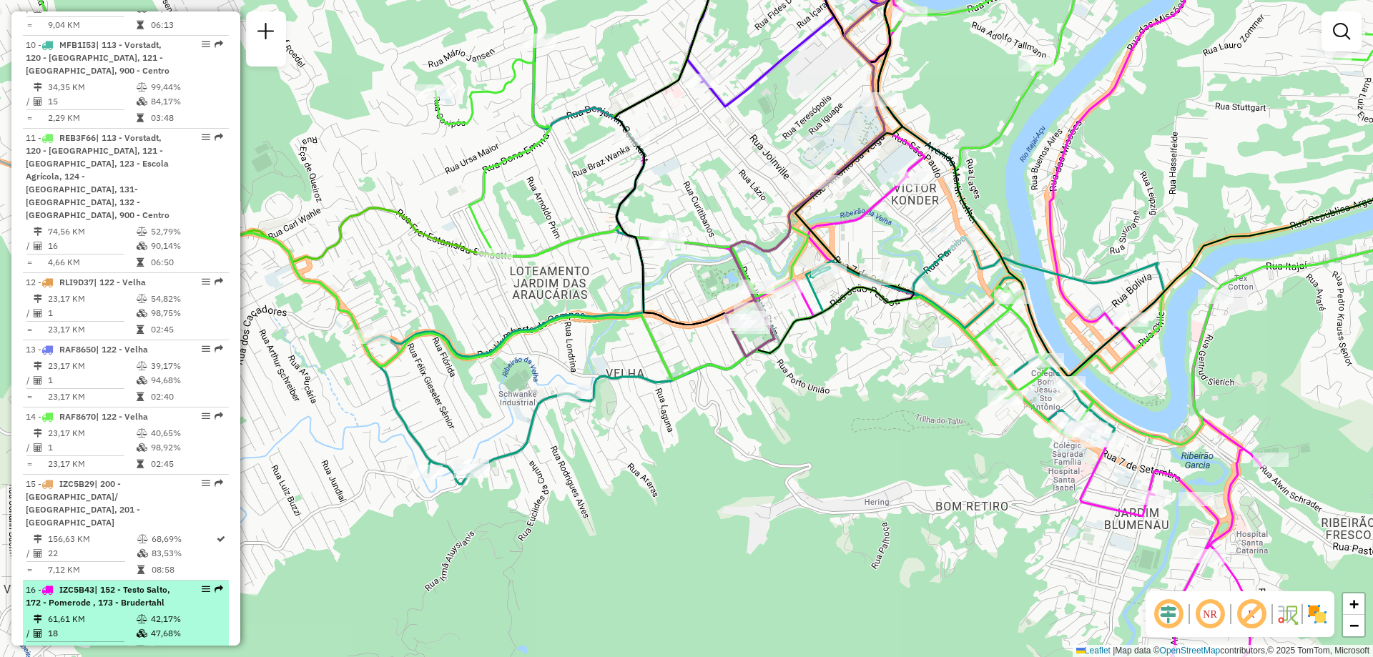
scroll to position [1666, 0]
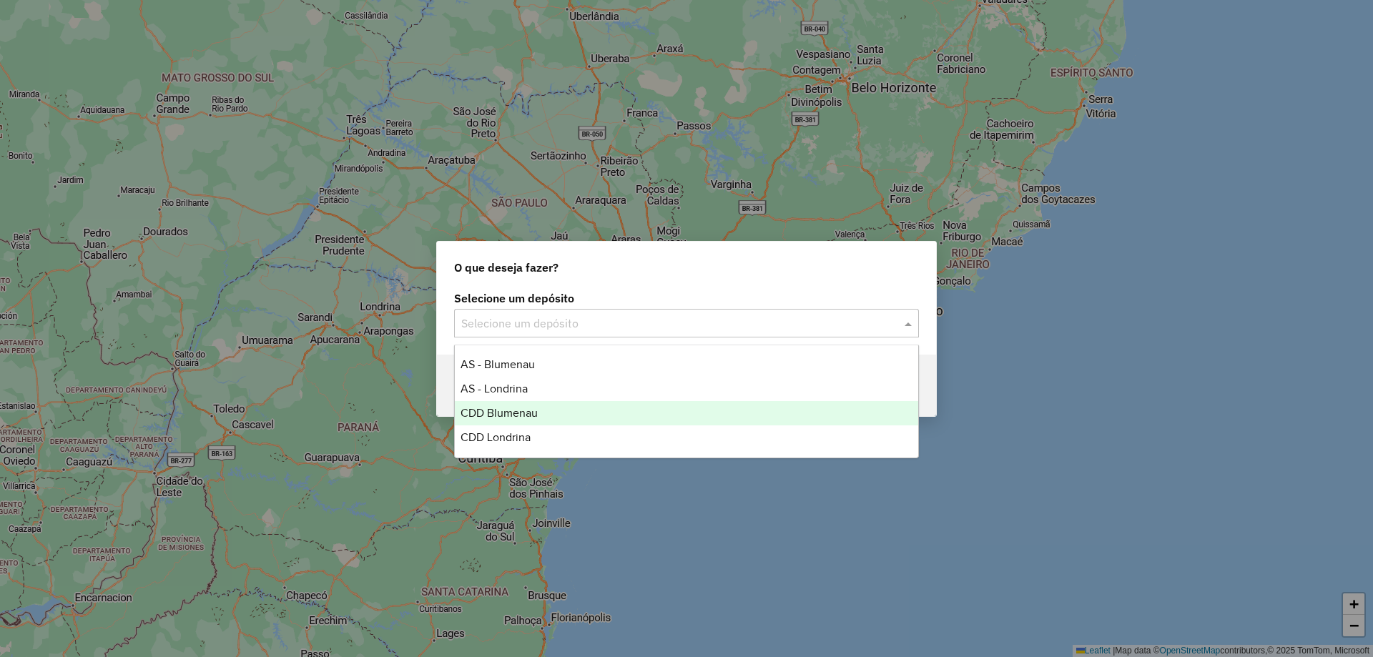
click at [579, 401] on div "CDD Blumenau" at bounding box center [686, 413] width 463 height 24
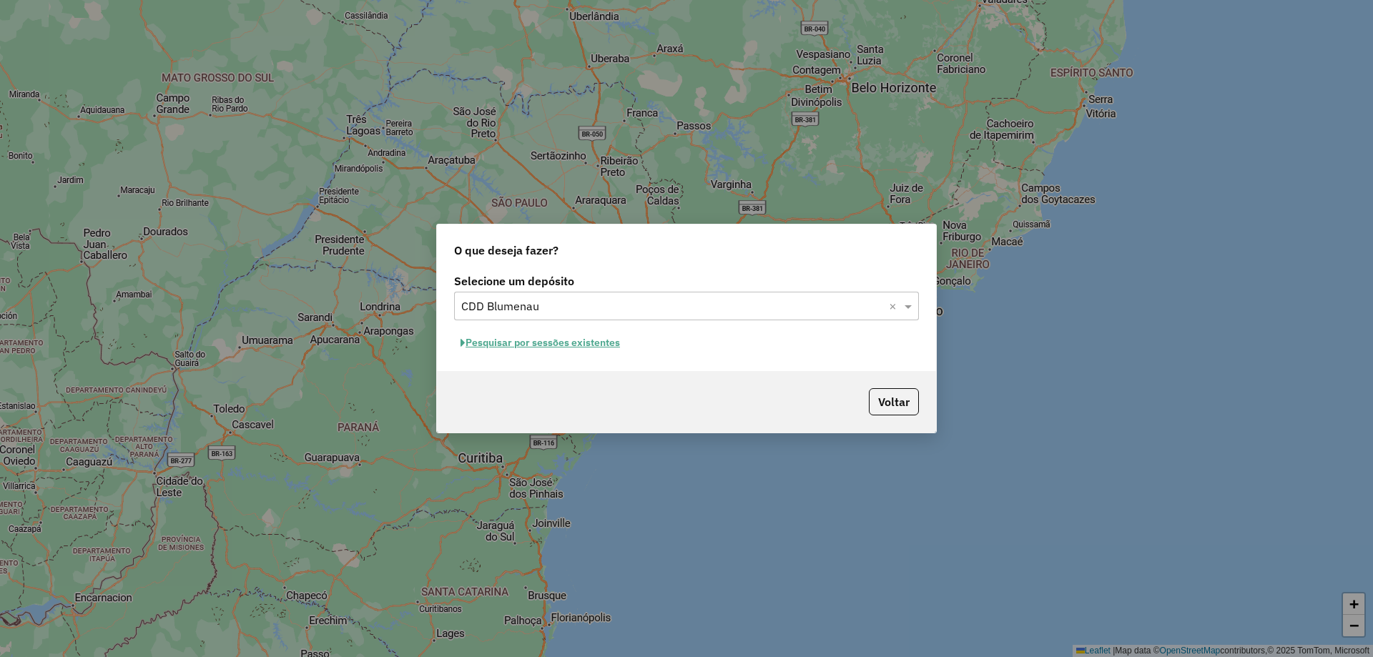
click at [596, 343] on button "Pesquisar por sessões existentes" at bounding box center [540, 343] width 172 height 22
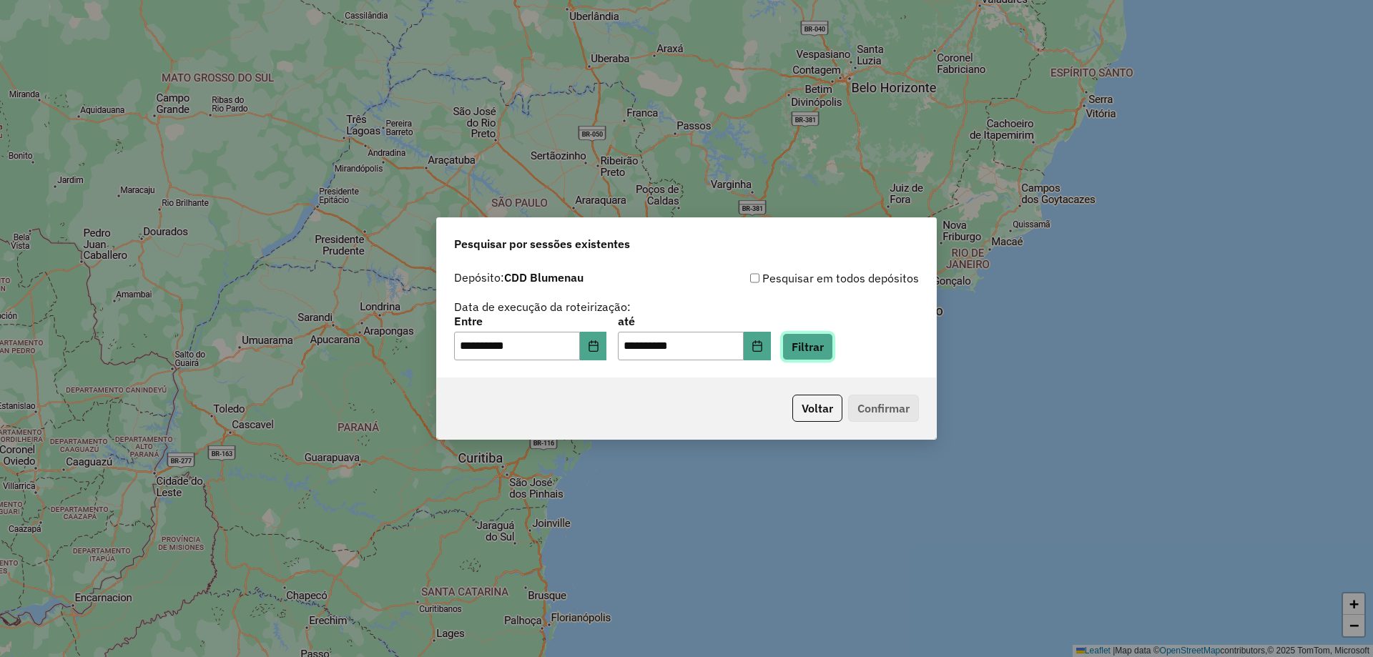
click at [822, 354] on button "Filtrar" at bounding box center [807, 346] width 51 height 27
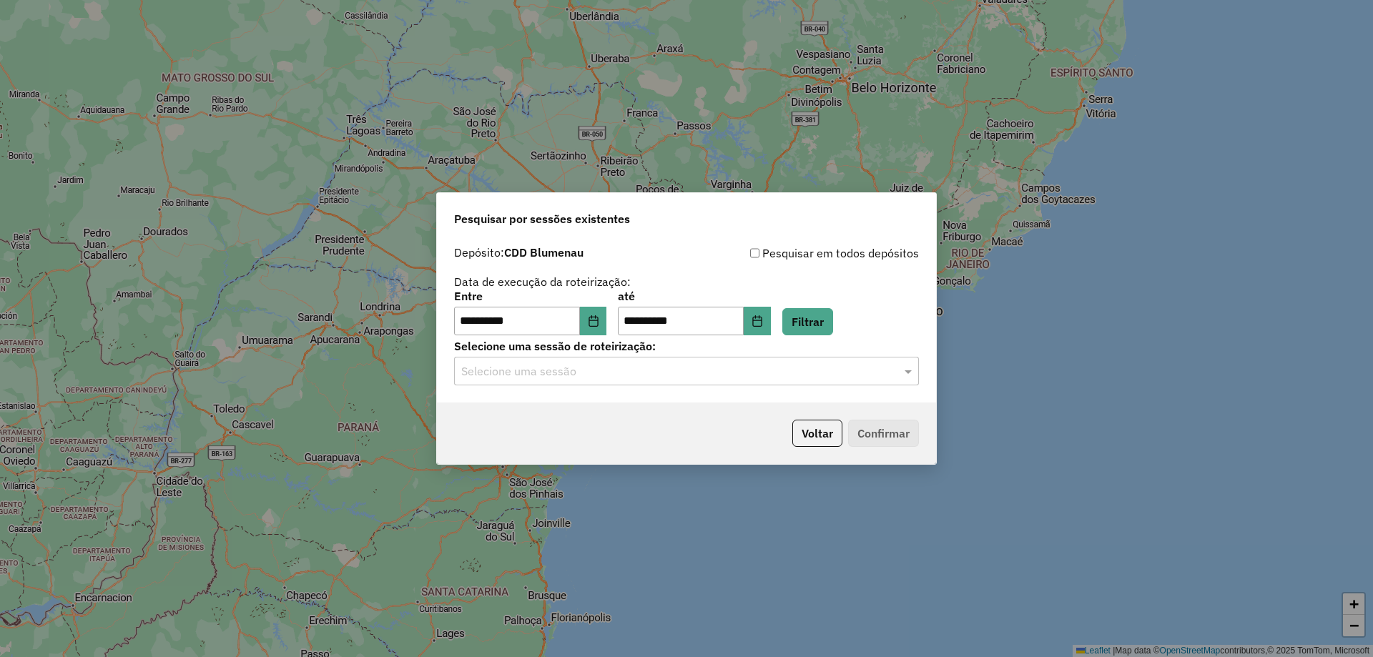
click at [594, 373] on input "text" at bounding box center [672, 371] width 422 height 17
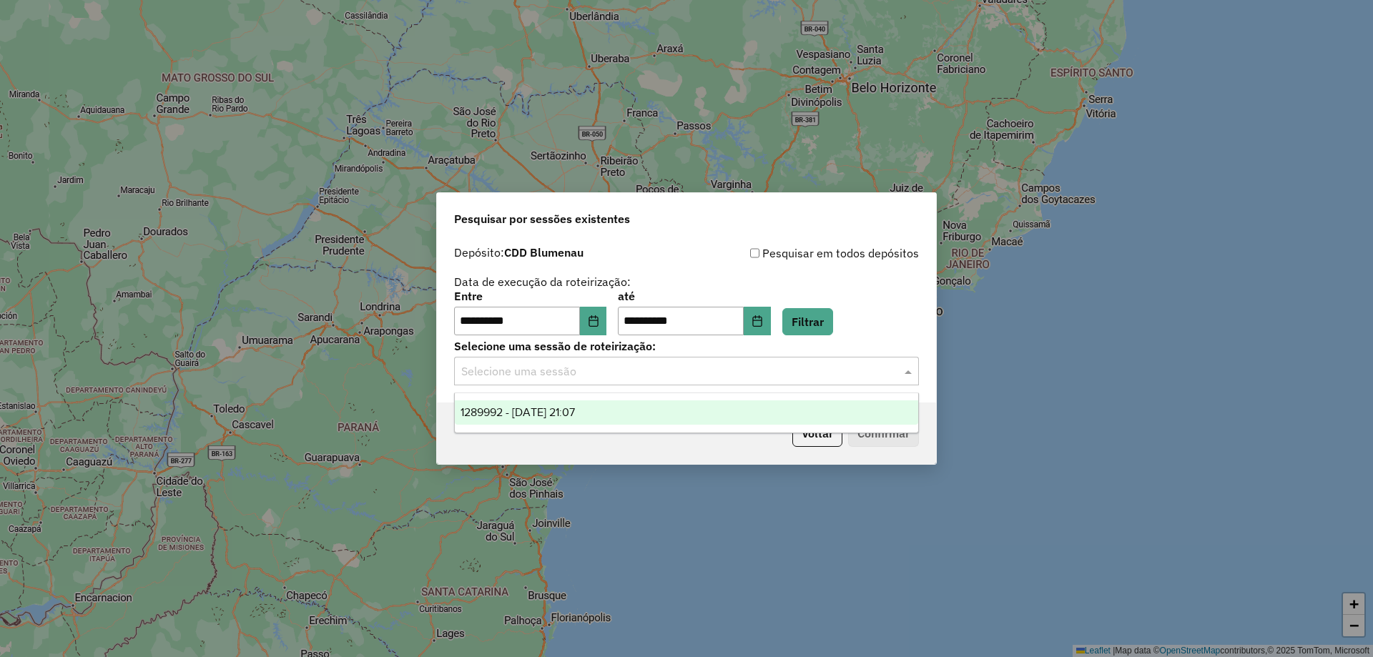
click at [583, 420] on div "1289992 - [DATE] 21:07" at bounding box center [686, 412] width 463 height 24
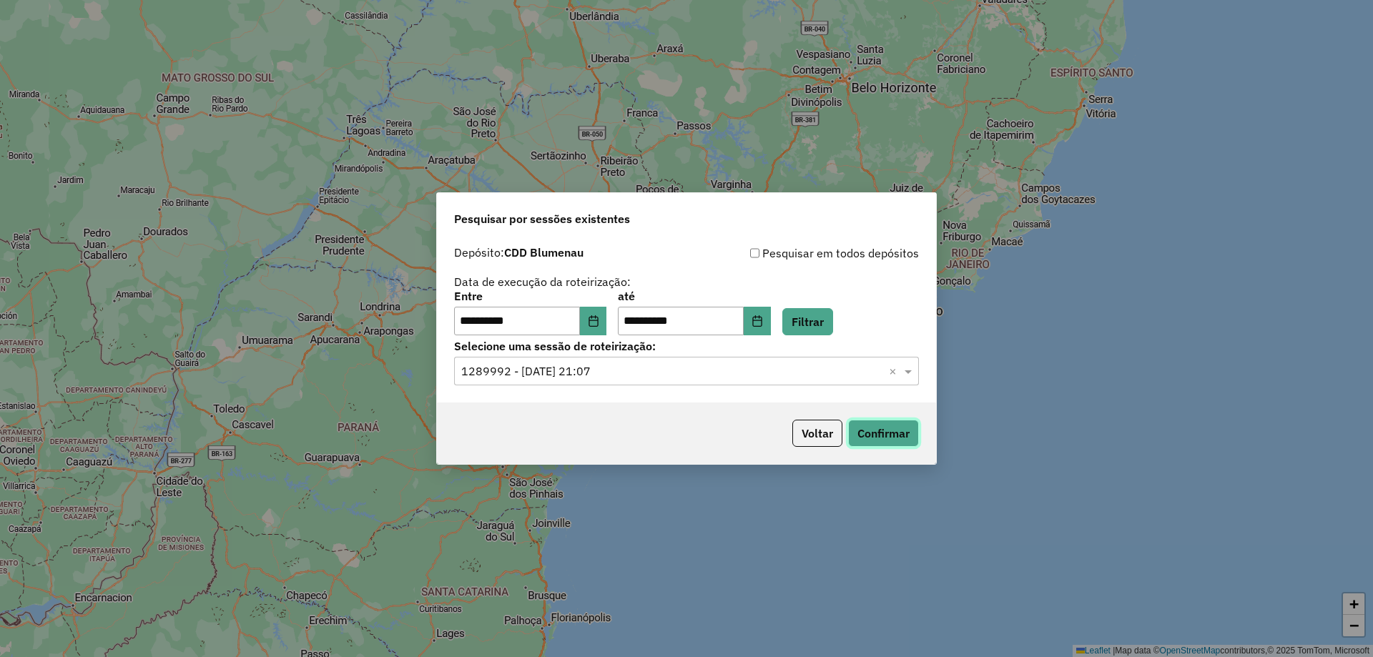
click at [858, 431] on button "Confirmar" at bounding box center [883, 433] width 71 height 27
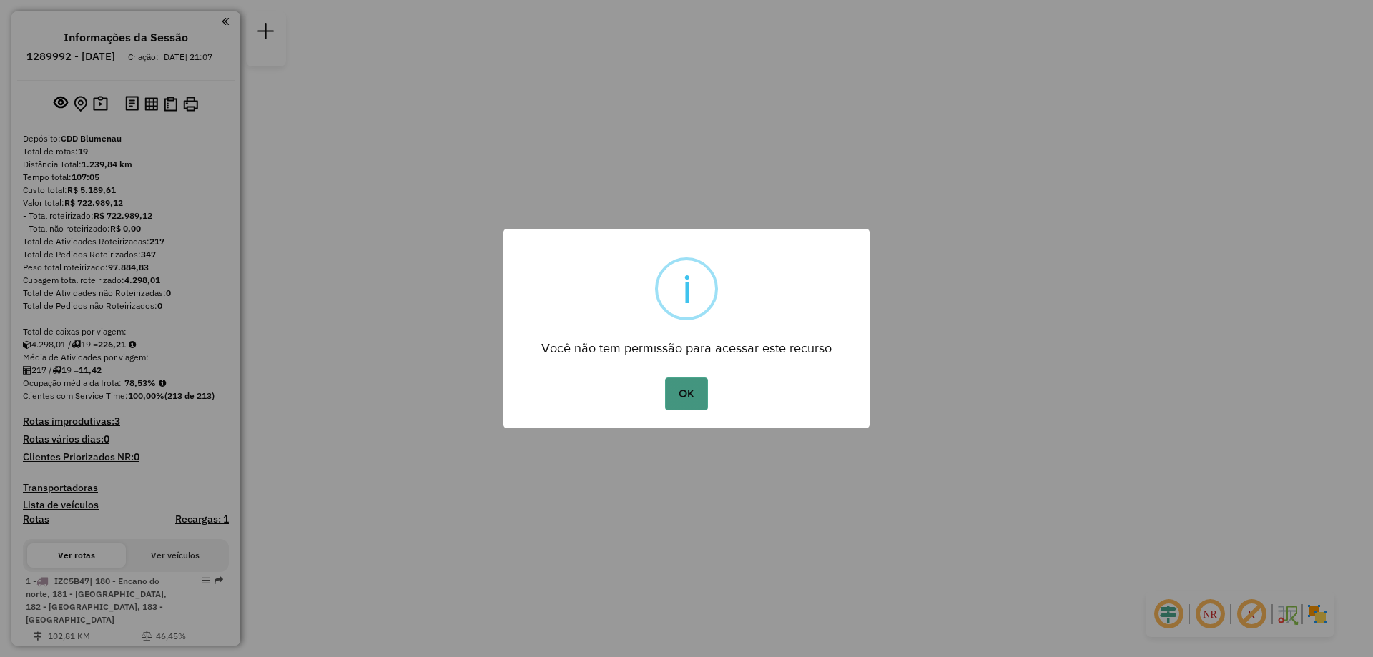
click at [700, 391] on button "OK" at bounding box center [686, 394] width 42 height 33
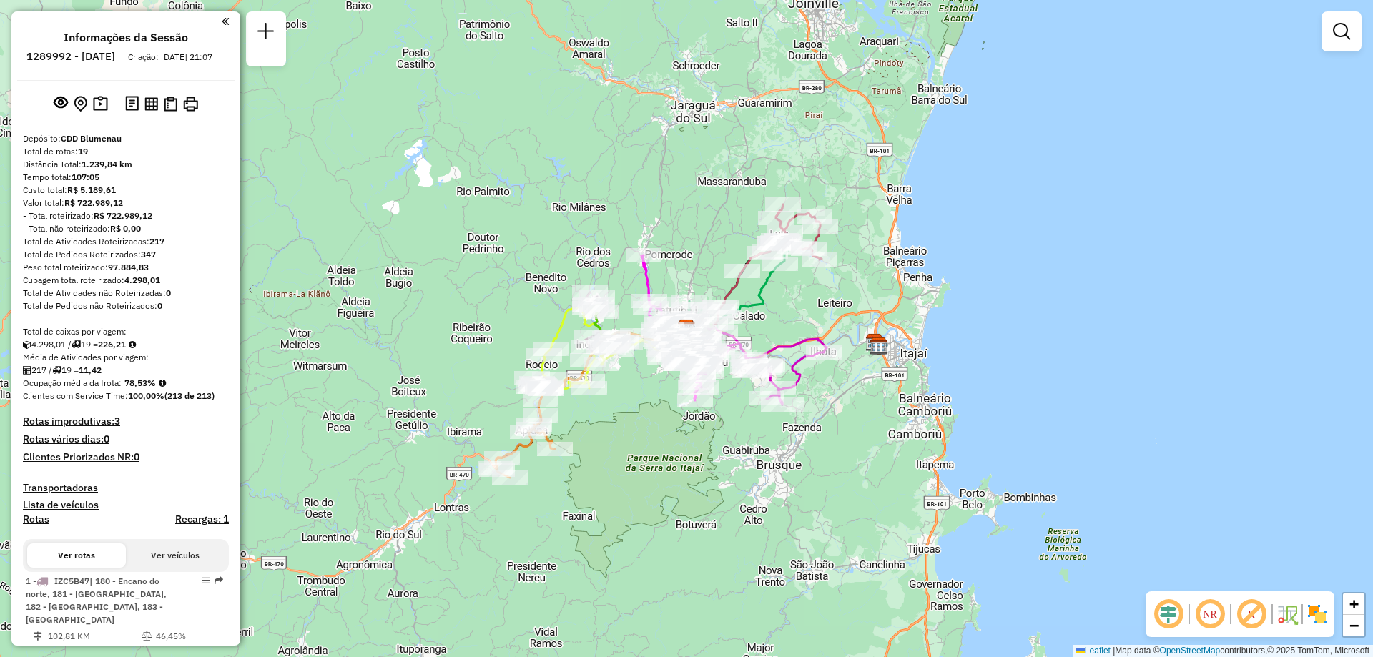
click at [74, 49] on li "Informações da Sessão" at bounding box center [126, 40] width 132 height 19
click at [84, 56] on h6 "1289992 - 07/10/2025" at bounding box center [70, 56] width 89 height 13
copy h6 "1289992"
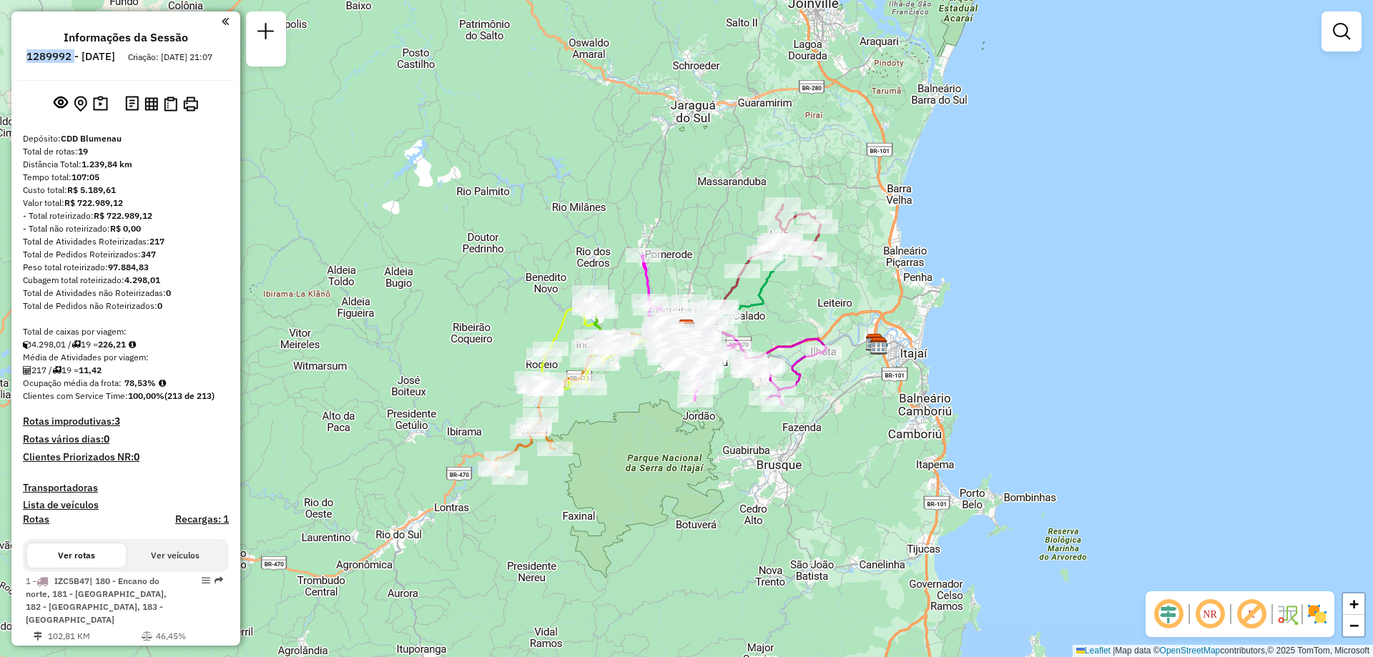
click at [105, 54] on h6 "1289992 - 07/10/2025" at bounding box center [70, 56] width 89 height 13
click at [104, 54] on h6 "1289992 - 07/10/2025" at bounding box center [70, 56] width 89 height 13
copy h6 "1289992"
